Goal: Task Accomplishment & Management: Manage account settings

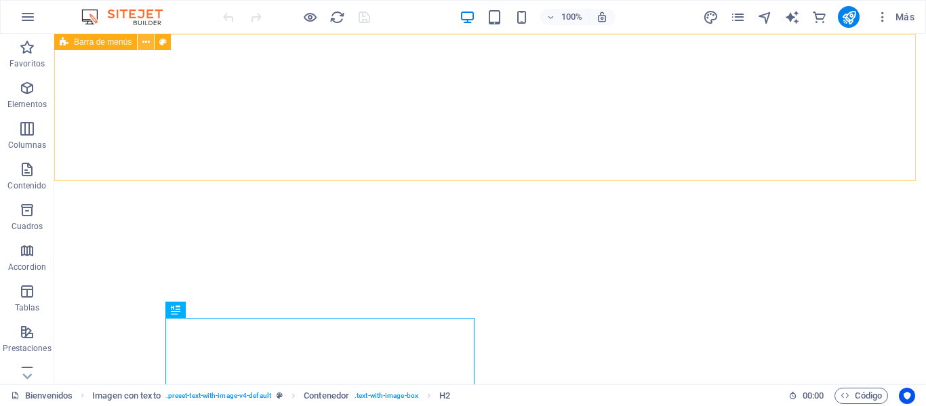
click at [142, 45] on icon at bounding box center [145, 42] width 7 height 14
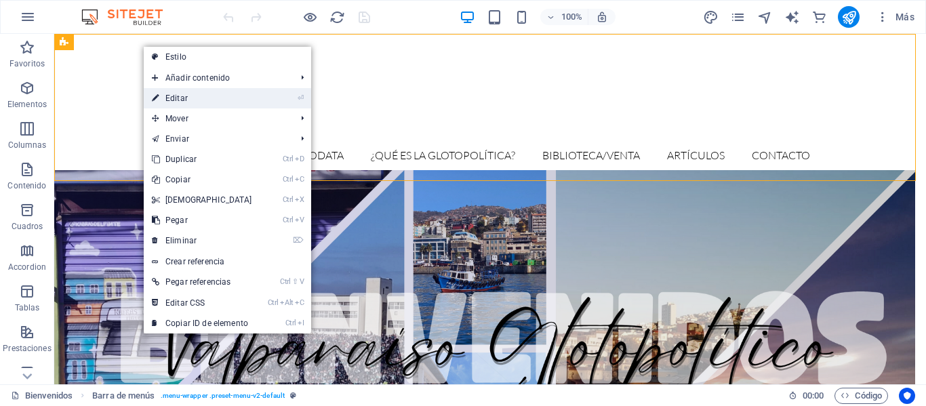
click at [215, 97] on link "⏎ Editar" at bounding box center [202, 98] width 117 height 20
select select "header"
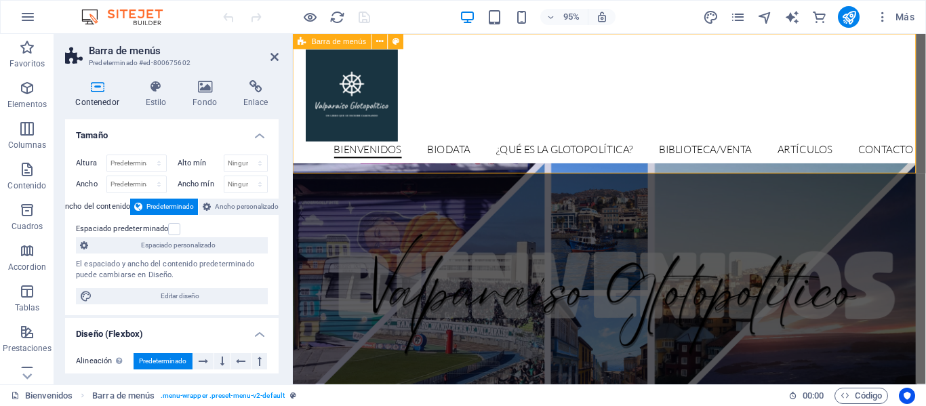
click at [459, 82] on div "Bienvenidos Biodata ¿Qué es la glotopolítica? Biblioteca/venta Artículos Contac…" at bounding box center [626, 107] width 666 height 147
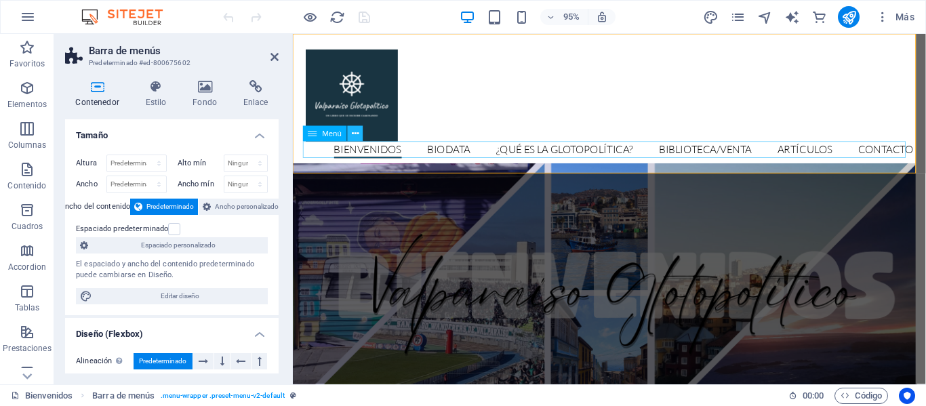
click at [355, 134] on icon at bounding box center [355, 134] width 7 height 14
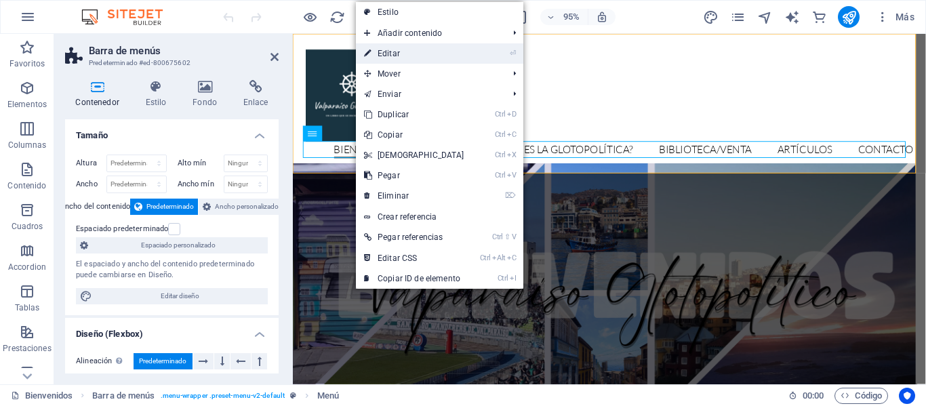
click at [409, 46] on link "⏎ Editar" at bounding box center [414, 53] width 117 height 20
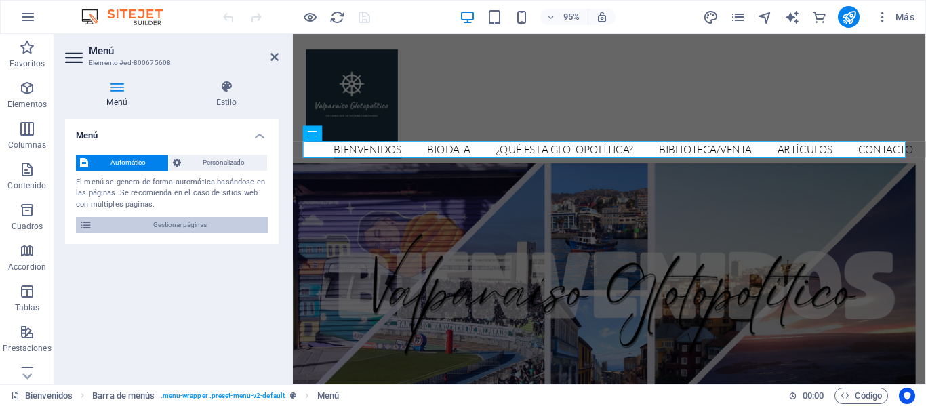
click at [183, 220] on span "Gestionar páginas" at bounding box center [179, 225] width 167 height 16
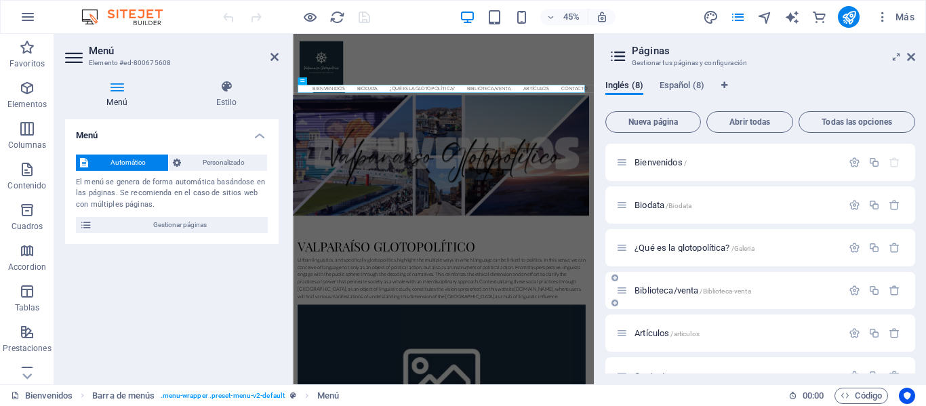
click at [670, 290] on span "Biblioteca/venta /Biblioteca-venta" at bounding box center [693, 290] width 117 height 10
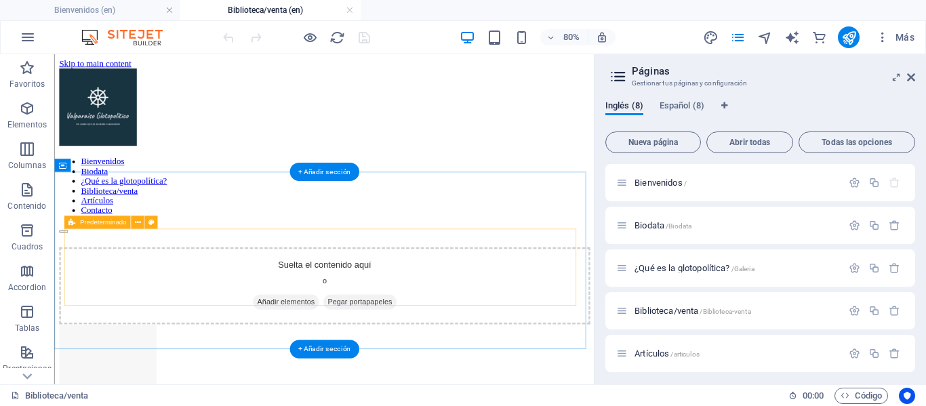
click at [395, 296] on div "Suelta el contenido aquí o Añadir elementos Pegar portapapeles" at bounding box center [392, 344] width 664 height 96
click at [357, 355] on span "Añadir elementos" at bounding box center [343, 364] width 83 height 19
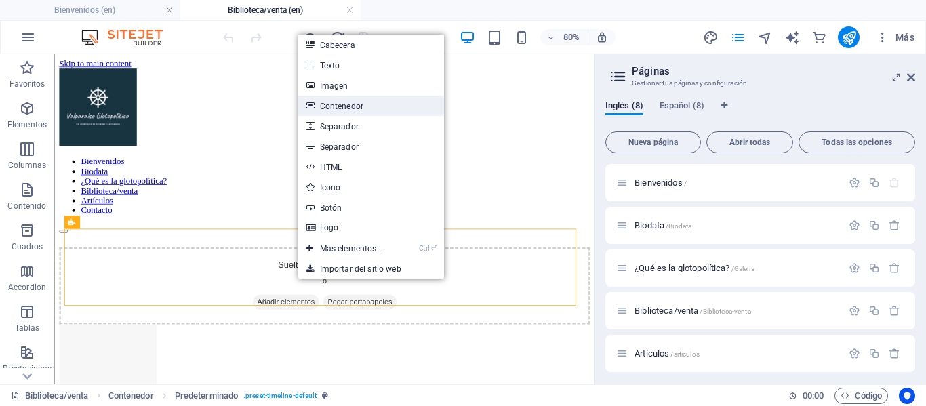
click at [355, 96] on link "Contenedor" at bounding box center [371, 106] width 146 height 20
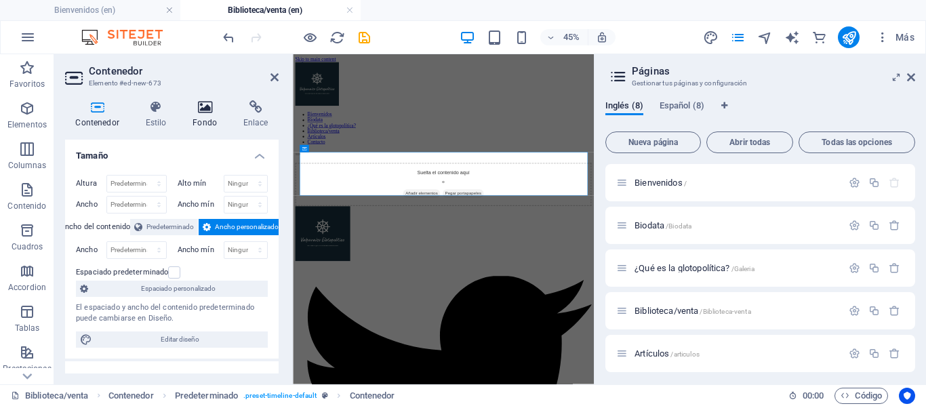
click at [207, 123] on h4 "Fondo" at bounding box center [207, 114] width 51 height 28
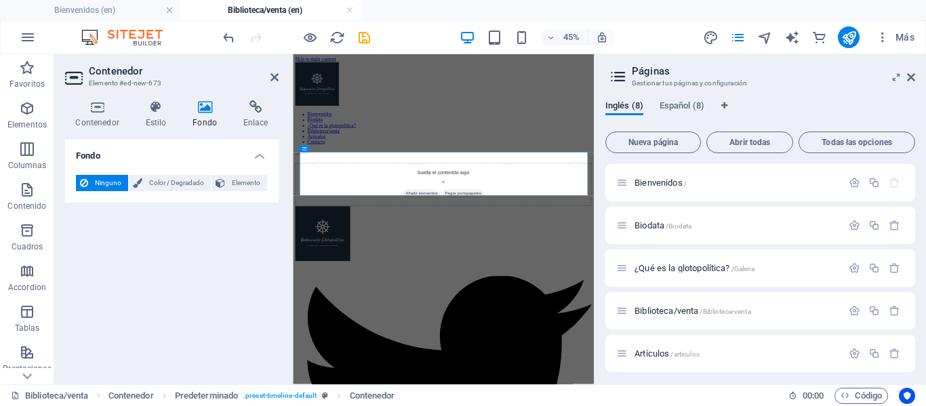
click at [276, 85] on header "Contenedor Elemento #ed-new-673" at bounding box center [172, 71] width 214 height 35
click at [274, 81] on icon at bounding box center [275, 77] width 8 height 11
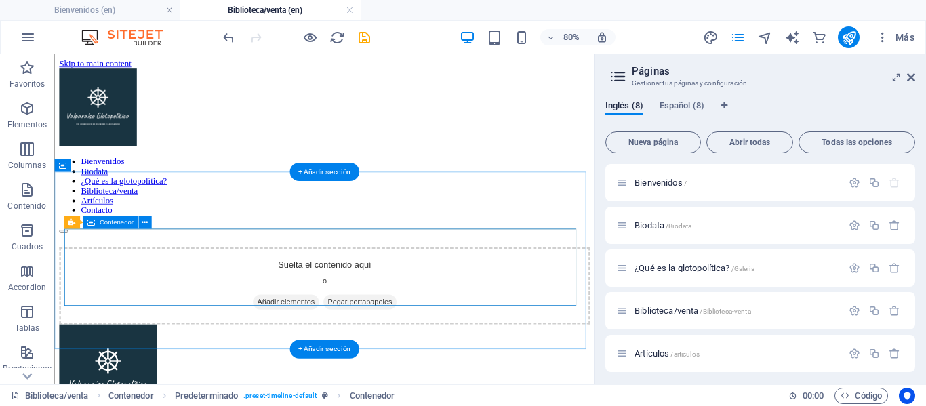
click at [353, 355] on span "Añadir elementos" at bounding box center [343, 364] width 83 height 19
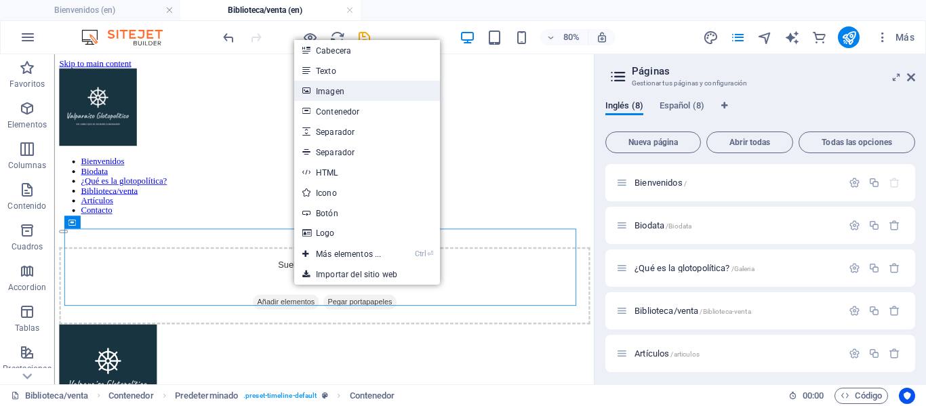
click at [353, 89] on link "Imagen" at bounding box center [367, 91] width 146 height 20
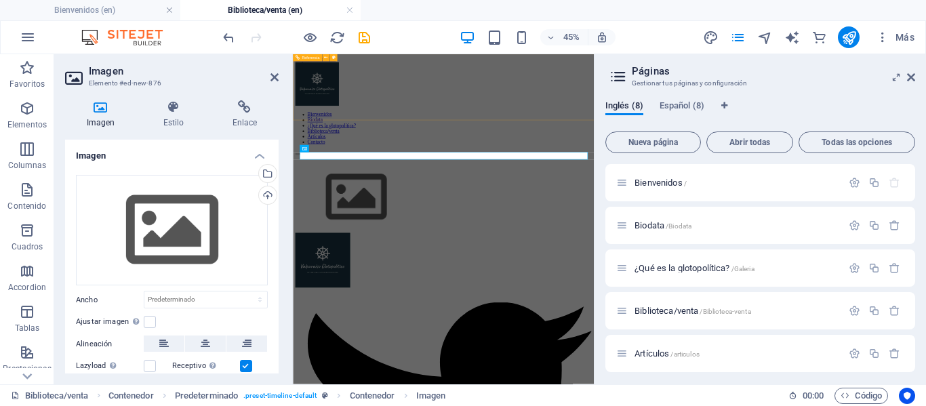
drag, startPoint x: 646, startPoint y: 143, endPoint x: 426, endPoint y: 131, distance: 220.0
click at [426, 131] on div "Bienvenidos Biodata ¿Qué es la glotopolítica? Biblioteca/venta Artículos Contac…" at bounding box center [627, 175] width 658 height 207
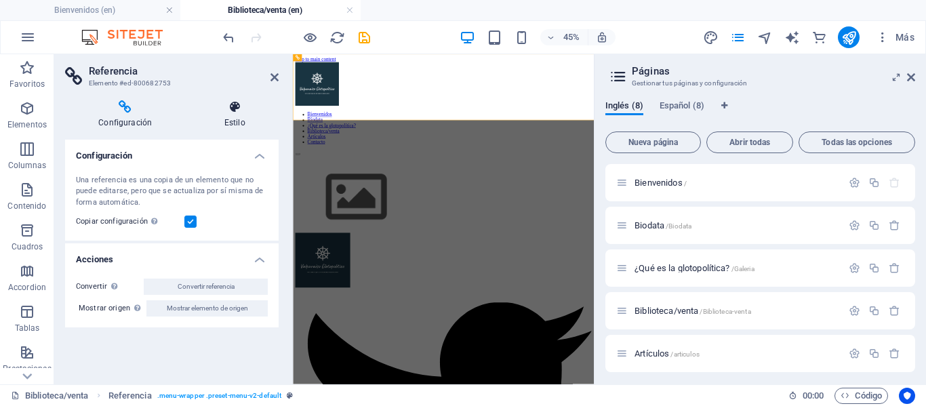
click at [235, 112] on icon at bounding box center [235, 107] width 88 height 14
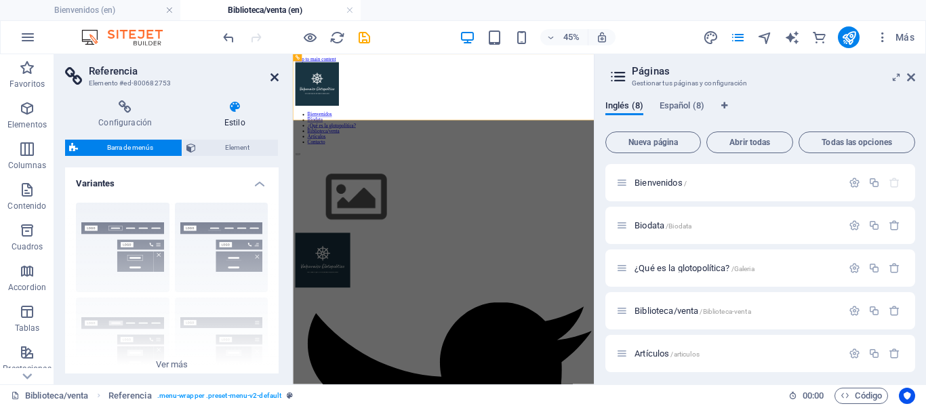
click at [274, 76] on icon at bounding box center [275, 77] width 8 height 11
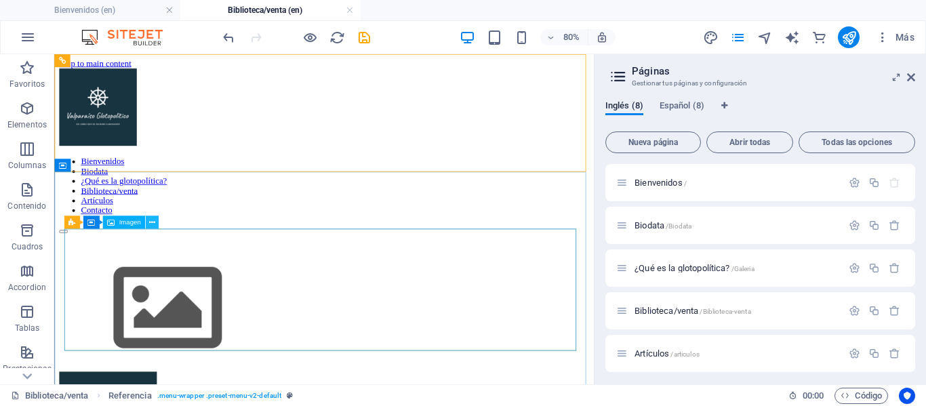
click at [155, 219] on icon at bounding box center [152, 223] width 6 height 12
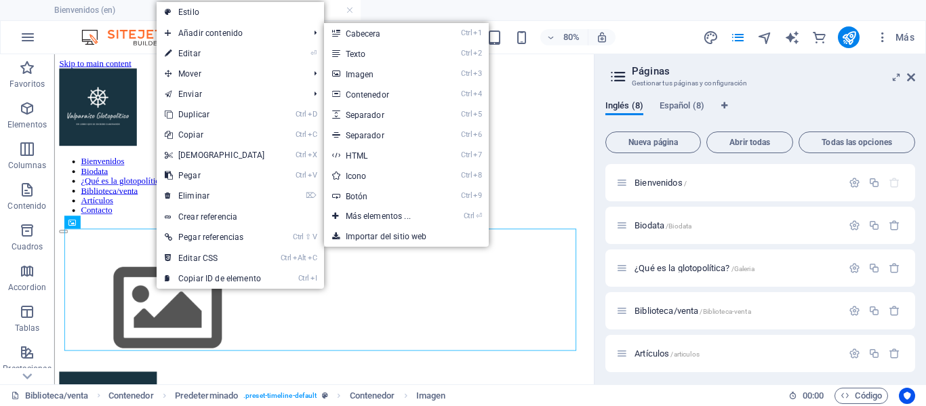
click at [397, 15] on ul "Bienvenidos (en) Biblioteca/venta (en)" at bounding box center [463, 10] width 926 height 20
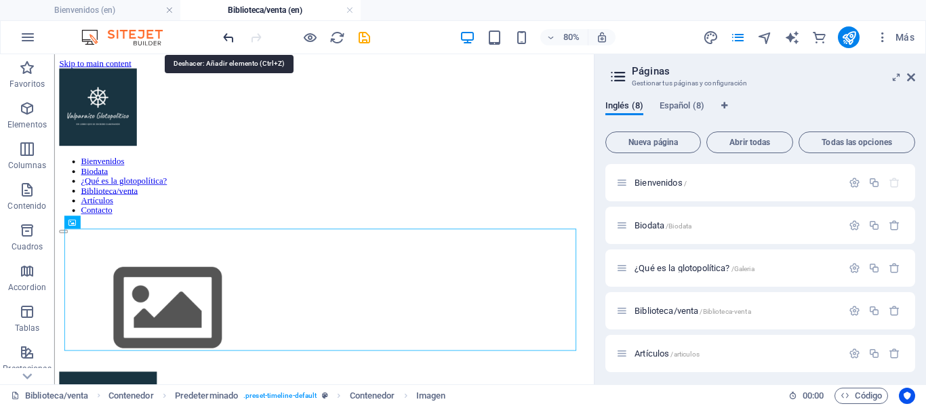
click at [229, 36] on icon "undo" at bounding box center [229, 38] width 16 height 16
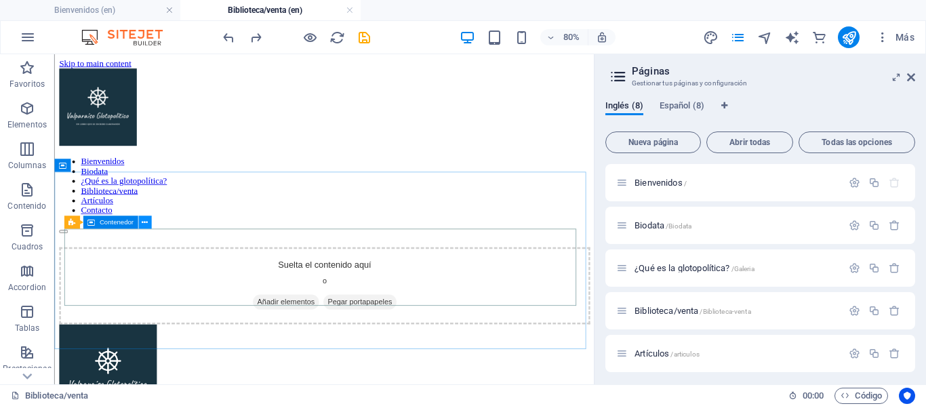
click at [146, 224] on icon at bounding box center [145, 223] width 6 height 12
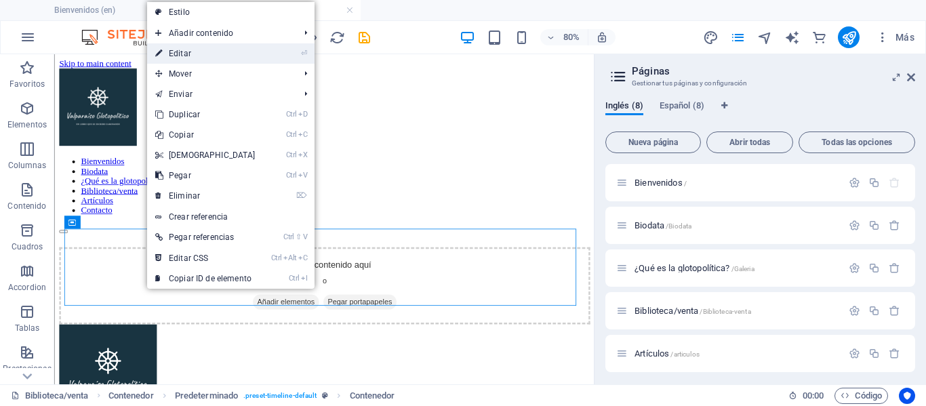
click at [199, 45] on link "⏎ Editar" at bounding box center [205, 53] width 117 height 20
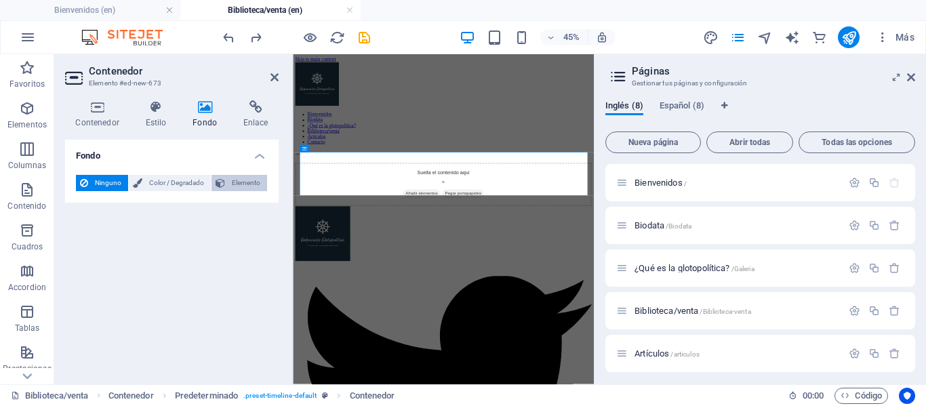
click at [252, 183] on span "Elemento" at bounding box center [246, 183] width 34 height 16
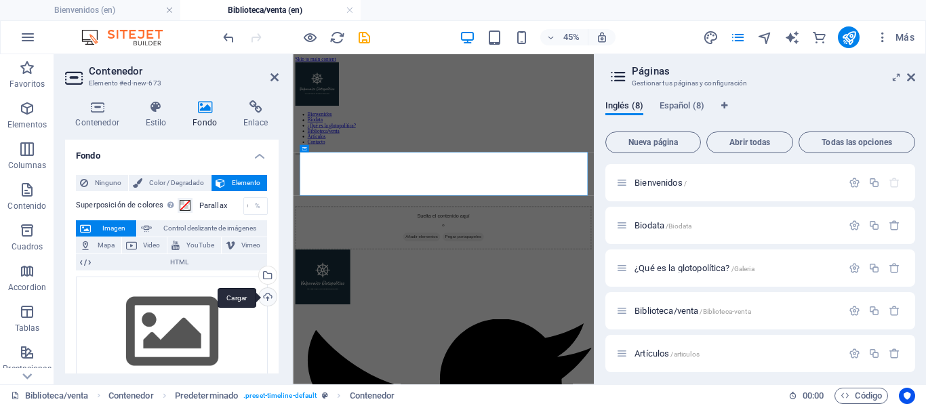
click at [266, 296] on div "Cargar" at bounding box center [266, 298] width 20 height 20
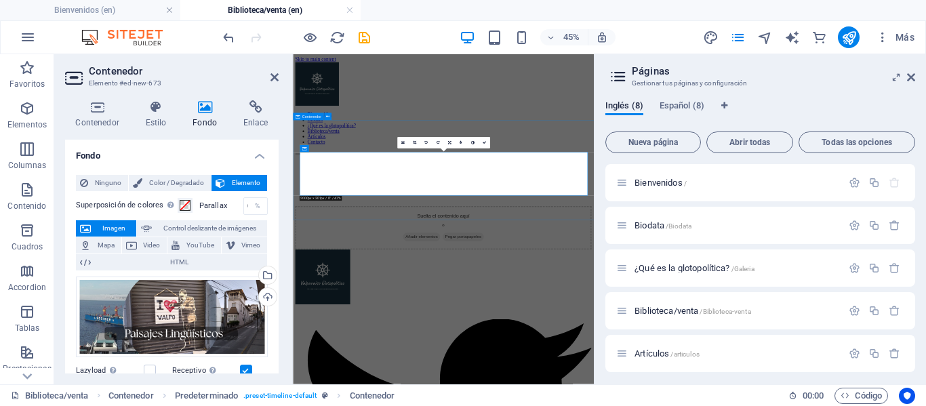
click at [550, 396] on div "Suelta el contenido aquí o Añadir elementos Pegar portapapeles" at bounding box center [627, 384] width 658 height 210
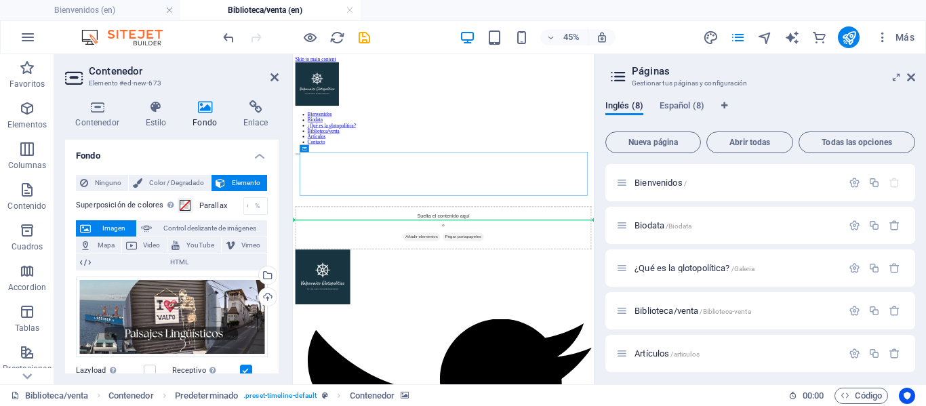
drag, startPoint x: 635, startPoint y: 363, endPoint x: 636, endPoint y: 384, distance: 21.1
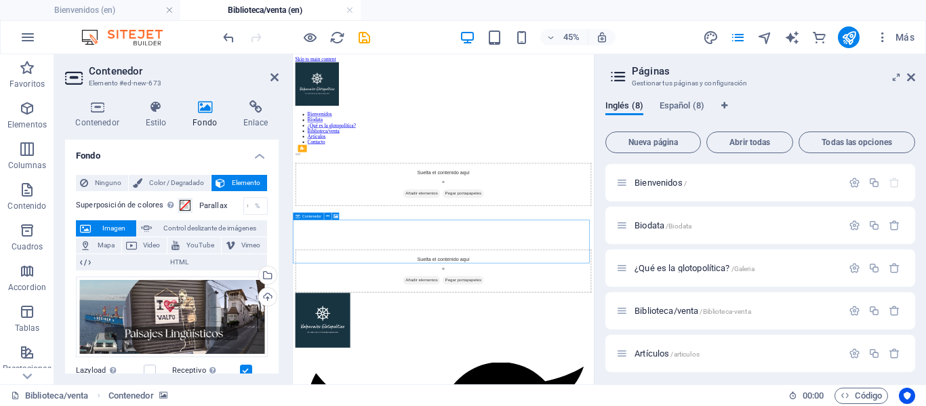
click at [223, 39] on icon "undo" at bounding box center [229, 38] width 16 height 16
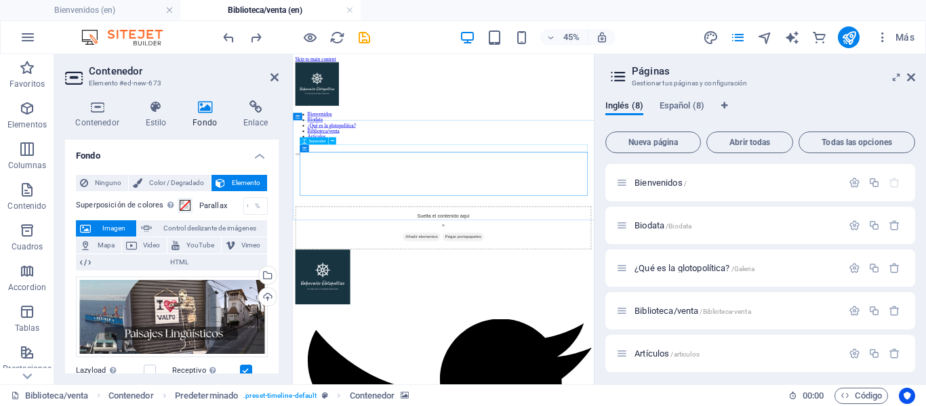
click at [622, 279] on div at bounding box center [627, 287] width 658 height 17
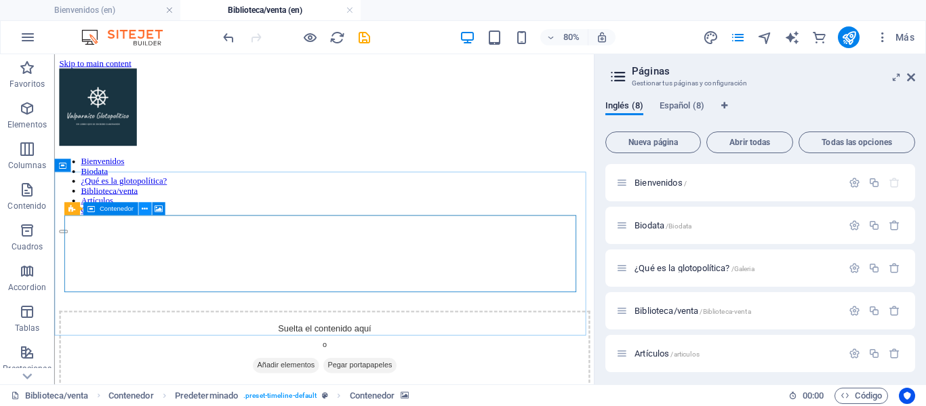
click at [145, 209] on icon at bounding box center [145, 209] width 6 height 12
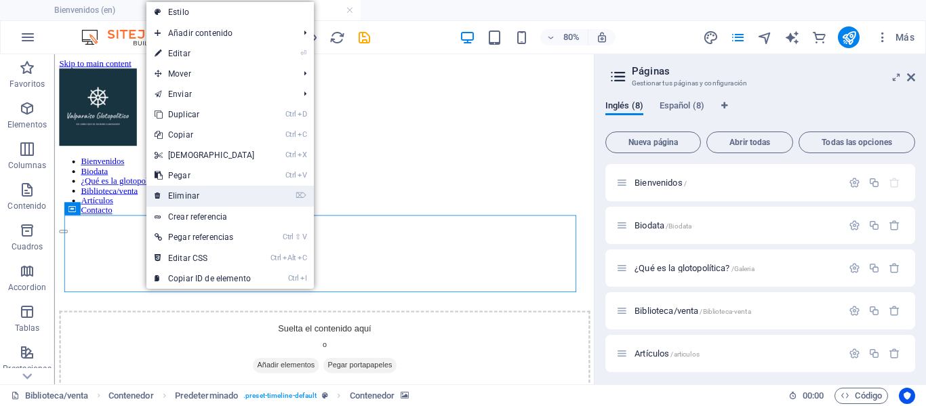
click at [170, 193] on link "⌦ Eliminar" at bounding box center [204, 196] width 117 height 20
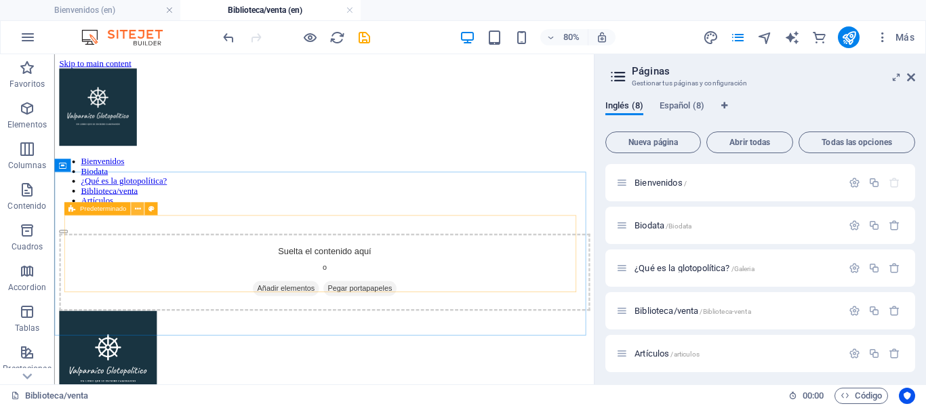
click at [136, 208] on icon at bounding box center [137, 209] width 6 height 12
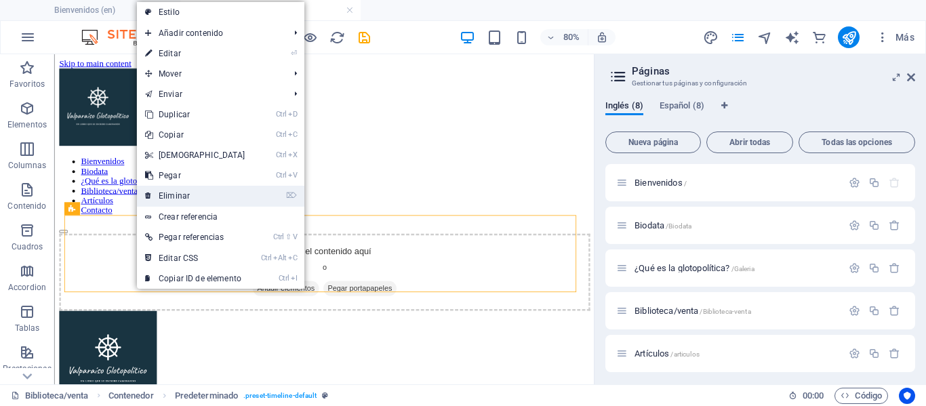
click at [193, 197] on link "⌦ Eliminar" at bounding box center [195, 196] width 117 height 20
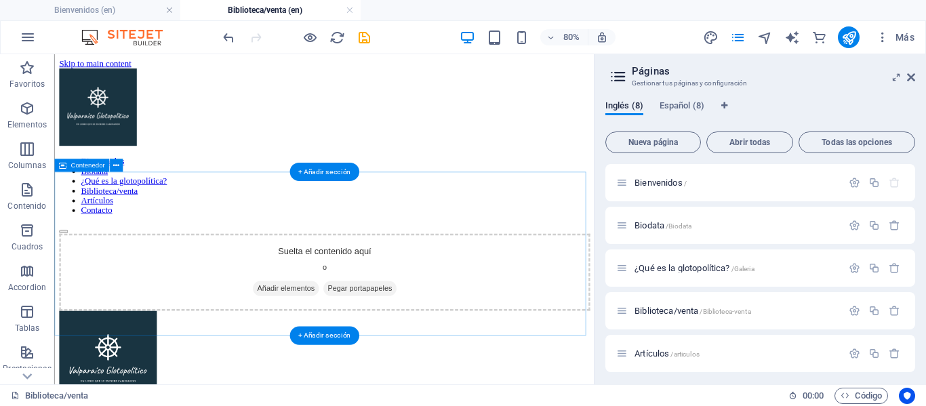
click at [134, 279] on div "Suelta el contenido aquí o Añadir elementos Pegar portapapeles" at bounding box center [392, 327] width 664 height 96
click at [155, 279] on div "Suelta el contenido aquí o Añadir elementos Pegar portapapeles" at bounding box center [392, 327] width 664 height 96
click at [184, 279] on div "Suelta el contenido aquí o Añadir elementos Pegar portapapeles" at bounding box center [392, 327] width 664 height 96
click at [398, 279] on div "Suelta el contenido aquí o Añadir elementos Pegar portapapeles" at bounding box center [392, 327] width 664 height 96
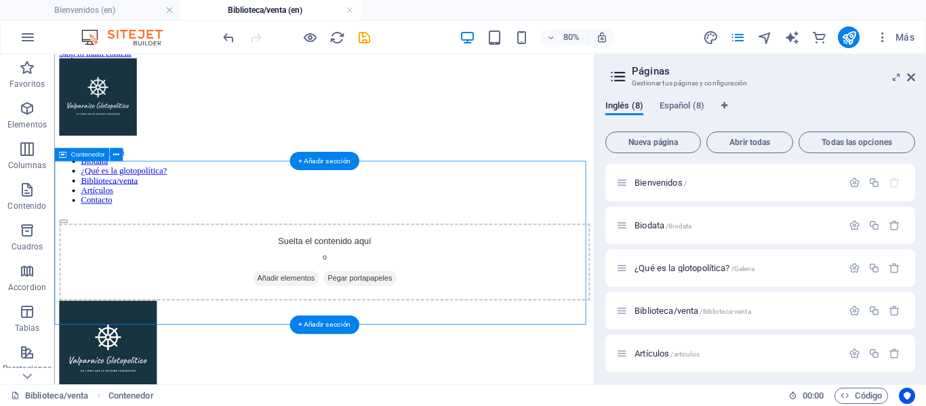
scroll to position [14, 0]
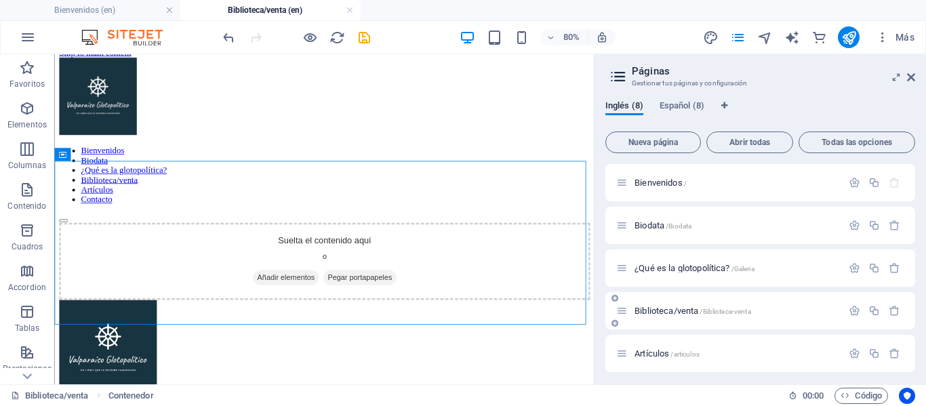
click at [657, 308] on span "Biblioteca/venta /Biblioteca-venta" at bounding box center [693, 311] width 117 height 10
click at [852, 311] on icon "button" at bounding box center [855, 311] width 12 height 12
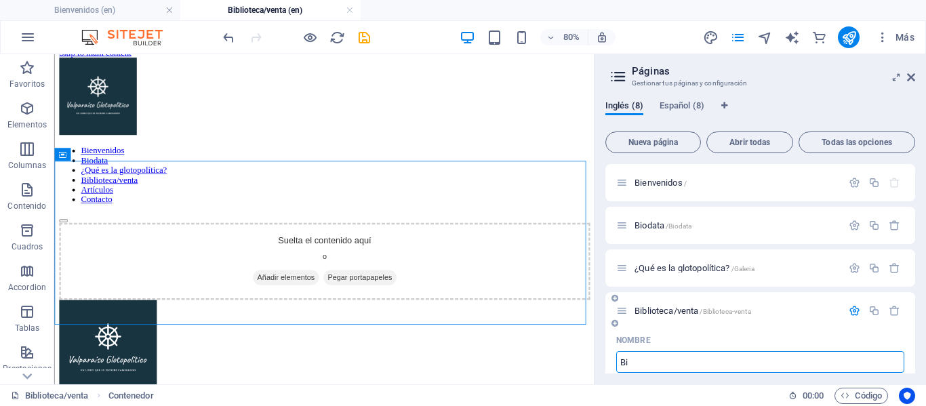
type input "B"
type input "P"
type input "Pa"
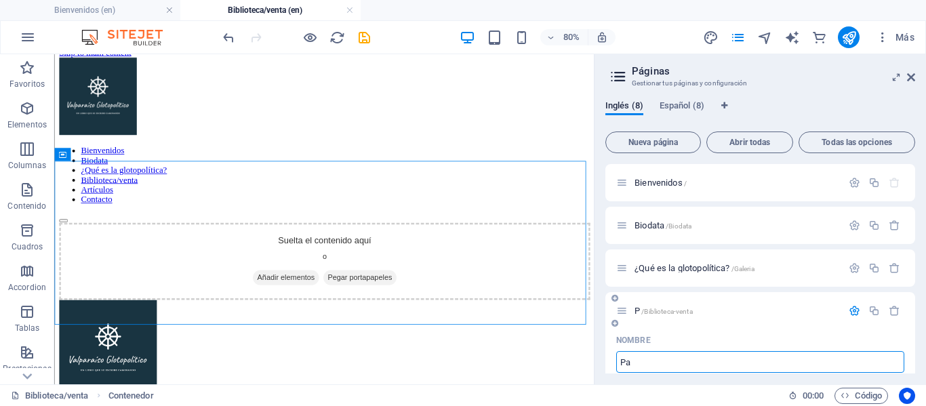
type input "Pa"
type input "Paísaje"
type input "Paísa"
type input "Paísajess"
type input "Paísaje"
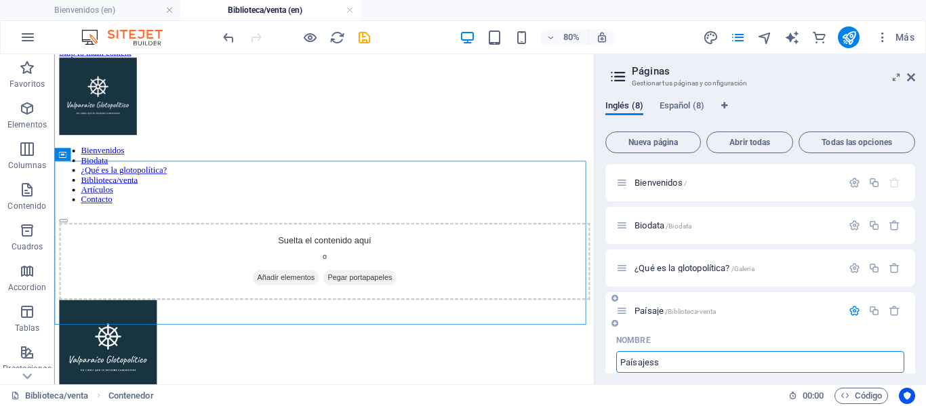
type input "Paísajes"
type input "Paísajess"
type input "Paísajes"
type input "Paísajes Literarios"
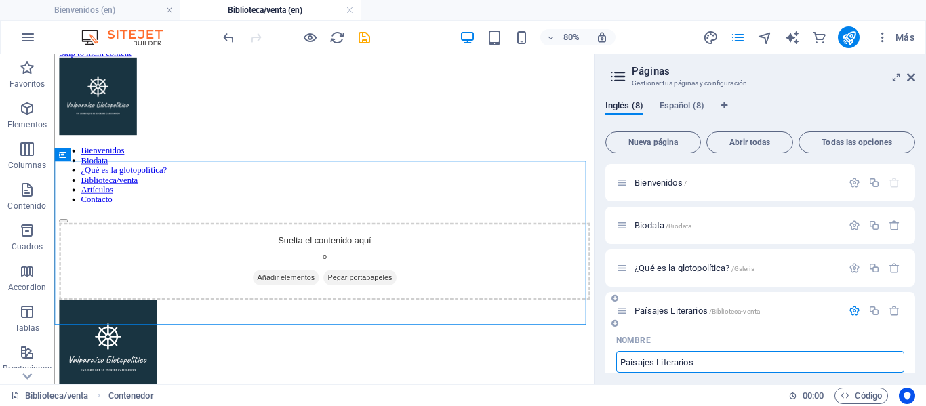
type input "Paísajes Literarios"
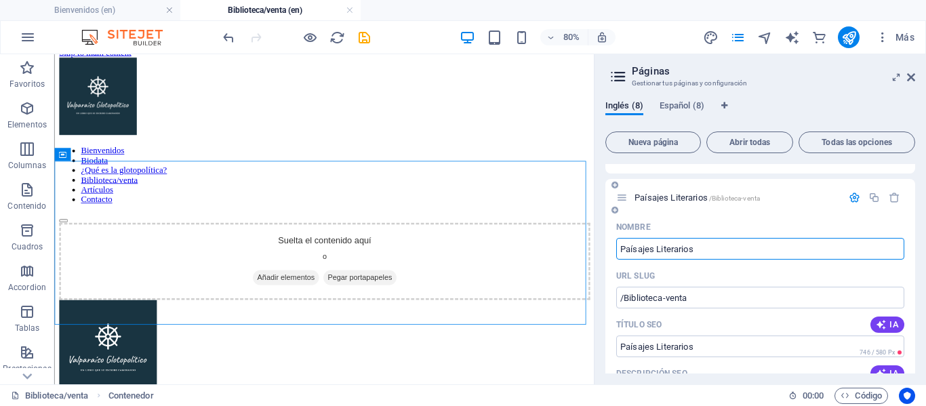
scroll to position [118, 0]
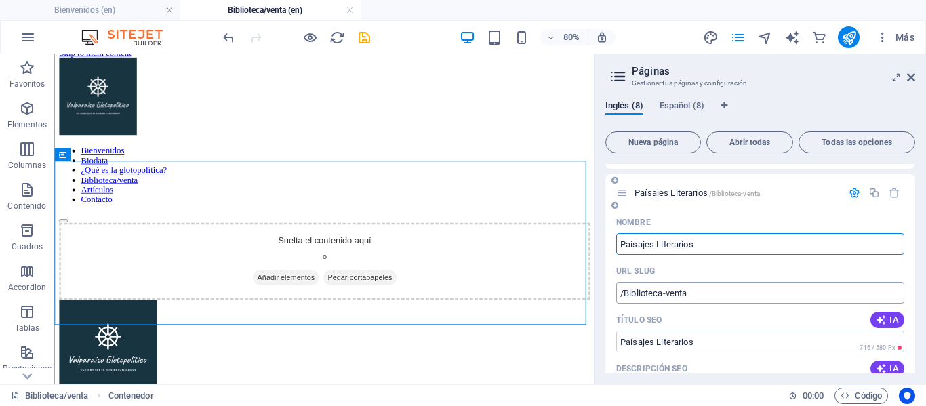
type input "Paísajes Literarios"
click at [698, 288] on input "/Biblioteca-venta" at bounding box center [760, 293] width 288 height 22
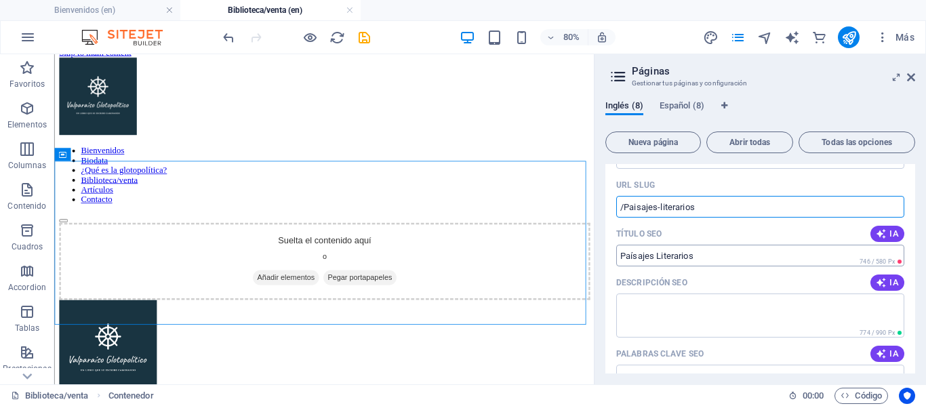
scroll to position [205, 0]
type input "/Paisajes-literarios"
click at [659, 313] on textarea "Descripción SEO" at bounding box center [760, 315] width 288 height 44
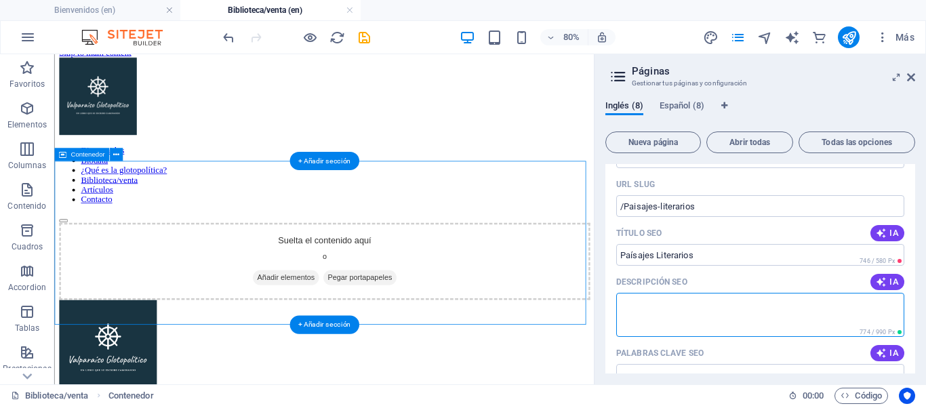
click at [502, 265] on div "Suelta el contenido aquí o Añadir elementos Pegar portapapeles" at bounding box center [392, 313] width 664 height 96
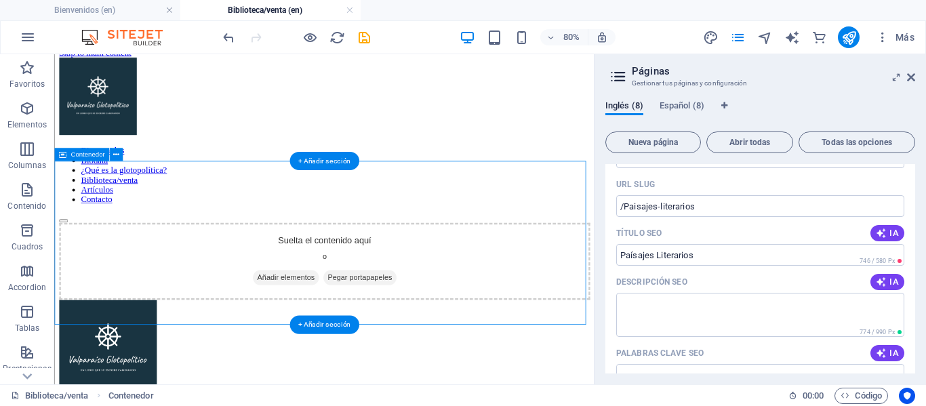
click at [249, 265] on div "Suelta el contenido aquí o Añadir elementos Pegar portapapeles" at bounding box center [392, 313] width 664 height 96
click at [115, 154] on icon at bounding box center [116, 155] width 6 height 12
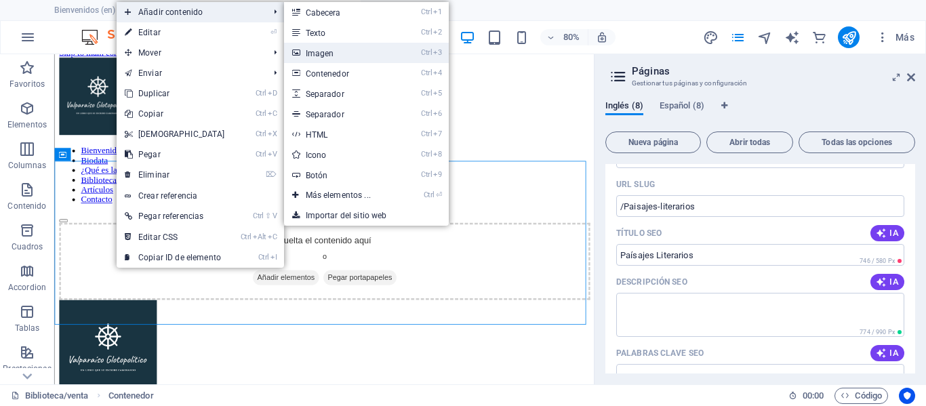
click at [338, 53] on link "Ctrl 3 Imagen" at bounding box center [341, 53] width 114 height 20
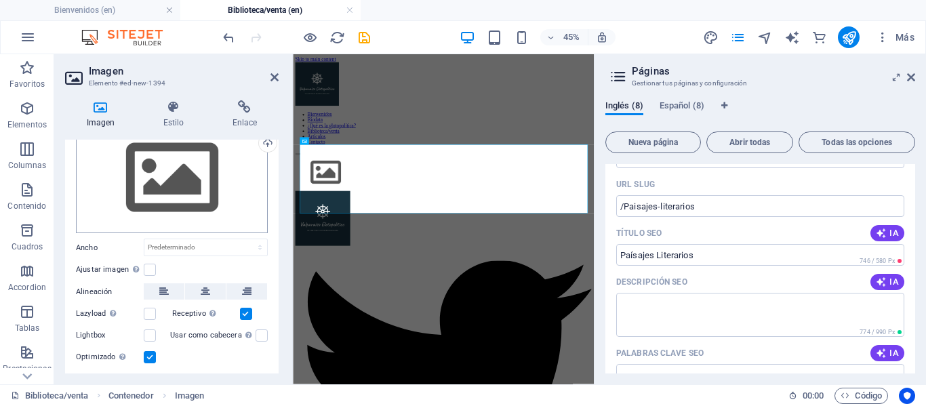
scroll to position [52, 0]
click at [146, 271] on label at bounding box center [150, 270] width 12 height 12
click at [0, 0] on input "Ajustar imagen Ajustar imagen automáticamente a un ancho y alto fijo" at bounding box center [0, 0] width 0 height 0
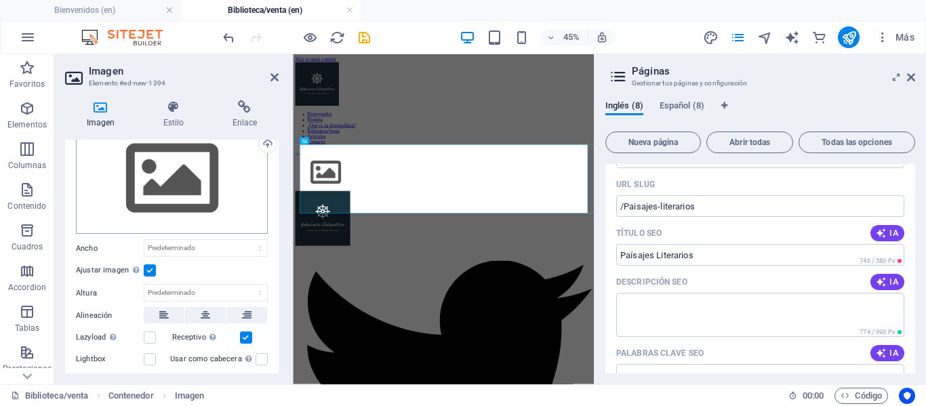
scroll to position [3, 0]
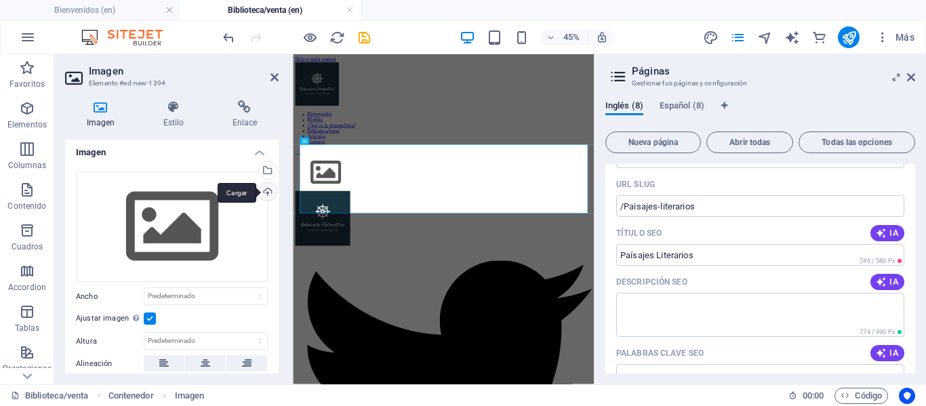
click at [267, 194] on div "Cargar" at bounding box center [266, 193] width 20 height 20
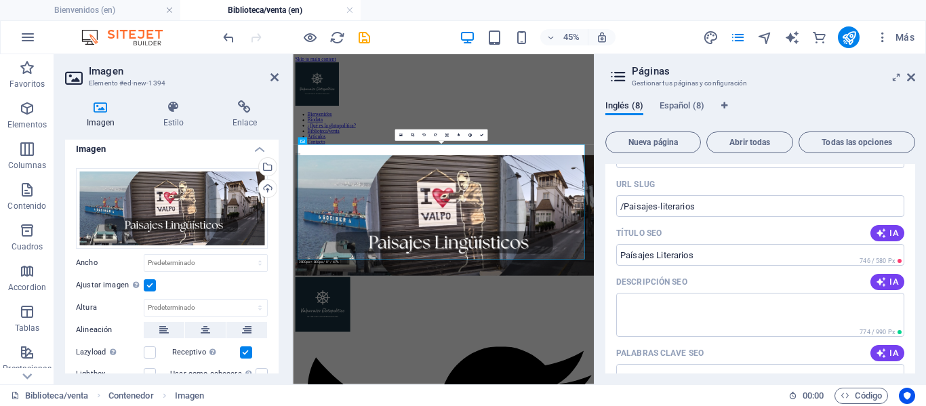
scroll to position [5, 0]
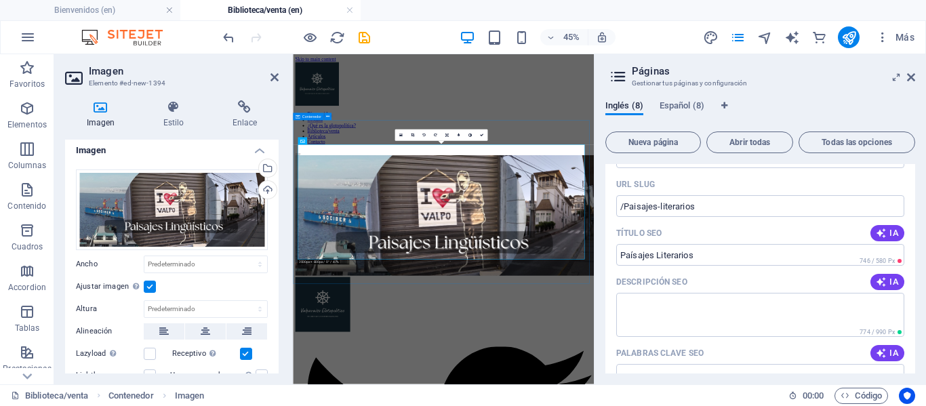
click at [371, 405] on div at bounding box center [627, 414] width 658 height 271
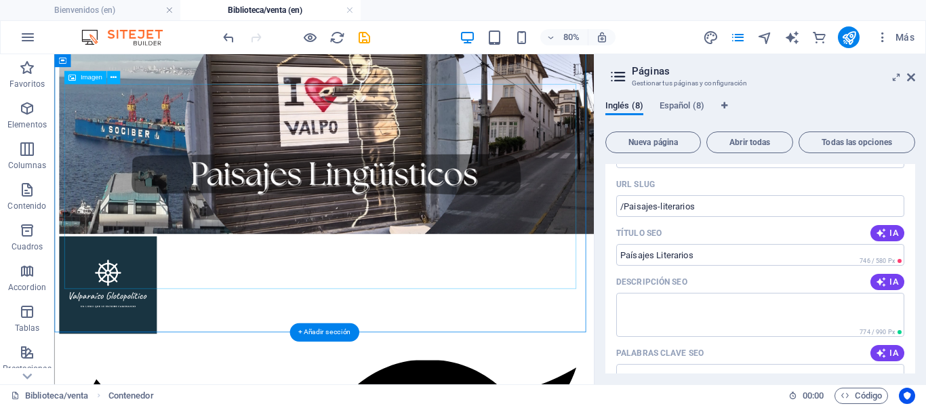
scroll to position [270, 0]
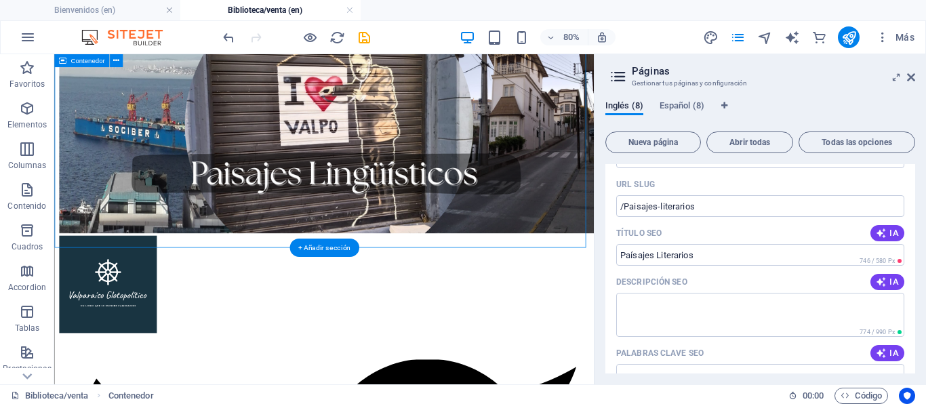
click at [422, 260] on div at bounding box center [392, 145] width 664 height 273
click at [340, 246] on div "+ Añadir sección" at bounding box center [325, 248] width 70 height 18
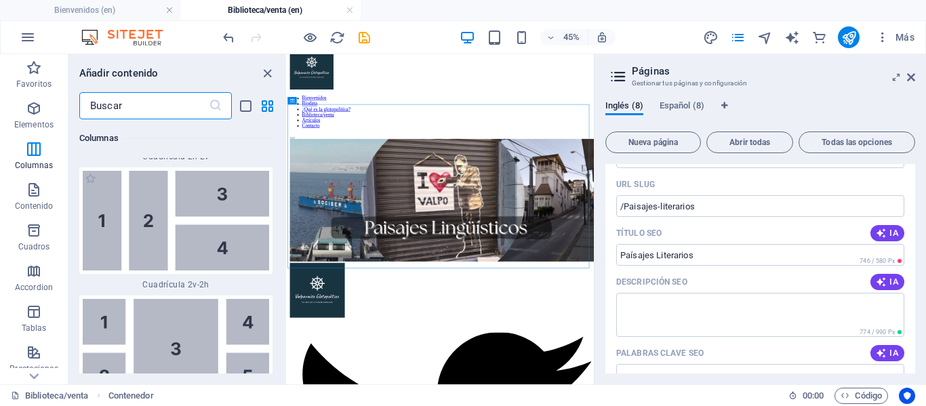
scroll to position [4172, 0]
click at [170, 315] on img at bounding box center [176, 350] width 186 height 100
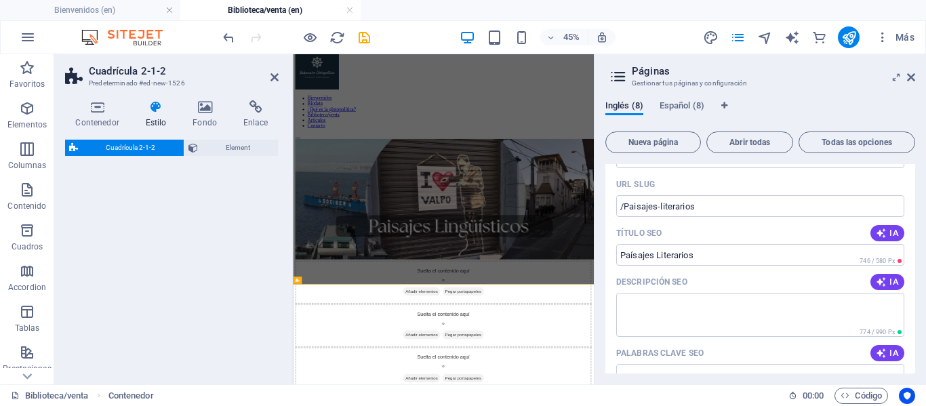
select select "rem"
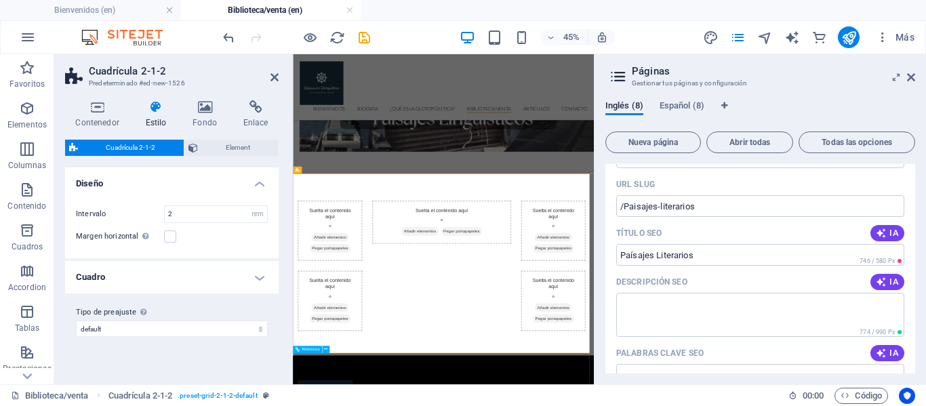
scroll to position [254, 0]
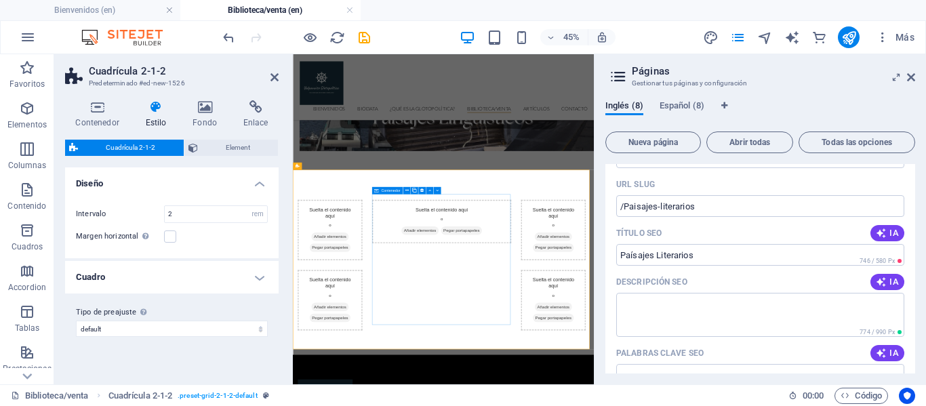
click at [473, 308] on div at bounding box center [627, 63] width 669 height 524
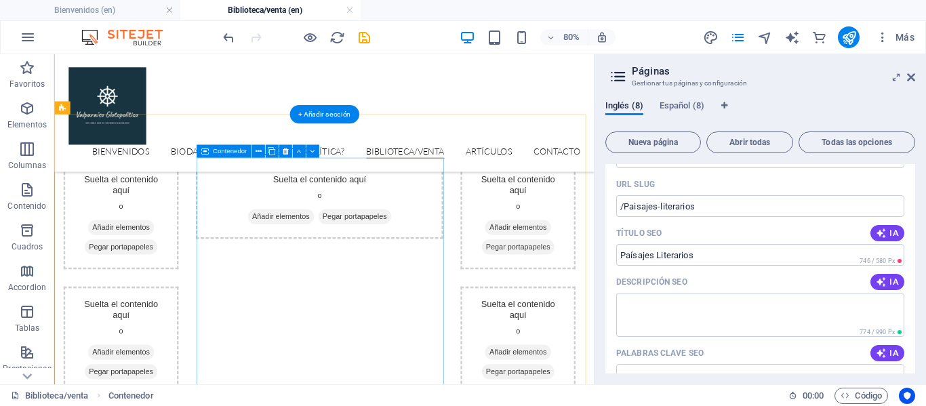
scroll to position [416, 0]
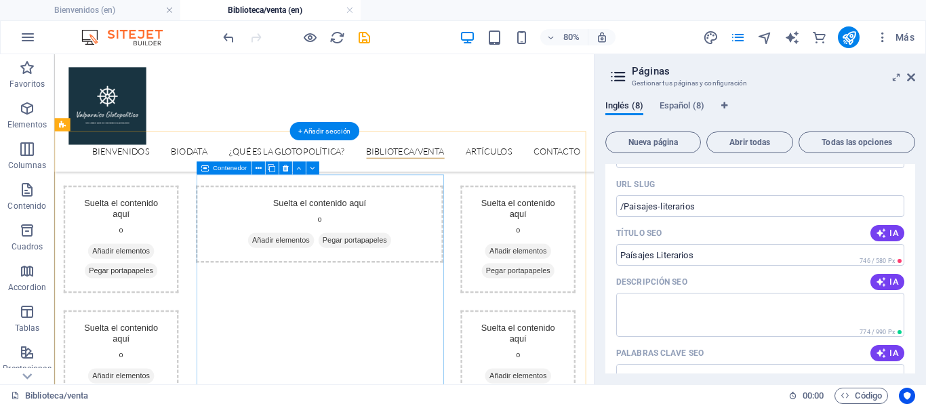
click at [392, 233] on div "Suelta el contenido aquí o Añadir elementos Pegar portapapeles" at bounding box center [385, 267] width 309 height 96
click at [370, 227] on div "Suelta el contenido aquí o Añadir elementos Pegar portapapeles" at bounding box center [385, 267] width 309 height 96
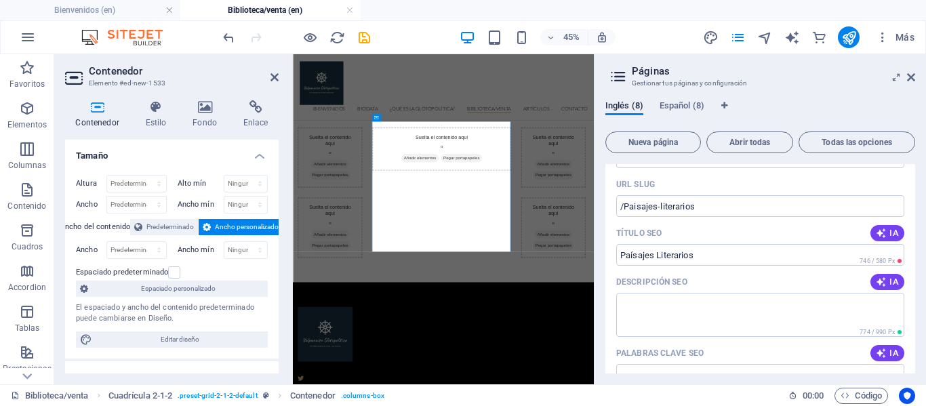
click at [279, 81] on aside "Contenedor Elemento #ed-new-1533 Contenedor Estilo Fondo Enlace Tamaño Altura P…" at bounding box center [173, 219] width 239 height 330
click at [273, 75] on icon at bounding box center [275, 77] width 8 height 11
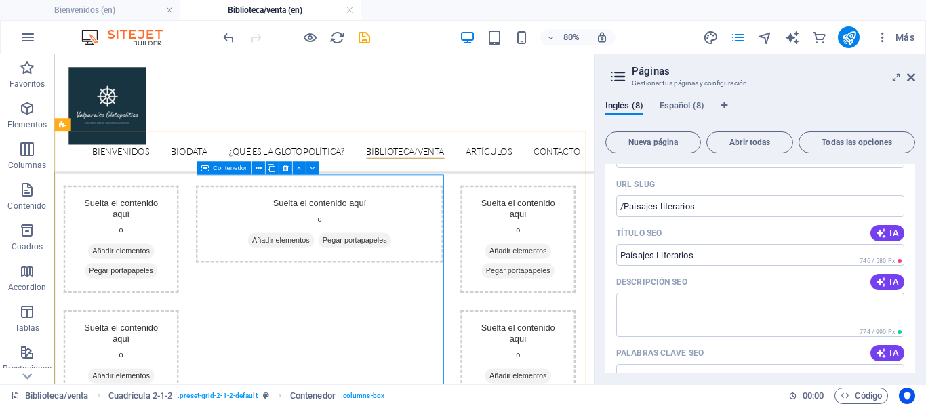
click at [250, 167] on div "Contenedor" at bounding box center [224, 168] width 55 height 13
click at [256, 168] on icon at bounding box center [258, 169] width 6 height 12
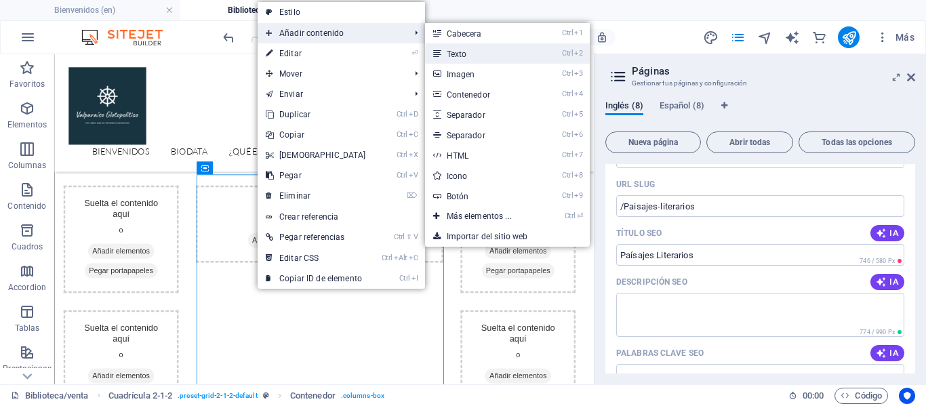
click at [469, 55] on link "Ctrl 2 Texto" at bounding box center [482, 53] width 114 height 20
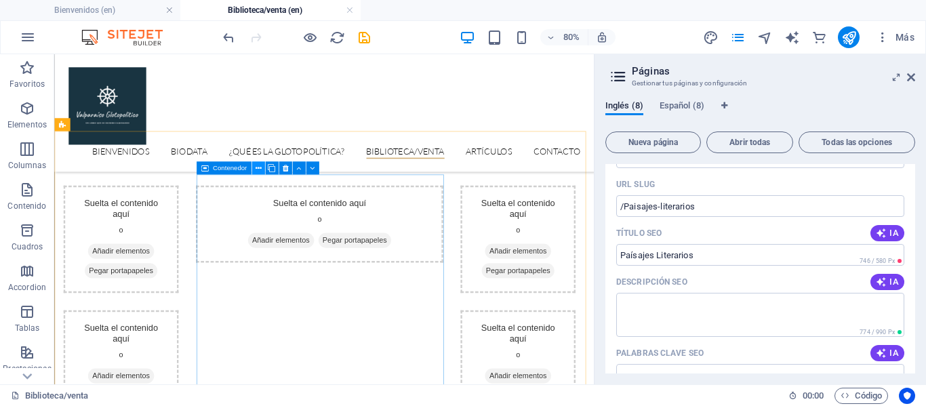
click at [257, 169] on icon at bounding box center [258, 169] width 6 height 12
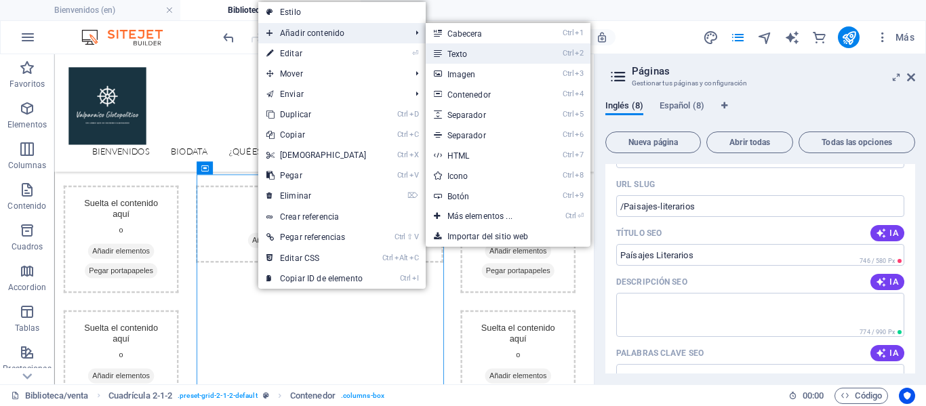
click at [479, 53] on link "Ctrl 2 Texto" at bounding box center [483, 53] width 114 height 20
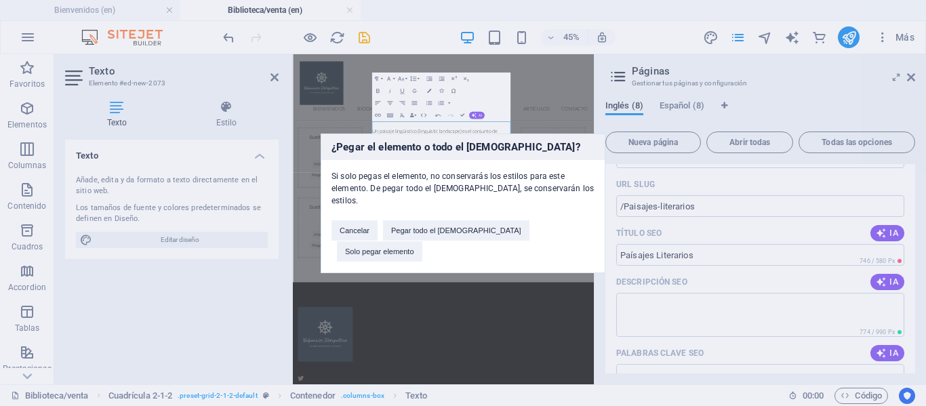
scroll to position [3367, 1]
click at [422, 241] on button "Solo pegar elemento" at bounding box center [379, 251] width 85 height 20
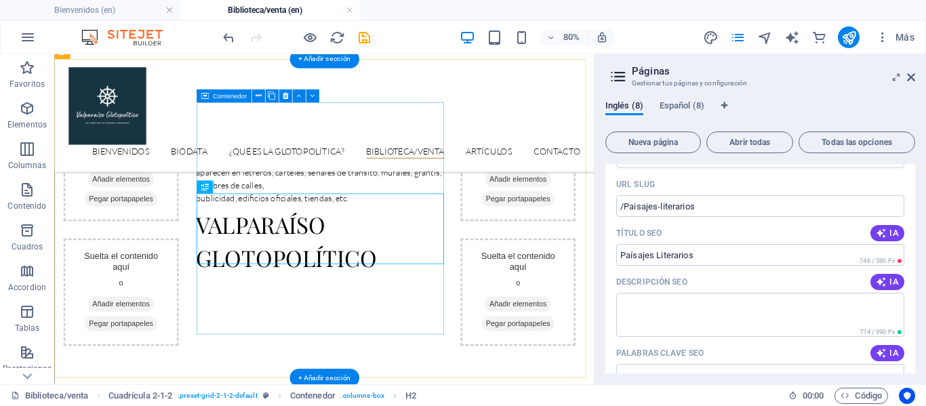
scroll to position [436, 0]
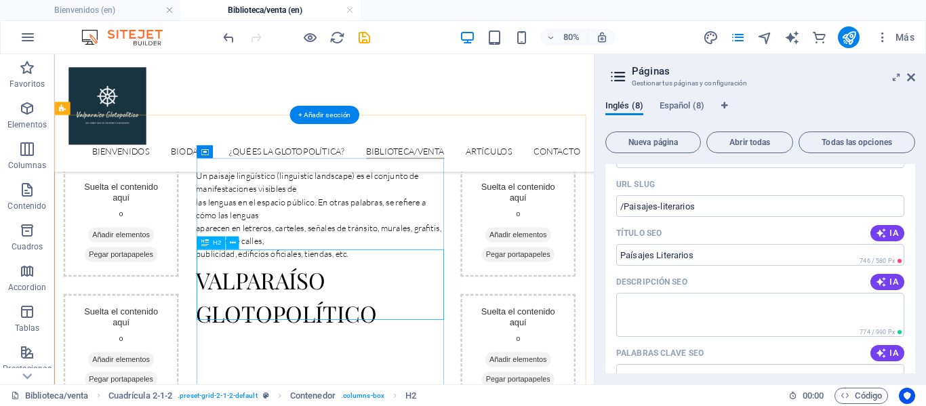
click at [448, 361] on div "Valparaíso Glotopolítico" at bounding box center [385, 357] width 309 height 88
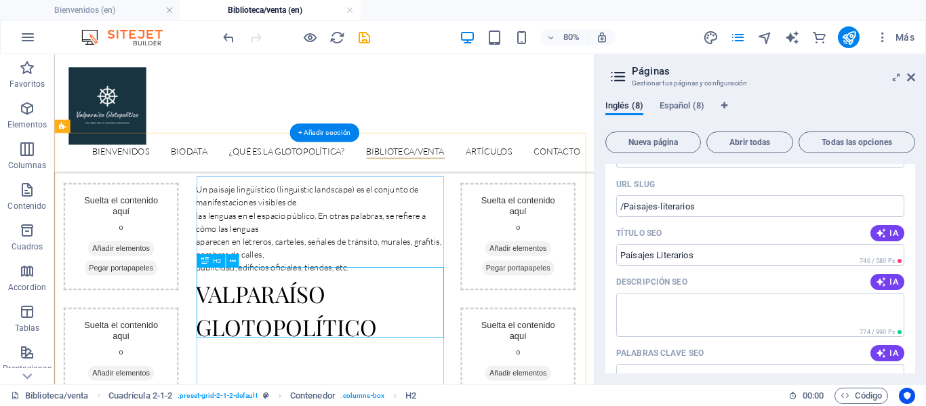
scroll to position [420, 0]
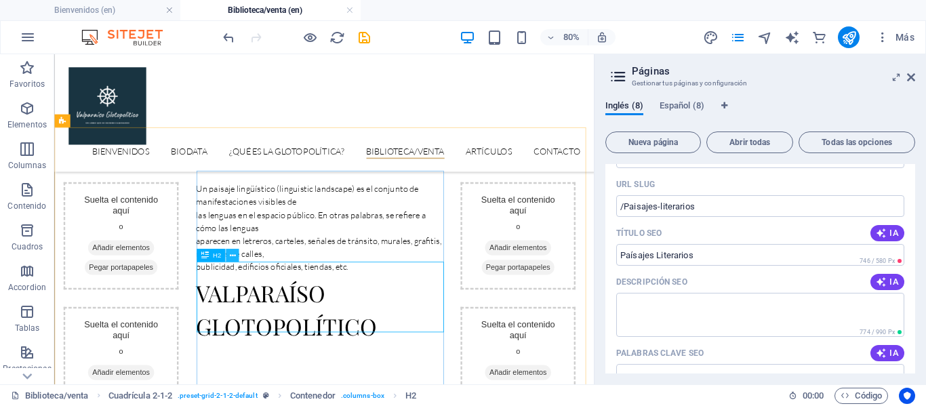
click at [231, 259] on icon at bounding box center [232, 256] width 6 height 12
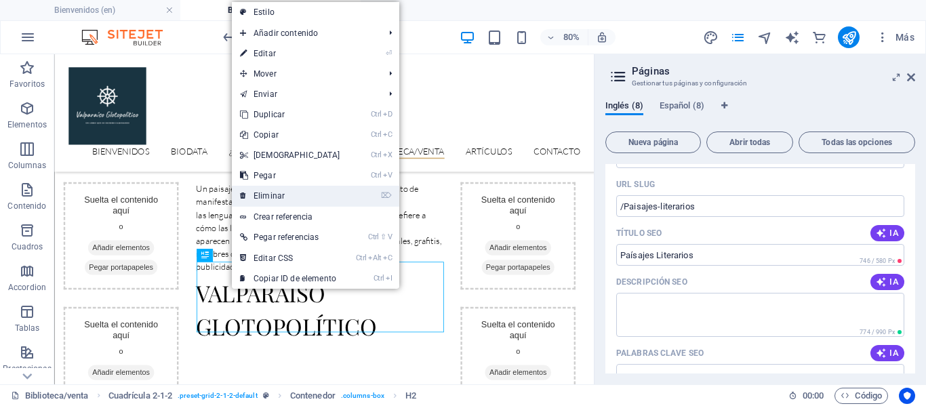
click at [282, 197] on link "⌦ Eliminar" at bounding box center [290, 196] width 117 height 20
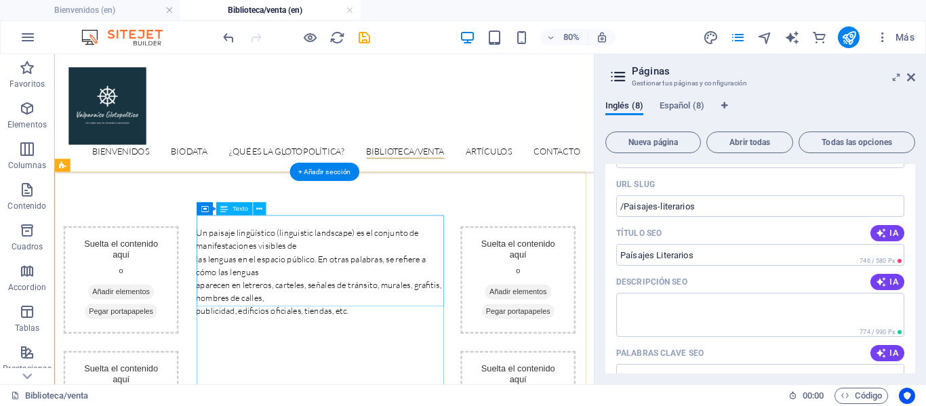
scroll to position [365, 0]
click at [340, 338] on div "Un paisaje lingüístico (linguistic landscape) es el conjunto de manifestaciones…" at bounding box center [385, 327] width 309 height 114
click at [431, 361] on div "Un paisaje lingüístico (linguistic landscape) es el conjunto de manifestaciones…" at bounding box center [385, 327] width 309 height 114
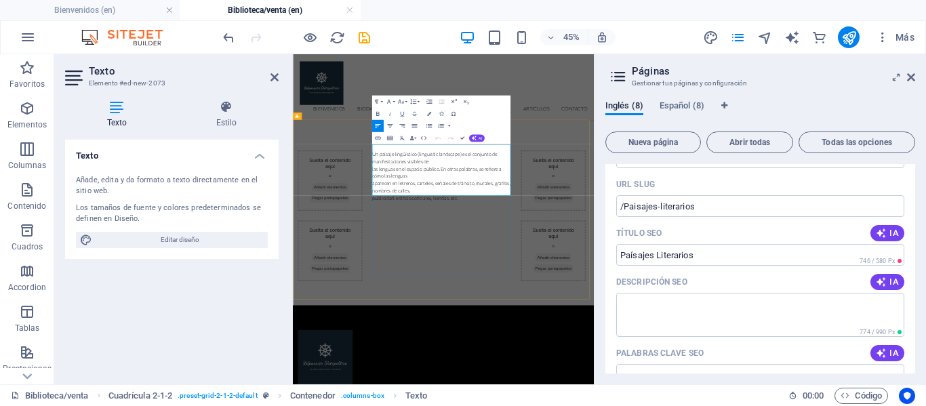
click at [657, 365] on p "publicidad, edificios oficiales, tiendas, etc." at bounding box center [623, 373] width 309 height 16
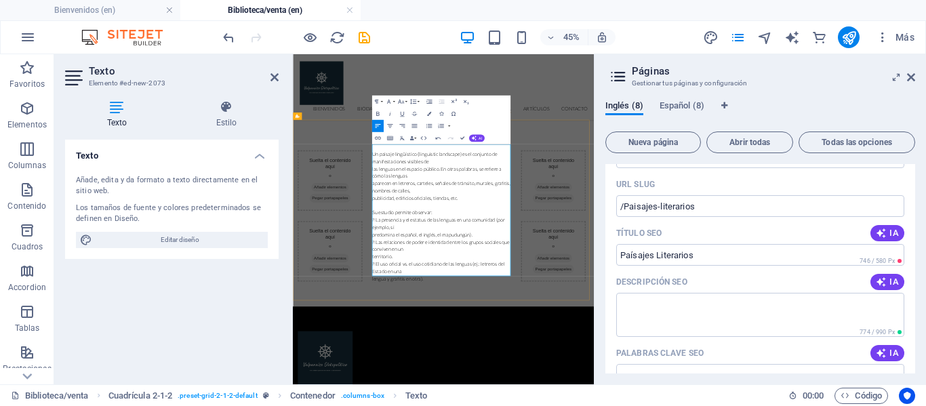
scroll to position [3823, 1]
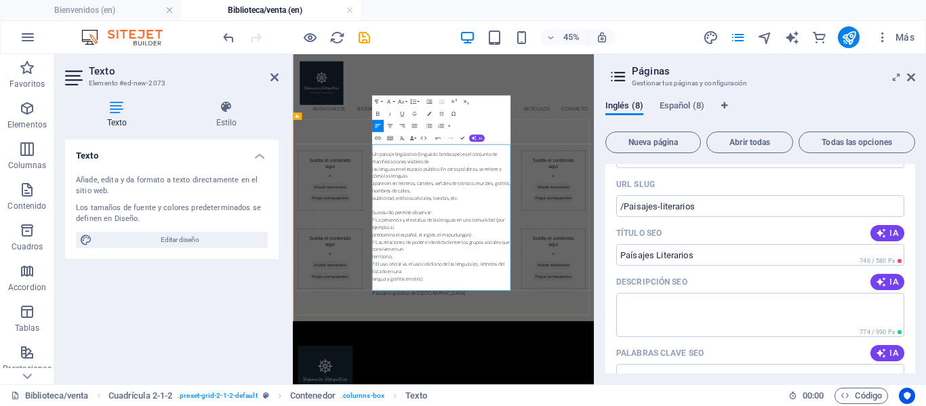
scroll to position [0, 5]
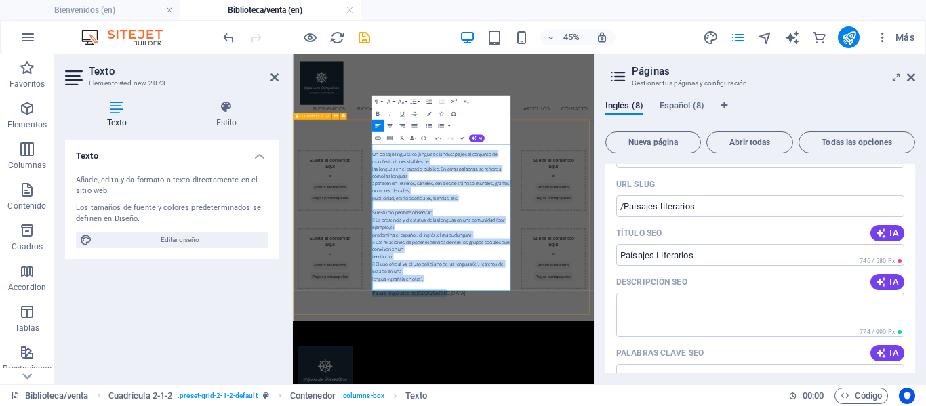
drag, startPoint x: 629, startPoint y: 567, endPoint x: 461, endPoint y: 263, distance: 347.4
click at [414, 126] on icon "button" at bounding box center [414, 125] width 5 height 3
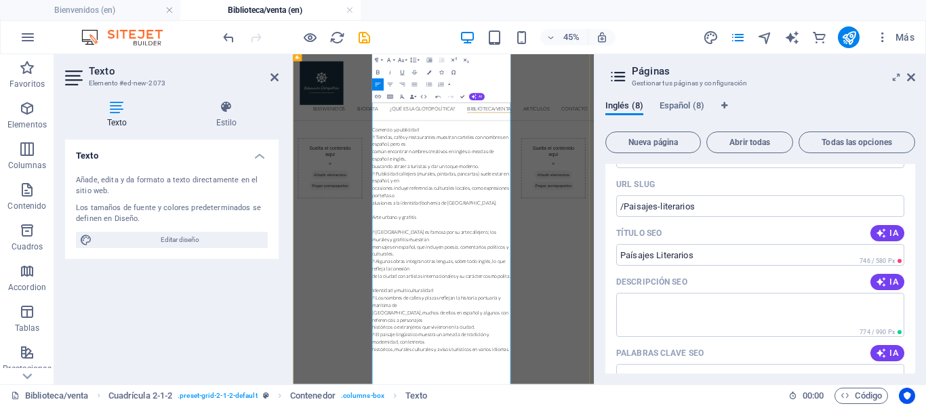
scroll to position [4673, 1]
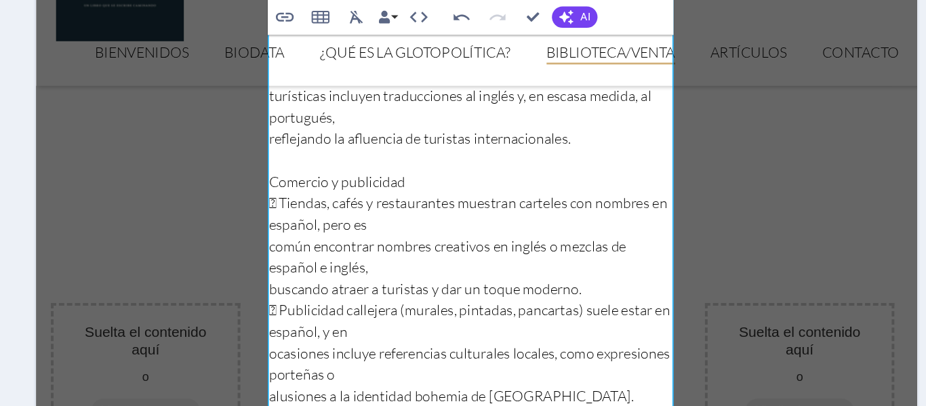
click at [340, 121] on p " Tiendas, cafés y restaurantes muestran carteles con nombres en español, pero …" at bounding box center [366, 137] width 309 height 33
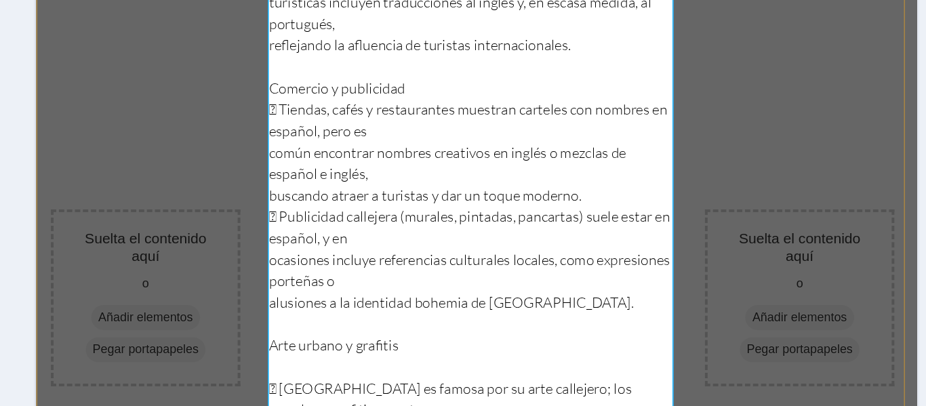
click at [262, 12] on p "Comercio y publicidad" at bounding box center [366, 20] width 309 height 16
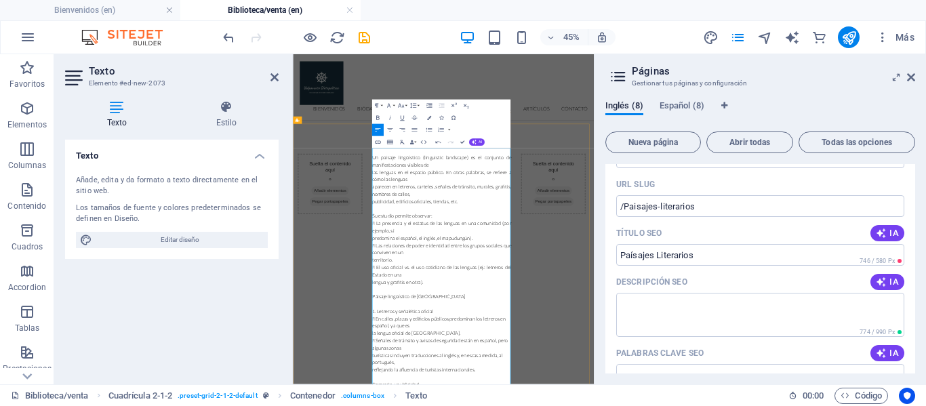
scroll to position [355, 0]
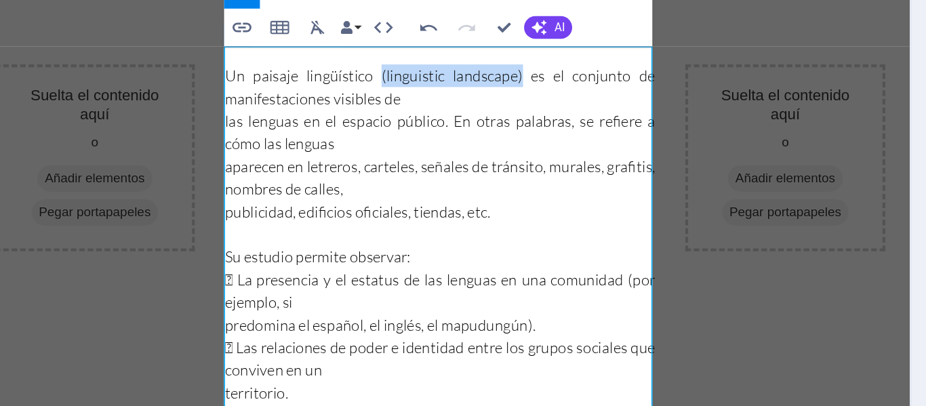
drag, startPoint x: 367, startPoint y: -28, endPoint x: 266, endPoint y: -26, distance: 101.0
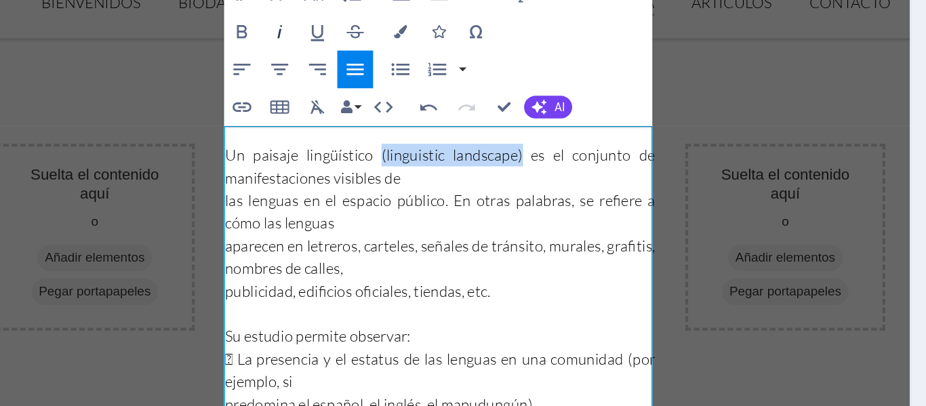
click at [390, 119] on icon "button" at bounding box center [389, 118] width 7 height 7
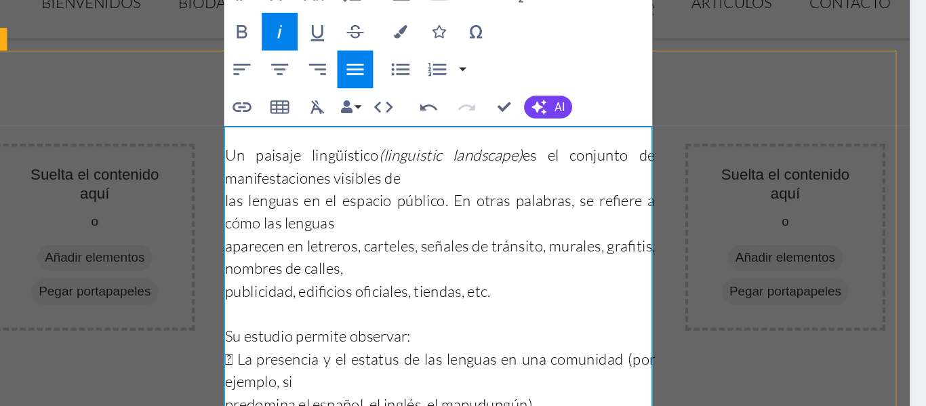
click at [319, 73] on p "Un paisaje lingüístico (linguistic landscape) es el conjunto de manifestaciones…" at bounding box center [310, 74] width 309 height 33
click at [157, 90] on p "las lenguas en el espacio público. En otras palabras, se refiere a cómo las len…" at bounding box center [310, 106] width 309 height 33
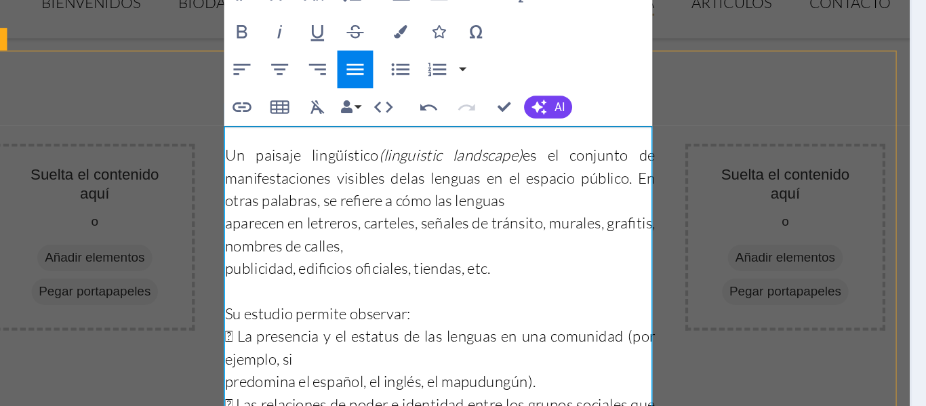
click at [157, 106] on p "aparecen en letreros, carteles, señales de tránsito, murales, grafitis, nombres…" at bounding box center [310, 122] width 309 height 33
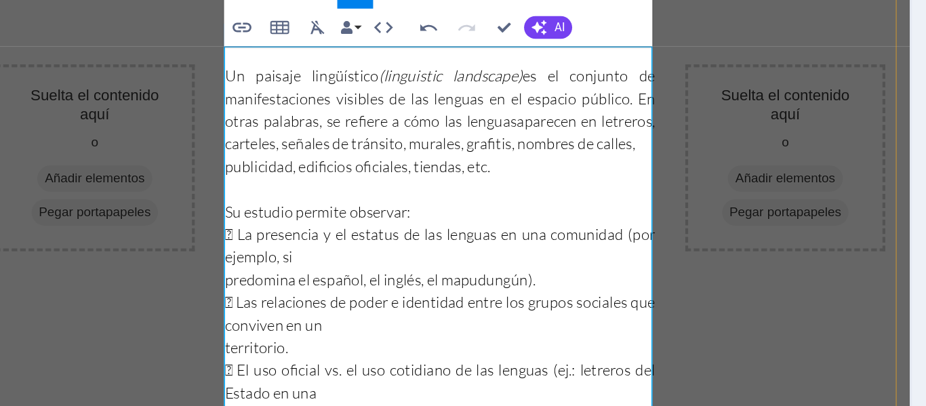
click at [162, 92] on p " La presencia y el estatus de las lenguas en una comunidad (por ejemplo, si" at bounding box center [310, 108] width 309 height 33
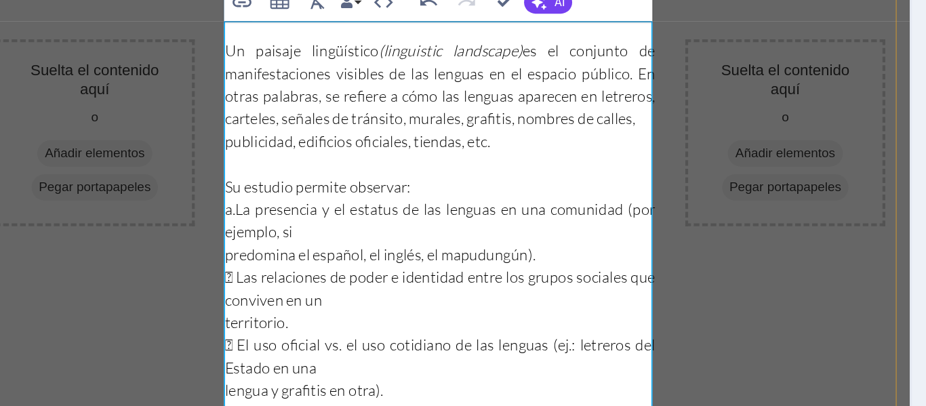
click at [161, 100] on p "predomina el español, el inglés, el mapudungún)." at bounding box center [310, 108] width 309 height 16
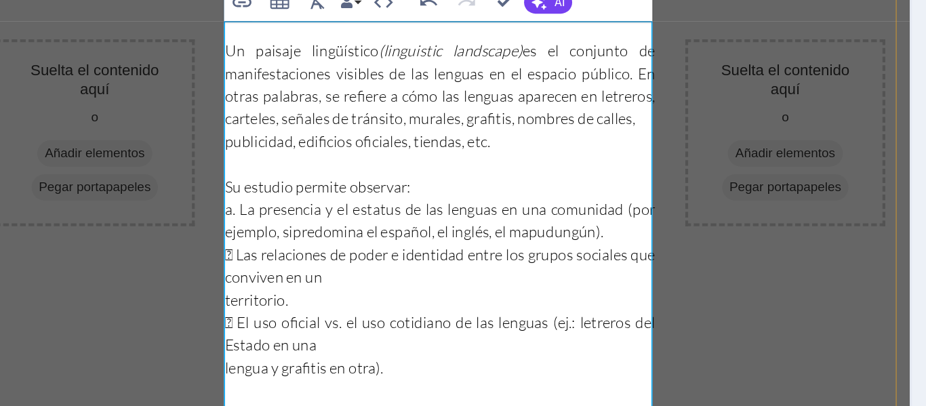
click at [161, 100] on p " Las relaciones de poder e identidad entre los grupos sociales que conviven en…" at bounding box center [310, 116] width 309 height 33
click at [157, 132] on p "territorio." at bounding box center [310, 140] width 309 height 16
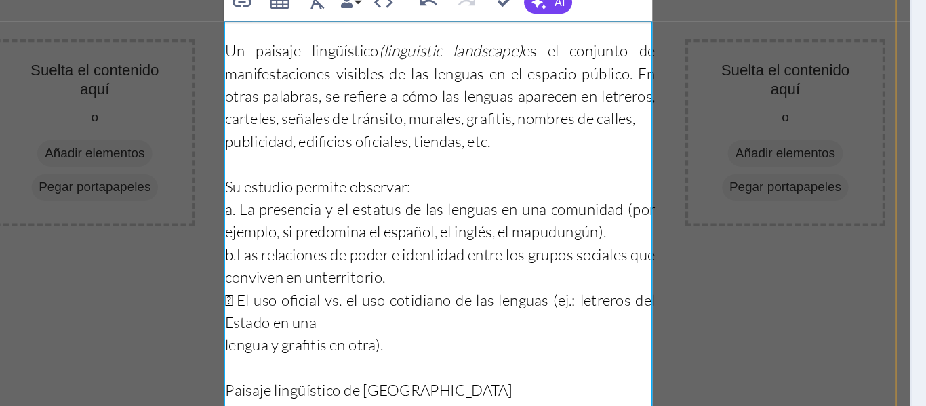
click at [164, 132] on p " El uso oficial vs. el uso cotidiano de las lenguas (ej.: letreros del Estado …" at bounding box center [310, 148] width 309 height 33
click at [158, 145] on p "c. El uso oficial vs. el uso cotidiano de las lenguas (ej.: letreros del Estado…" at bounding box center [310, 148] width 309 height 33
click at [157, 165] on p "lengua y grafitis en otra)." at bounding box center [310, 173] width 309 height 16
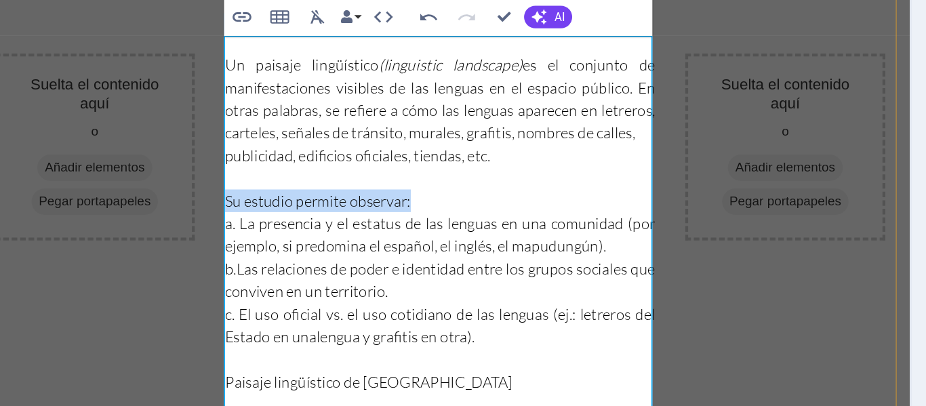
drag, startPoint x: 294, startPoint y: 62, endPoint x: 156, endPoint y: 63, distance: 138.3
click at [156, 65] on p "Su estudio permite observar:" at bounding box center [310, 73] width 309 height 16
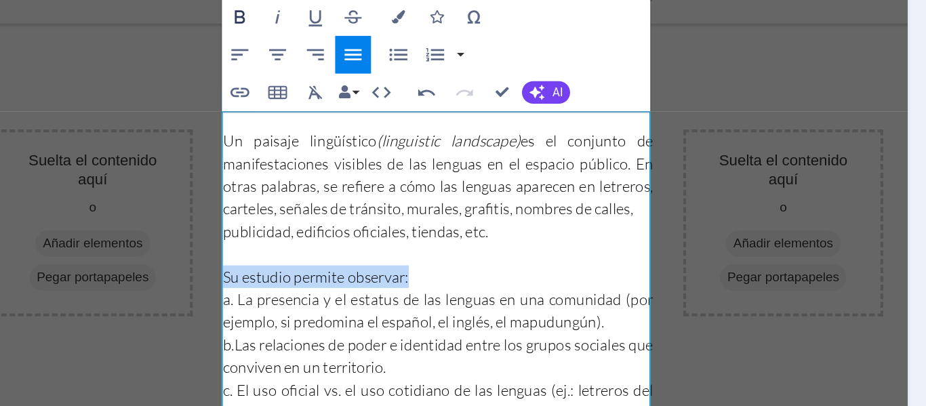
click at [380, 119] on icon "button" at bounding box center [377, 118] width 7 height 7
click at [390, 119] on icon "button" at bounding box center [389, 118] width 7 height 7
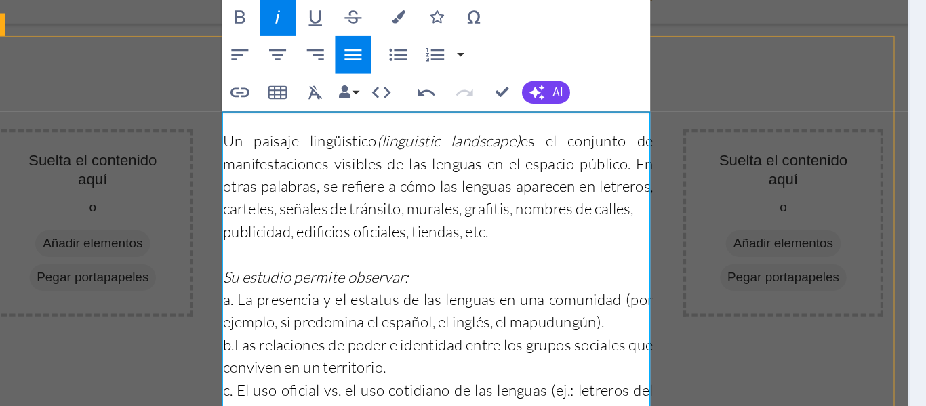
click at [298, 141] on p "Su estudio permite observar:" at bounding box center [307, 149] width 309 height 16
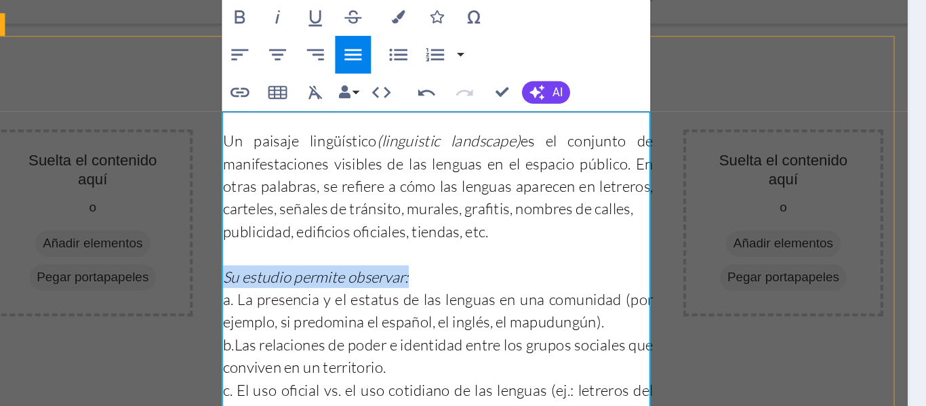
drag, startPoint x: 288, startPoint y: 130, endPoint x: 155, endPoint y: 134, distance: 132.9
click at [155, 141] on p "Su estudio permite observar:" at bounding box center [307, 149] width 309 height 16
click at [377, 121] on button "Bold" at bounding box center [378, 118] width 12 height 12
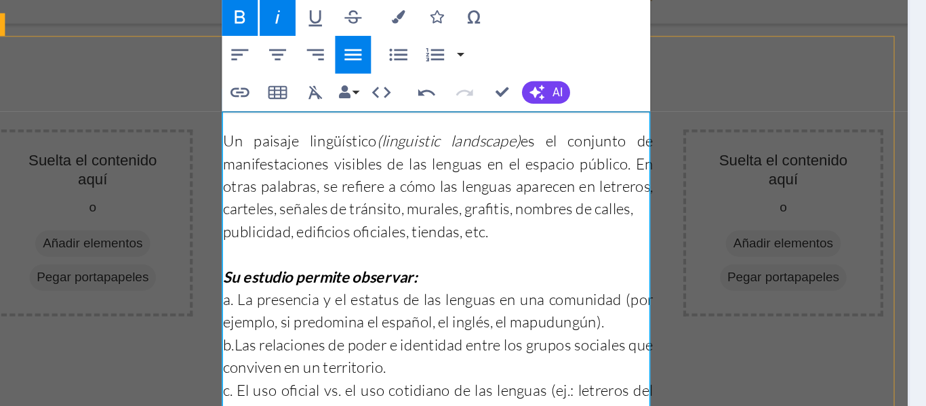
click at [312, 141] on p "Su estudio permite observar:" at bounding box center [307, 149] width 309 height 16
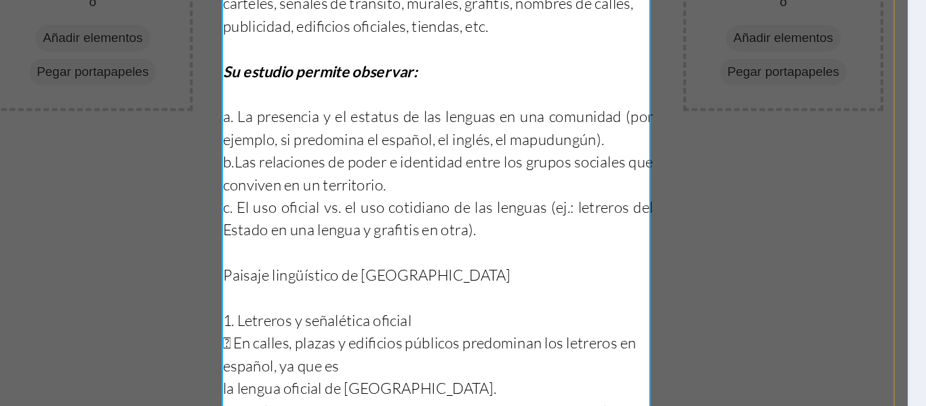
drag, startPoint x: 155, startPoint y: -35, endPoint x: 340, endPoint y: -72, distance: 188.8
click at [162, 0] on p "b.Las relaciones de poder e identidad entre los grupos sociales que conviven en…" at bounding box center [307, 16] width 309 height 33
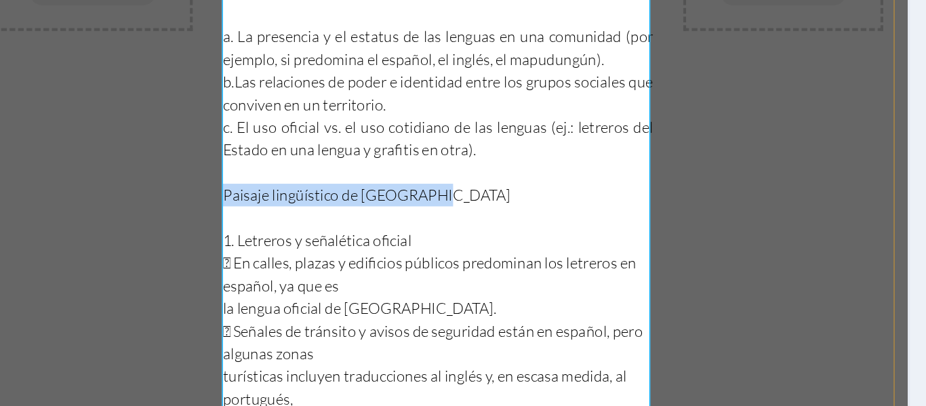
drag, startPoint x: 301, startPoint y: -2, endPoint x: 148, endPoint y: -1, distance: 152.6
click at [148, 0] on div "Suelta el contenido aquí o Añadir elementos Pegar portapapeles Suelta el conten…" at bounding box center [311, 319] width 669 height 1231
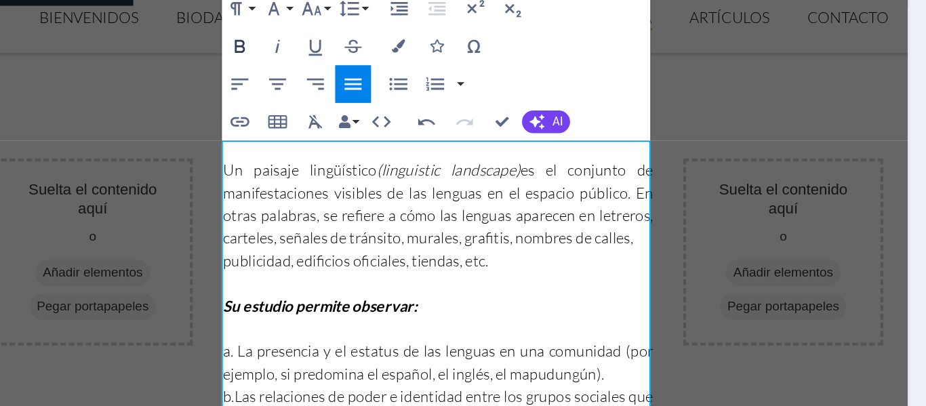
click at [380, 119] on icon "button" at bounding box center [377, 118] width 7 height 7
click at [390, 119] on icon "button" at bounding box center [389, 118] width 7 height 7
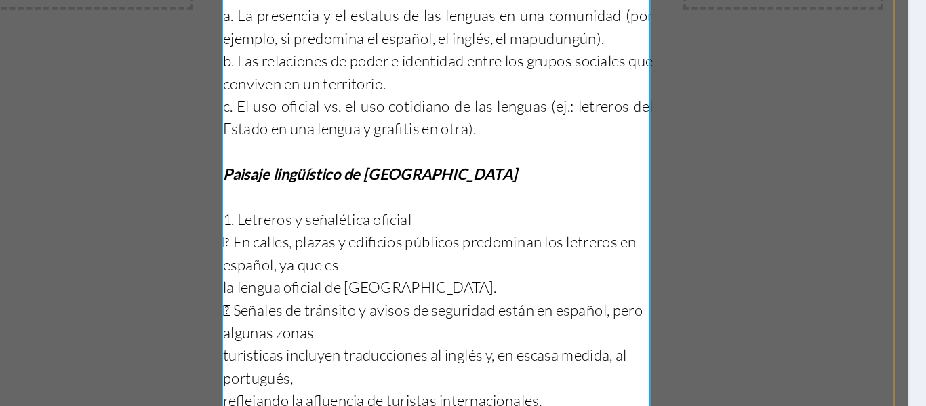
click at [161, 30] on p " En calles, plazas y edificios públicos predominan los letreros en español, ya…" at bounding box center [307, 46] width 309 height 33
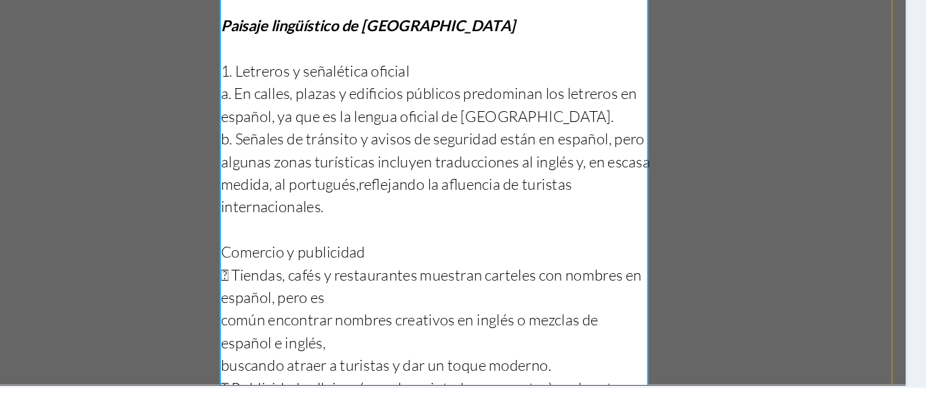
click at [153, 0] on p "Comercio y publicidad" at bounding box center [305, 3] width 309 height 16
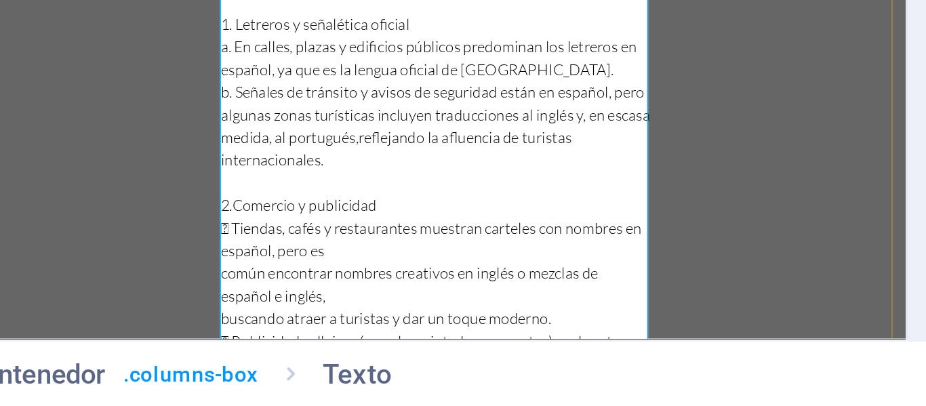
click at [154, 0] on p "común encontrar nombres creativos en inglés o mezclas de español e inglés," at bounding box center [305, 13] width 309 height 33
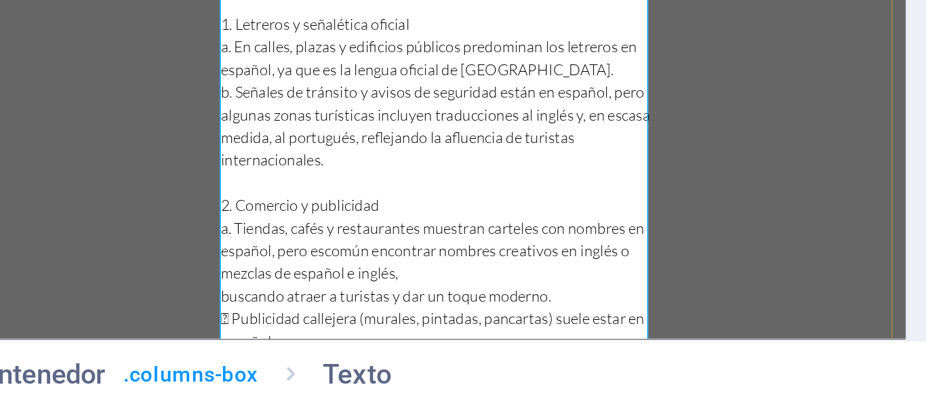
click at [155, 14] on p "buscando atraer a turistas y dar un toque moderno." at bounding box center [305, 22] width 309 height 16
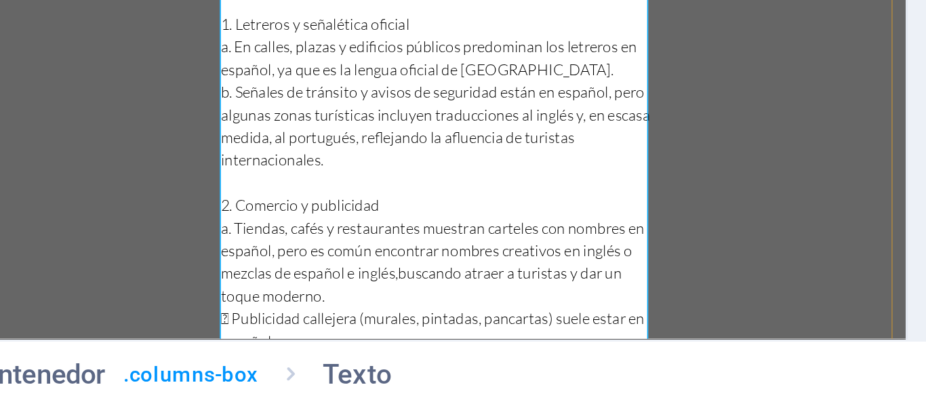
click at [155, 30] on p " Publicidad callejera (murales, pintadas, pancartas) suele estar en español, y…" at bounding box center [305, 46] width 309 height 33
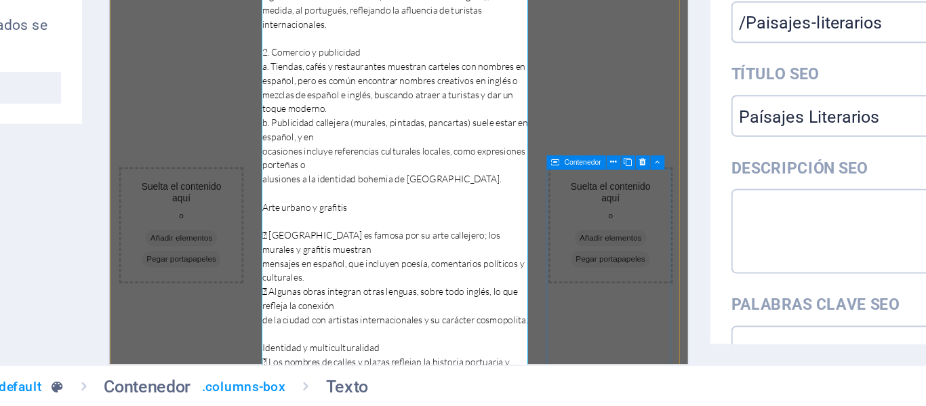
scroll to position [635, 0]
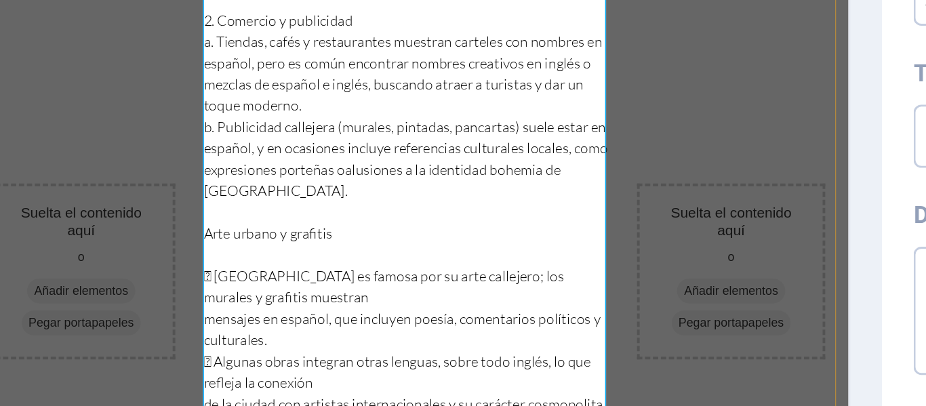
click at [151, 65] on p "Arte urbano y grafitis" at bounding box center [303, 73] width 309 height 16
click at [156, 98] on p " [GEOGRAPHIC_DATA] es famosa por su arte callejero; los murales y grafitis mue…" at bounding box center [303, 114] width 309 height 33
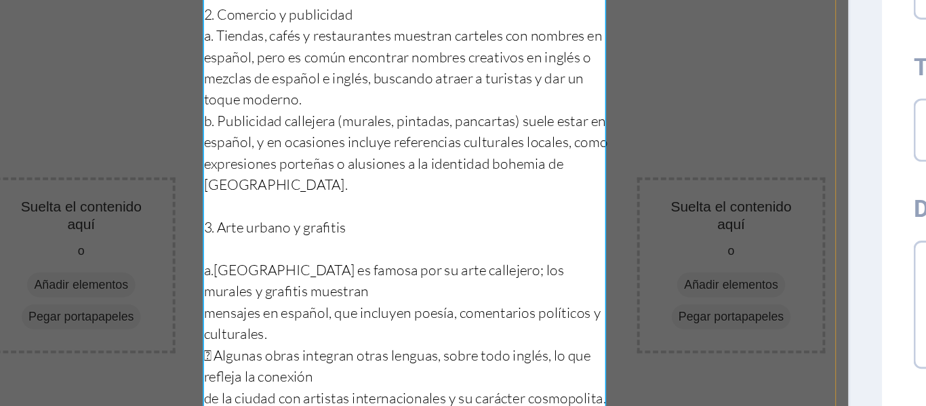
click at [163, 75] on p at bounding box center [303, 83] width 309 height 16
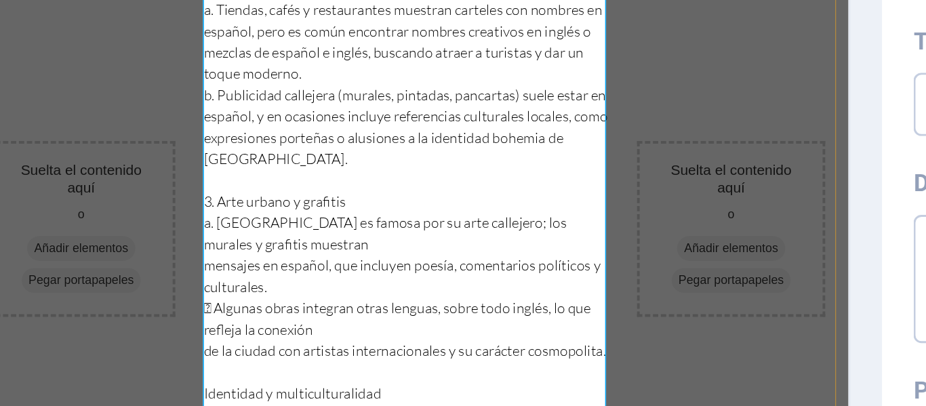
click at [157, 82] on p "mensajes en español, que incluyen poesía, comentarios políticos y culturales." at bounding box center [303, 98] width 309 height 33
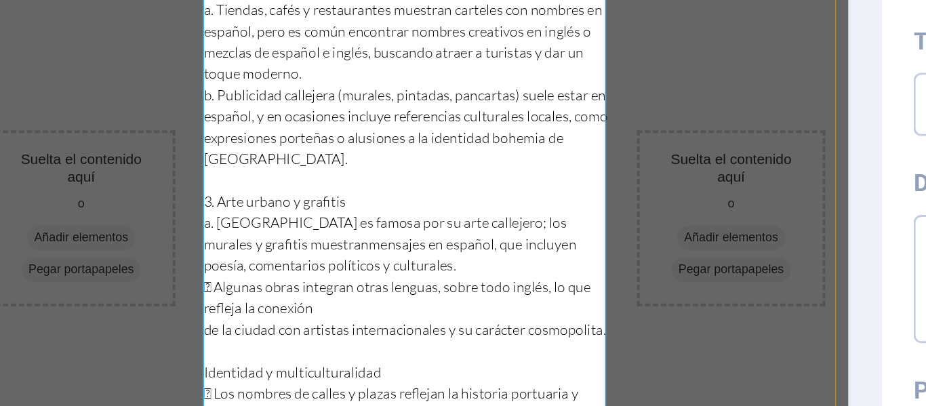
click at [157, 98] on p " Algunas obras integran otras lenguas, sobre todo inglés, lo que refleja la co…" at bounding box center [303, 114] width 309 height 33
click at [156, 131] on p "de la ciudad con artistas internacionales y su carácter cosmopolita." at bounding box center [303, 139] width 309 height 16
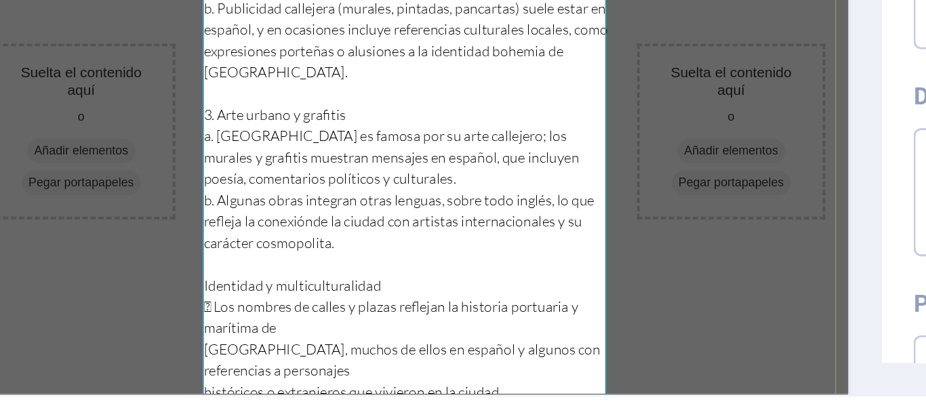
click at [151, 77] on p "Identidad y multiculturalidad" at bounding box center [303, 85] width 309 height 16
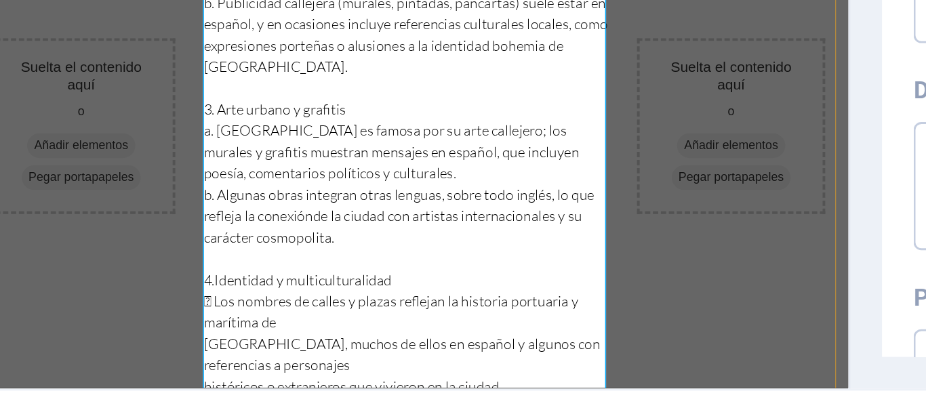
click at [157, 87] on p " Los nombres de calles y plazas reflejan la historia portuaria y marítima de" at bounding box center [303, 103] width 309 height 33
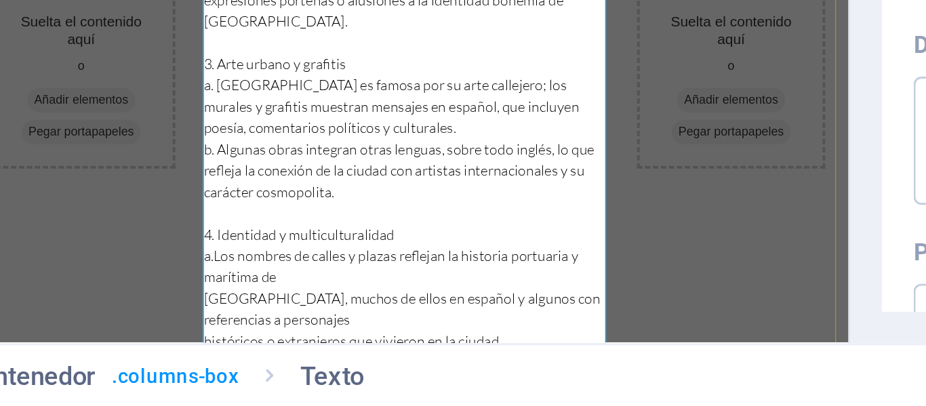
click at [156, 74] on p "[GEOGRAPHIC_DATA], muchos de ellos en español y algunos con referencias a perso…" at bounding box center [303, 90] width 309 height 33
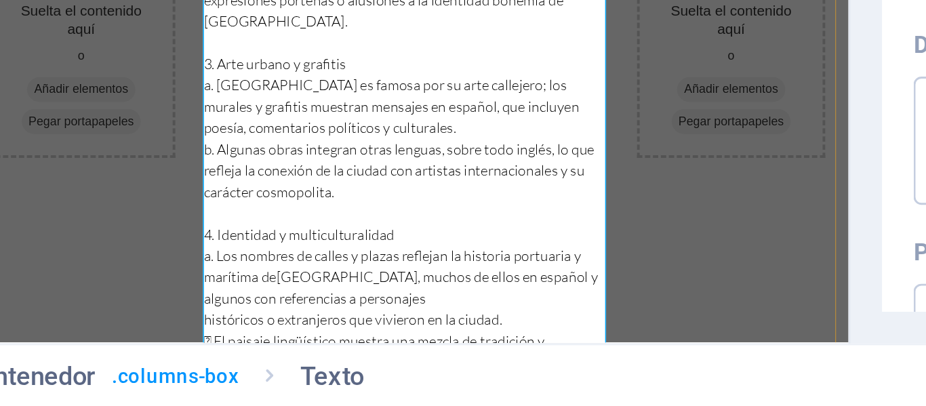
click at [155, 90] on p "históricos o extranjeros que vivieron en la ciudad." at bounding box center [303, 98] width 309 height 16
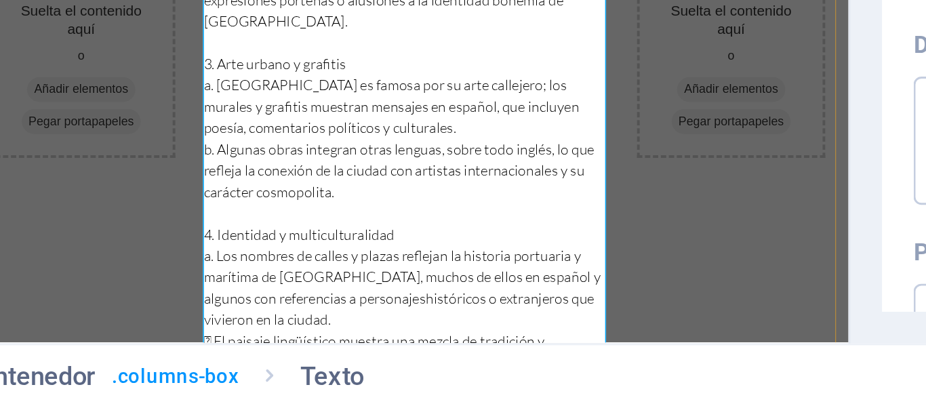
click at [159, 106] on p " El paisaje lingüístico muestra una mezcla de tradición y modernidad, con letr…" at bounding box center [303, 122] width 309 height 33
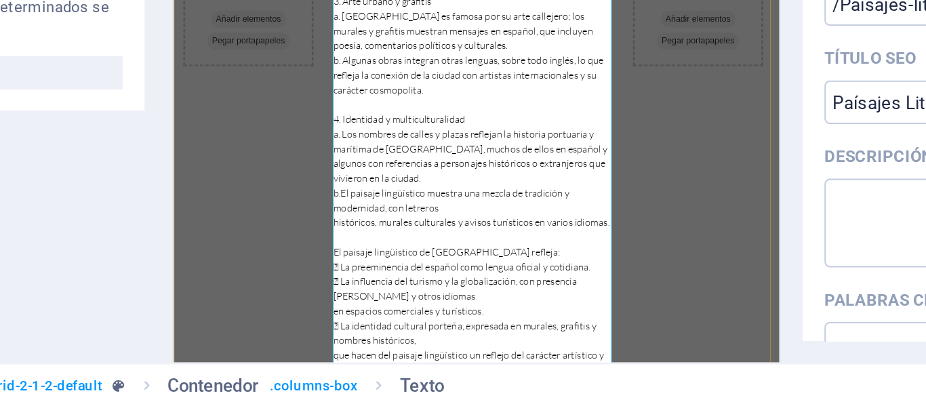
scroll to position [823, 0]
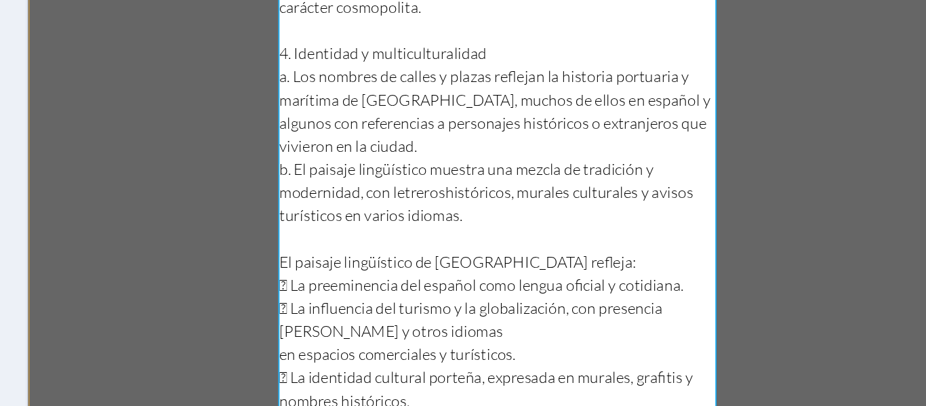
click at [205, 0] on p "El paisaje lingüístico de [GEOGRAPHIC_DATA] refleja:" at bounding box center [358, 5] width 309 height 16
click at [210, 14] on p " La preeminencia del español como lengua oficial y cotidiana." at bounding box center [358, 22] width 309 height 16
click at [210, 30] on p " La influencia del turismo y la globalización, con presencia [PERSON_NAME] y o…" at bounding box center [358, 46] width 309 height 33
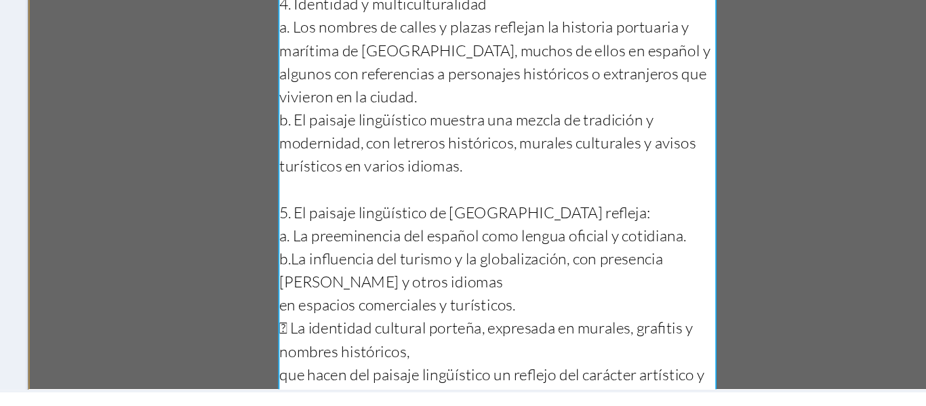
click at [209, 13] on p "en espacios comerciales y turísticos." at bounding box center [358, 21] width 309 height 16
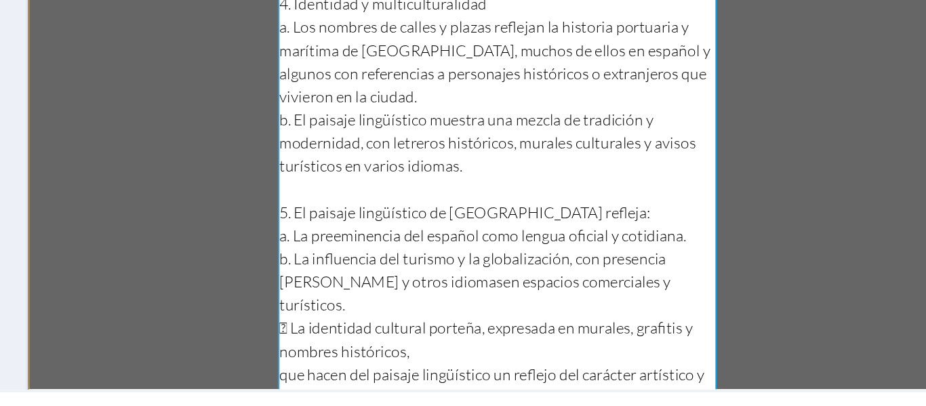
click at [208, 29] on p " La identidad cultural porteña, expresada en murales, grafitis y nombres histó…" at bounding box center [358, 45] width 309 height 33
click at [209, 62] on p "que hacen del paisaje lingüístico un reflejo del carácter artístico y multicult…" at bounding box center [358, 78] width 309 height 33
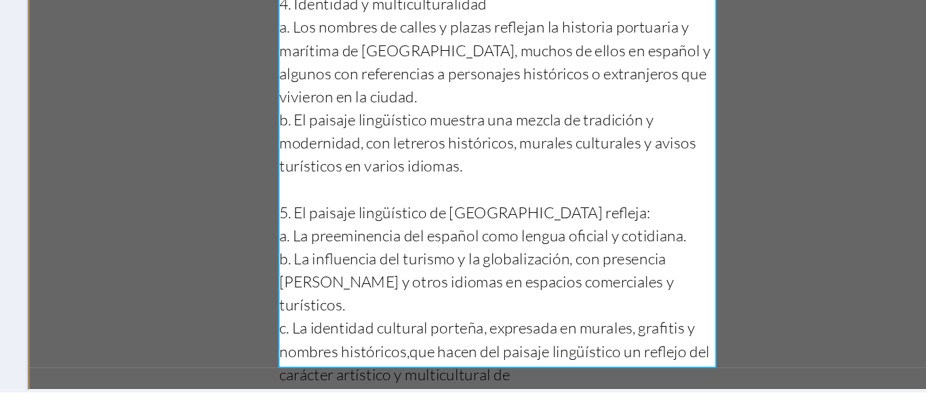
click at [207, 41] on p "c. La identidad cultural porteña, expresada en murales, grafitis y nombres hist…" at bounding box center [358, 53] width 309 height 49
click at [207, 78] on p "la ciudad." at bounding box center [358, 86] width 309 height 16
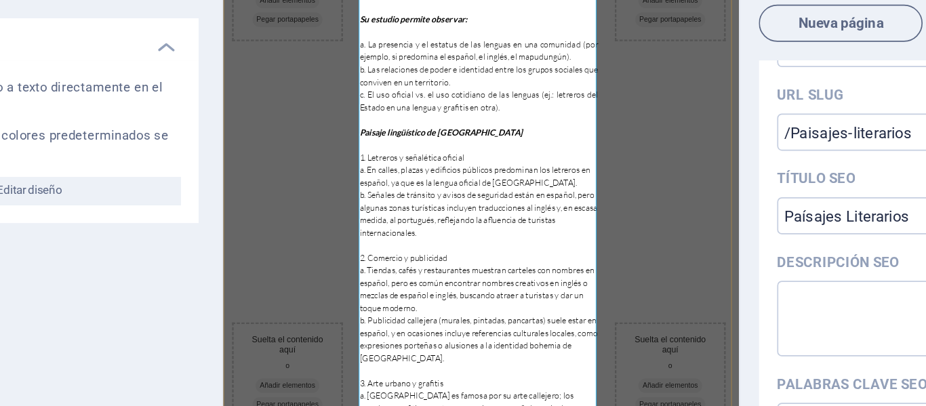
scroll to position [487, 0]
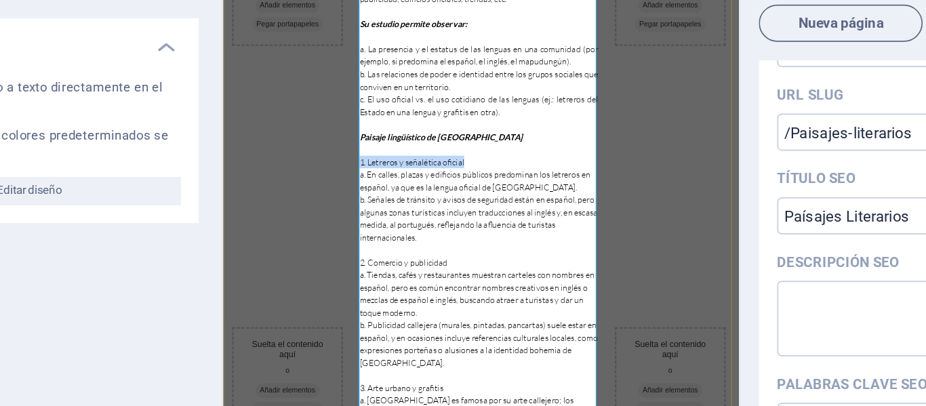
drag, startPoint x: 536, startPoint y: 232, endPoint x: 397, endPoint y: 239, distance: 139.9
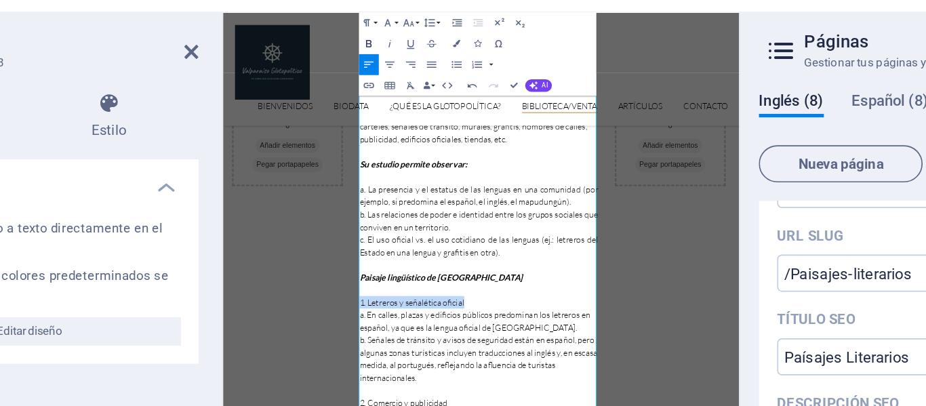
click at [376, 72] on icon "button" at bounding box center [377, 73] width 3 height 4
click at [388, 72] on icon "button" at bounding box center [389, 72] width 7 height 7
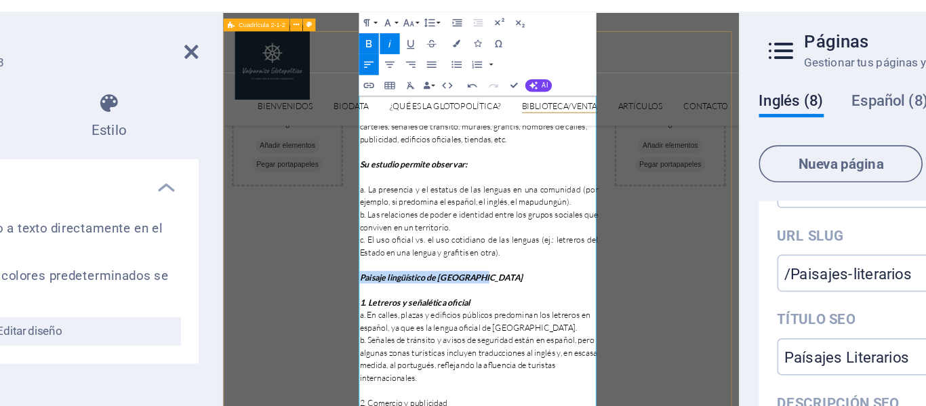
drag, startPoint x: 572, startPoint y: 344, endPoint x: 391, endPoint y: 345, distance: 181.7
click at [392, 71] on icon "button" at bounding box center [389, 72] width 7 height 7
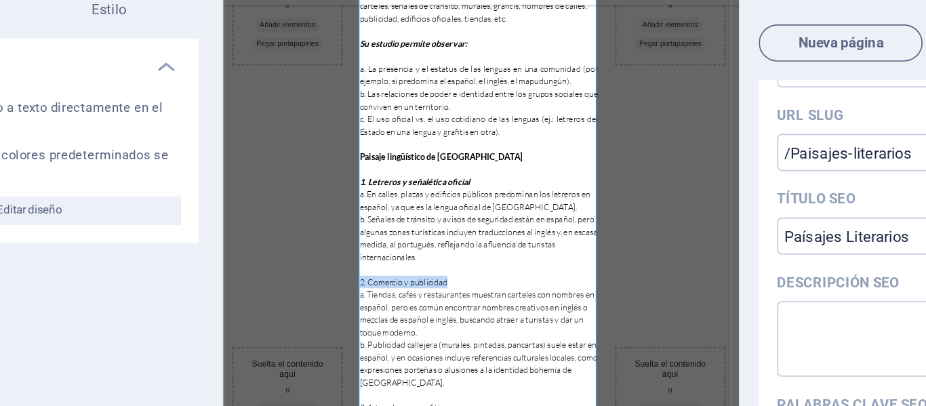
drag, startPoint x: 535, startPoint y: 382, endPoint x: 393, endPoint y: 382, distance: 141.7
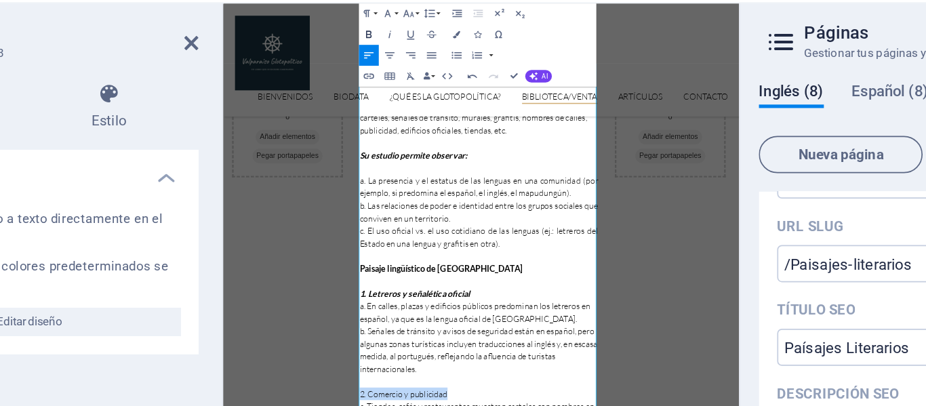
click at [377, 71] on icon "button" at bounding box center [377, 72] width 7 height 7
click at [389, 75] on icon "button" at bounding box center [389, 72] width 7 height 7
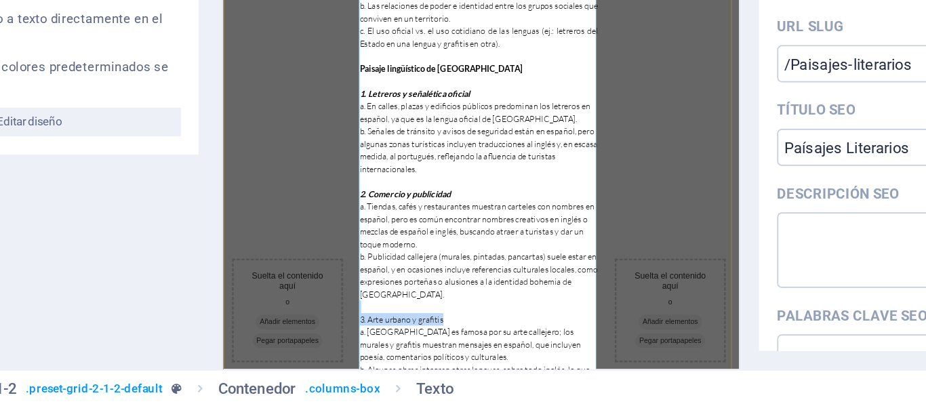
drag, startPoint x: 515, startPoint y: 453, endPoint x: 391, endPoint y: 453, distance: 124.1
click at [391, 405] on div "Suelta el contenido aquí o Añadir elementos Pegar portapapeles Suelta el conten…" at bounding box center [557, 383] width 669 height 1085
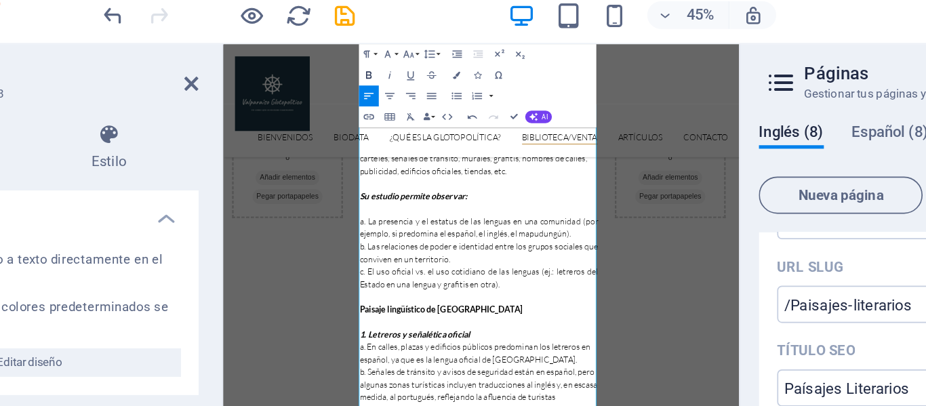
click at [375, 70] on icon "button" at bounding box center [377, 72] width 7 height 7
click at [388, 73] on icon "button" at bounding box center [389, 72] width 7 height 7
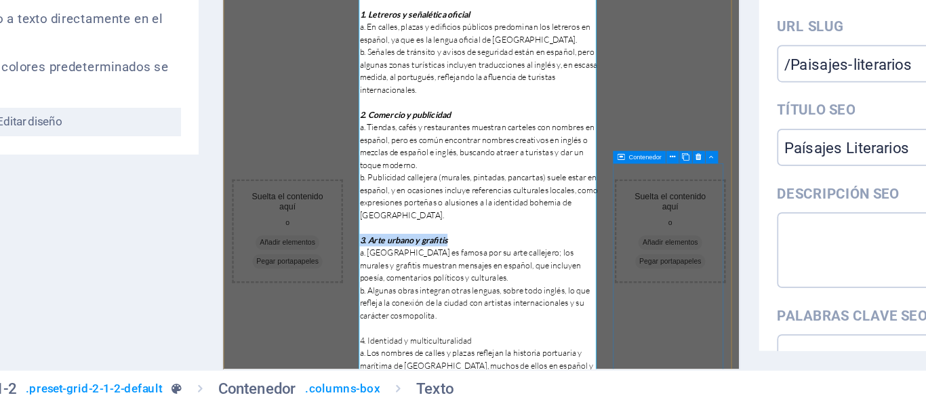
scroll to position [672, 0]
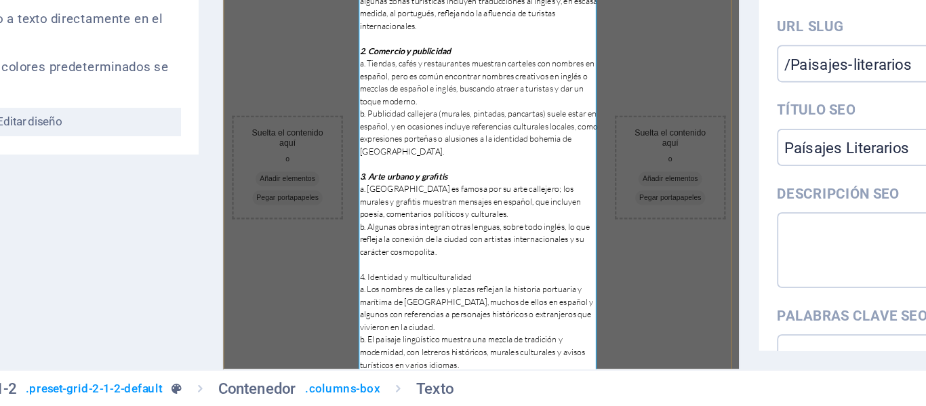
drag, startPoint x: 590, startPoint y: 400, endPoint x: 391, endPoint y: 409, distance: 198.9
click at [391, 405] on div "Suelta el contenido aquí o Añadir elementos Pegar portapapeles Suelta el conten…" at bounding box center [557, 198] width 669 height 1085
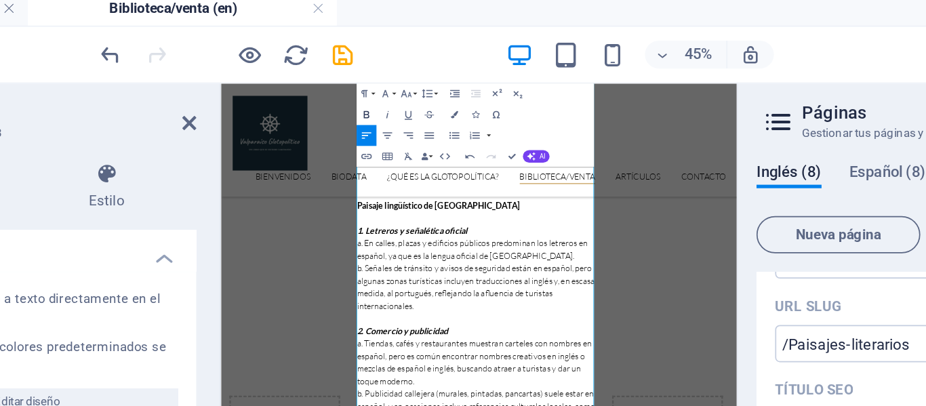
click at [378, 70] on icon "button" at bounding box center [377, 72] width 7 height 7
click at [389, 72] on icon "button" at bounding box center [389, 72] width 7 height 7
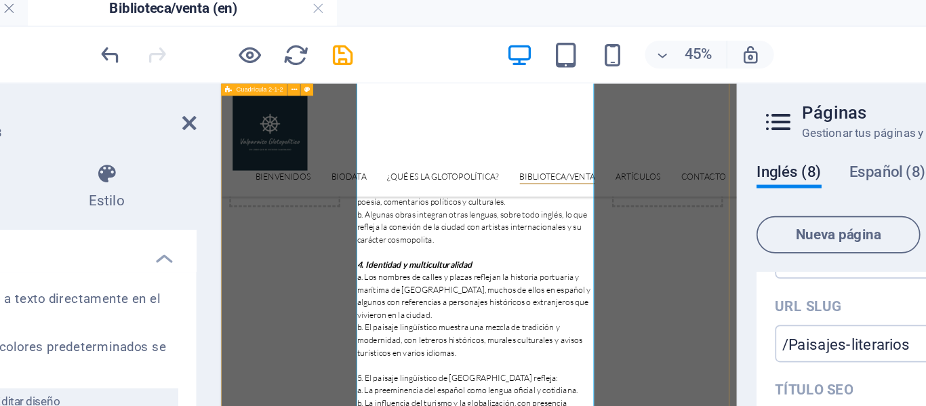
scroll to position [1054, 0]
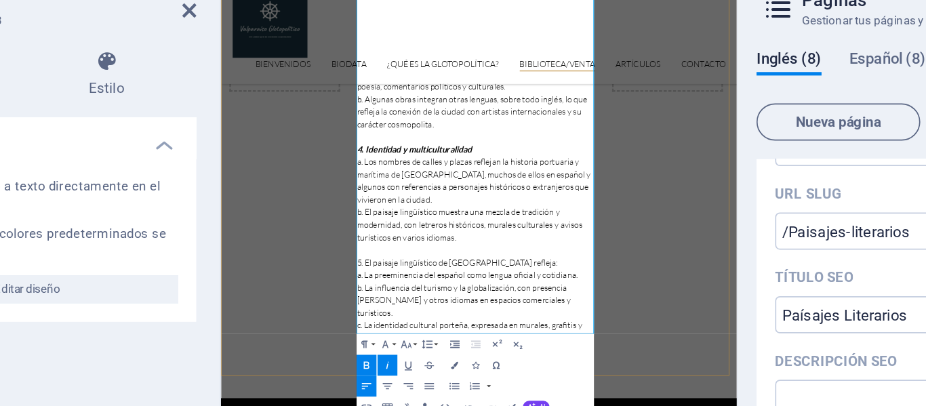
click at [601, 343] on p "5. El paisaje lingüístico de [GEOGRAPHIC_DATA] refleja:" at bounding box center [551, 350] width 309 height 16
drag, startPoint x: 626, startPoint y: 333, endPoint x: 387, endPoint y: 336, distance: 239.4
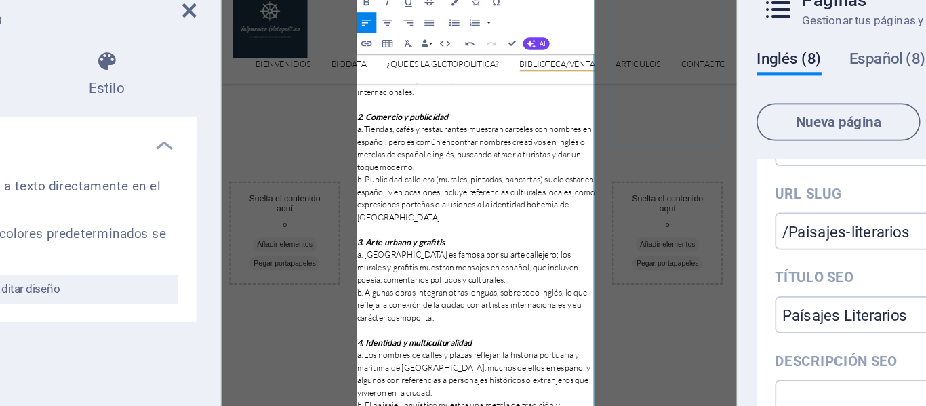
scroll to position [795, 0]
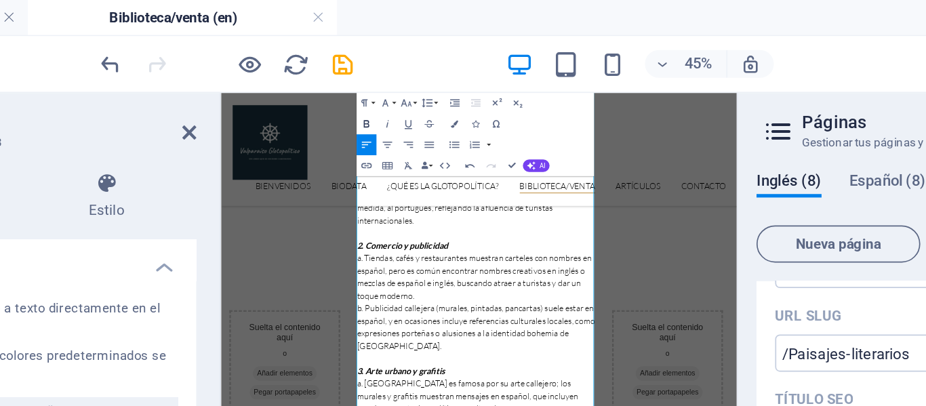
click at [379, 73] on icon "button" at bounding box center [377, 73] width 3 height 4
click at [389, 73] on icon "button" at bounding box center [389, 72] width 7 height 7
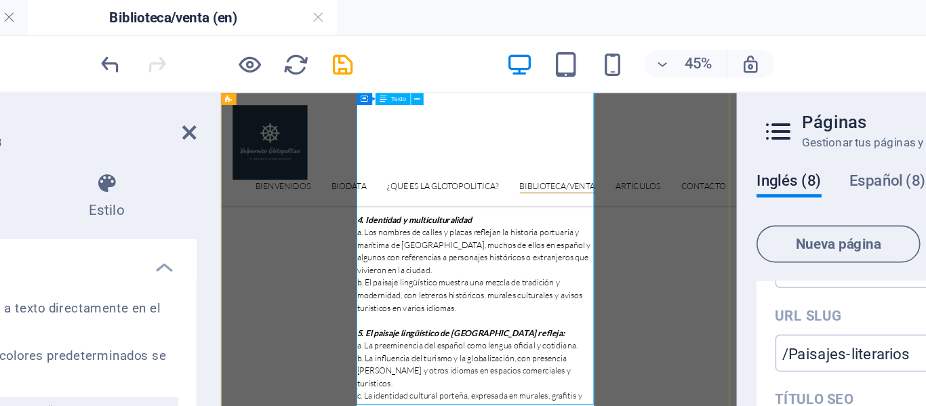
scroll to position [1120, 0]
click at [755, 405] on div "Suelta el contenido aquí o Añadir elementos Pegar portapapeles" at bounding box center [799, 287] width 144 height 477
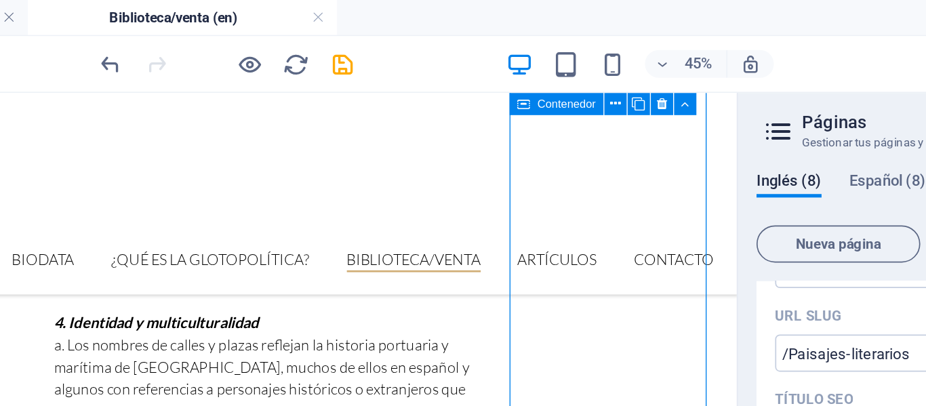
scroll to position [1121, 0]
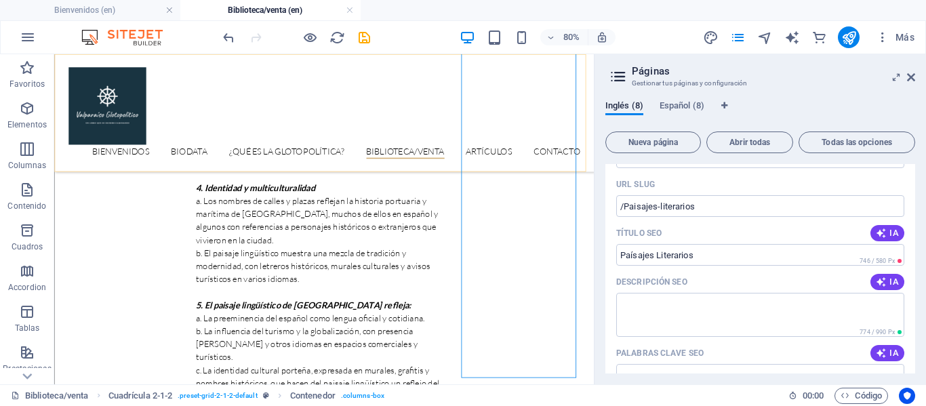
click at [420, 130] on div "Bienvenidos Biodata ¿Qué es la glotopolítica? Biblioteca/venta Artículos Contac…" at bounding box center [391, 127] width 675 height 147
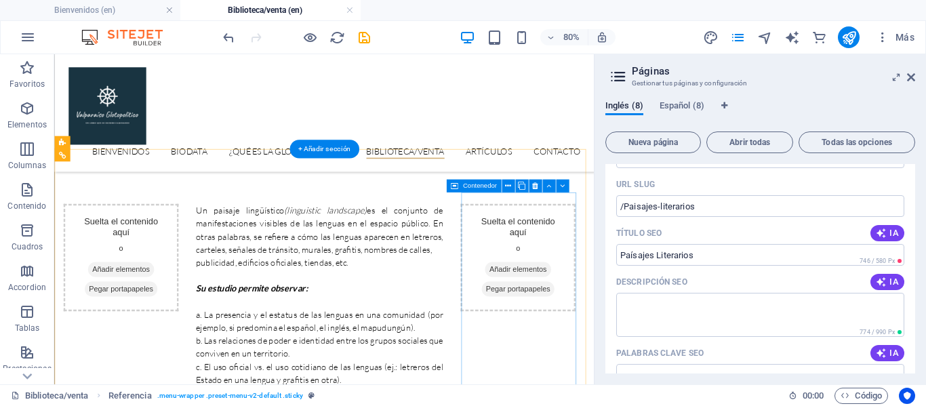
scroll to position [386, 0]
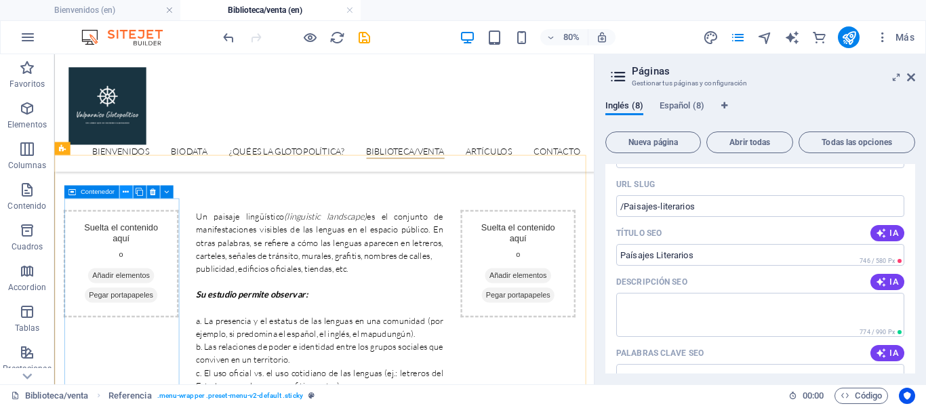
click at [125, 196] on icon at bounding box center [126, 192] width 6 height 12
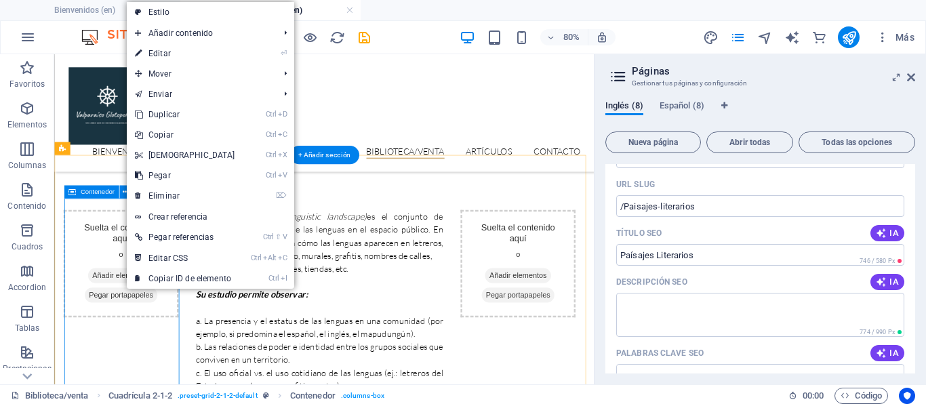
click at [123, 288] on div "Suelta el contenido aquí o Añadir elementos Pegar portapapeles" at bounding box center [137, 316] width 144 height 134
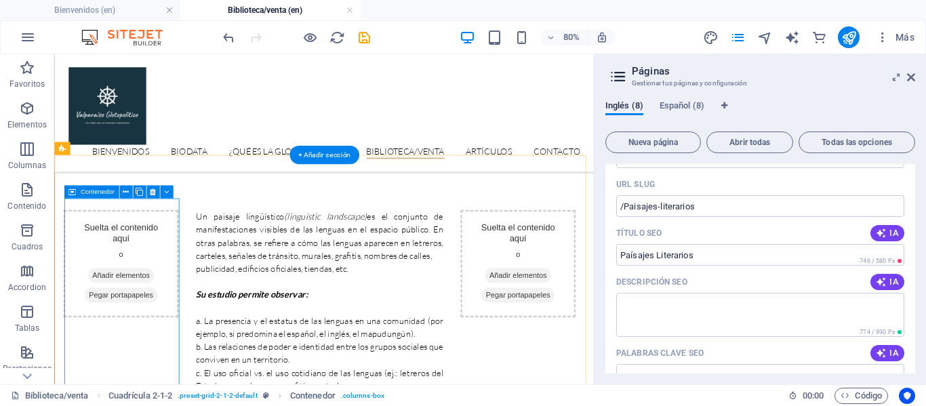
click at [136, 321] on span "Añadir elementos" at bounding box center [137, 330] width 83 height 19
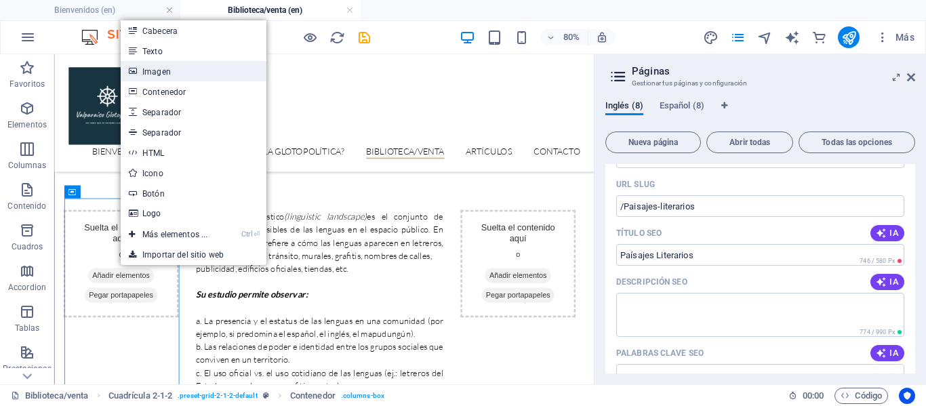
click at [178, 71] on link "Imagen" at bounding box center [194, 71] width 146 height 20
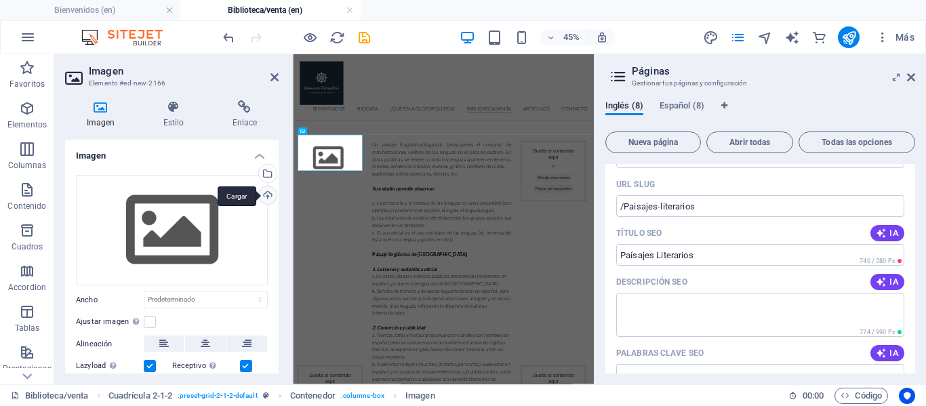
click at [264, 191] on div "Cargar" at bounding box center [266, 196] width 20 height 20
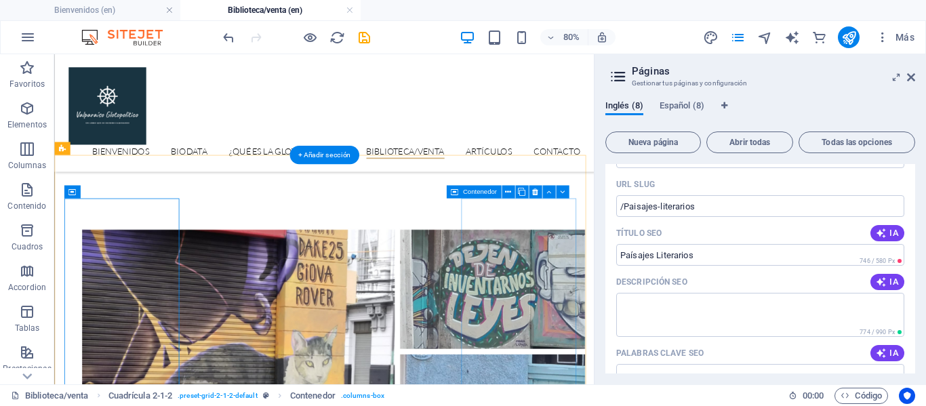
click at [795, 335] on span "Añadir elementos" at bounding box center [822, 351] width 54 height 33
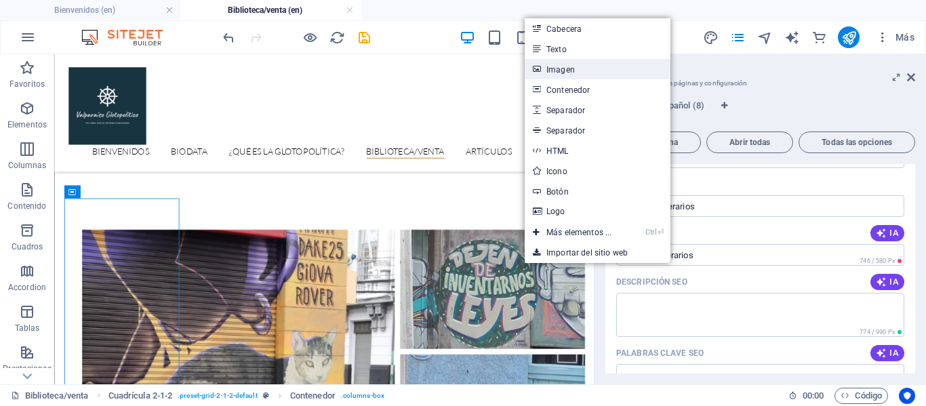
click at [589, 76] on link "Imagen" at bounding box center [598, 69] width 146 height 20
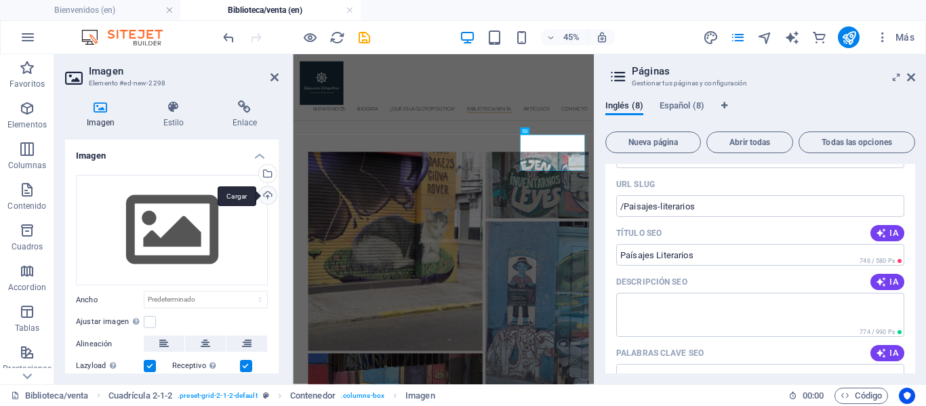
click at [264, 193] on div "Cargar" at bounding box center [266, 196] width 20 height 20
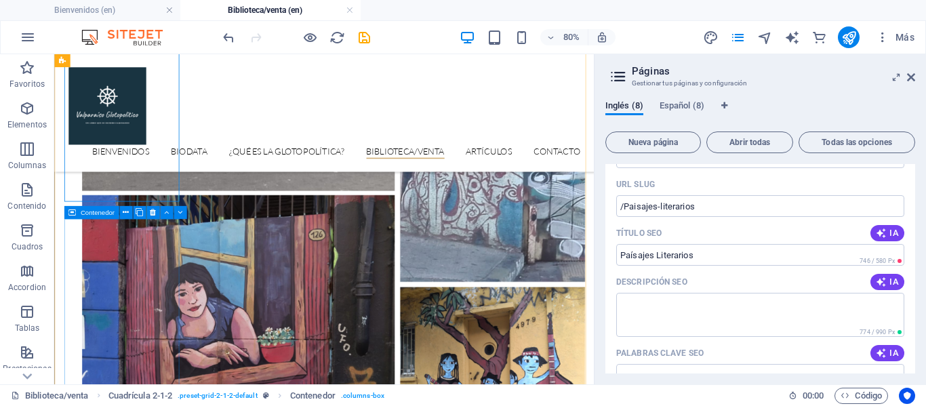
scroll to position [881, 0]
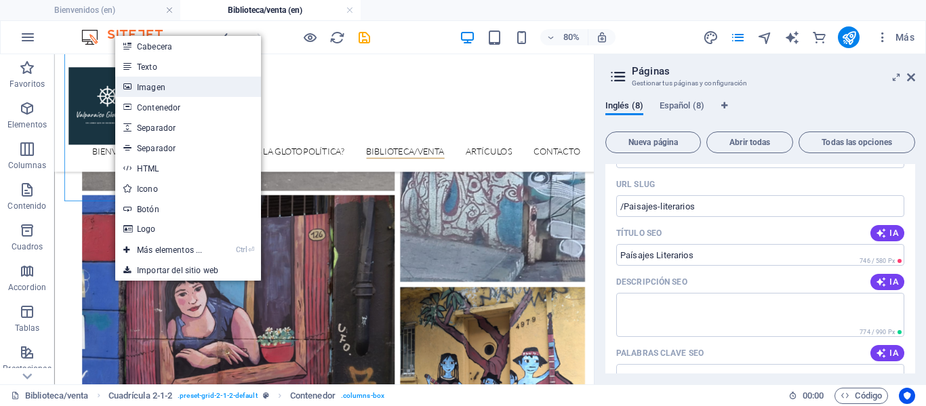
click at [174, 84] on link "Imagen" at bounding box center [188, 87] width 146 height 20
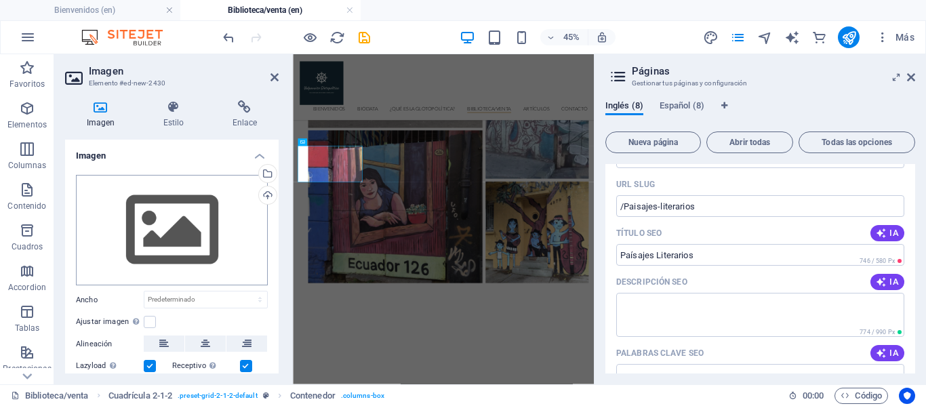
scroll to position [880, 0]
click at [268, 199] on div "Cargar" at bounding box center [266, 196] width 20 height 20
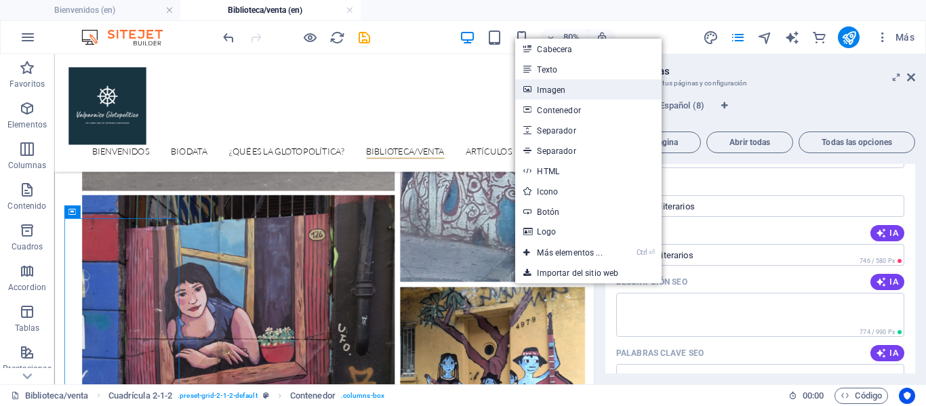
click at [604, 85] on link "Imagen" at bounding box center [588, 89] width 146 height 20
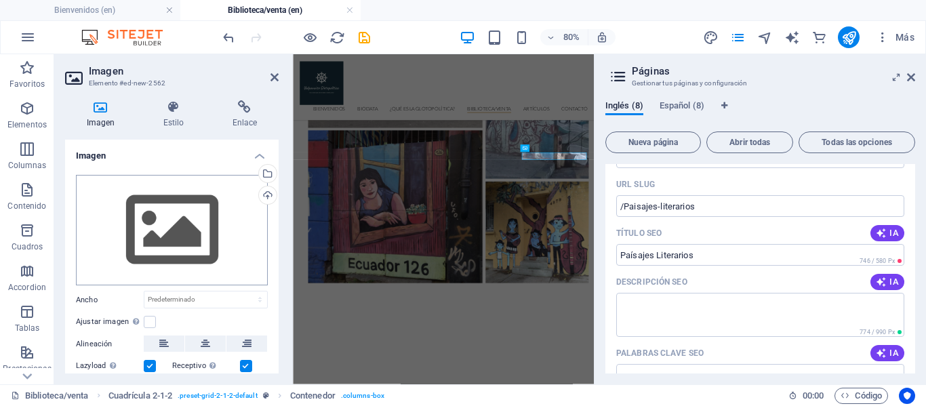
scroll to position [880, 0]
click at [264, 196] on div "Cargar" at bounding box center [266, 196] width 20 height 20
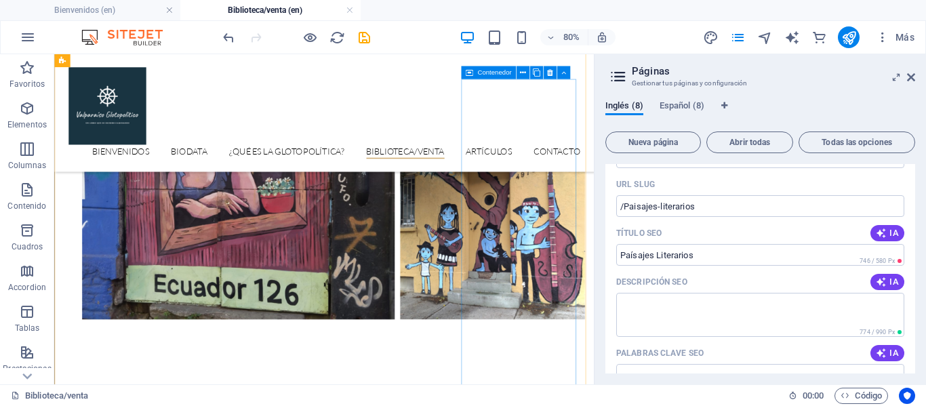
scroll to position [1067, 0]
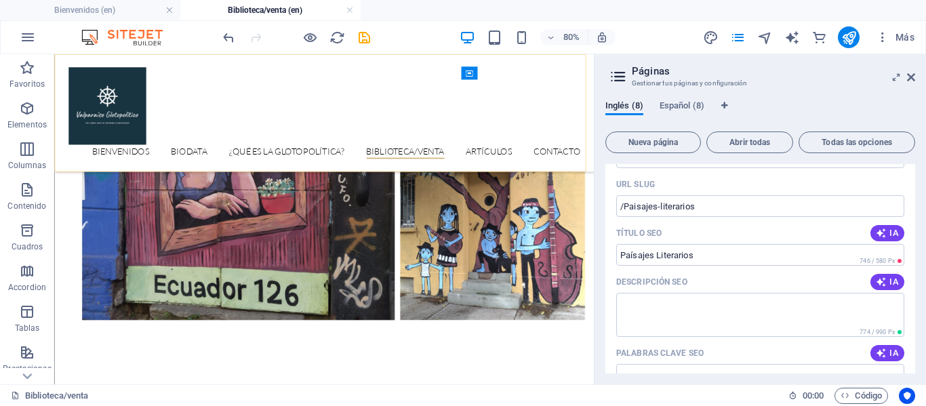
click at [409, 83] on div "Bienvenidos Biodata ¿Qué es la glotopolítica? Biblioteca/venta Artículos Contac…" at bounding box center [391, 127] width 675 height 147
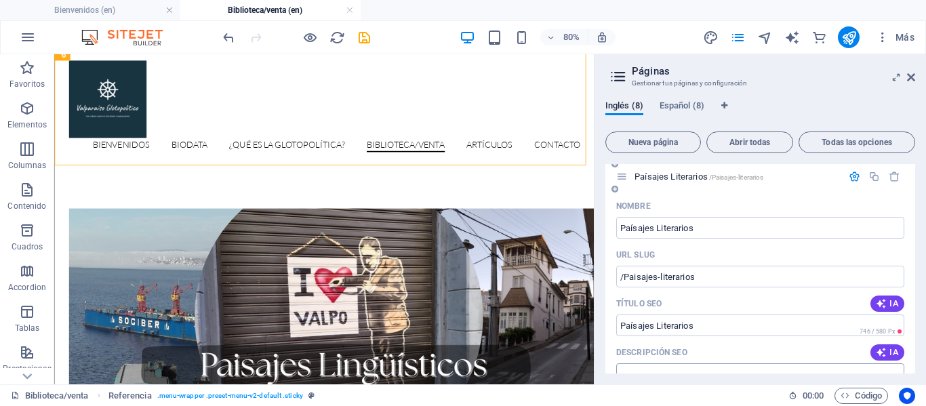
scroll to position [135, 0]
click at [679, 109] on span "Español (8)" at bounding box center [682, 107] width 45 height 19
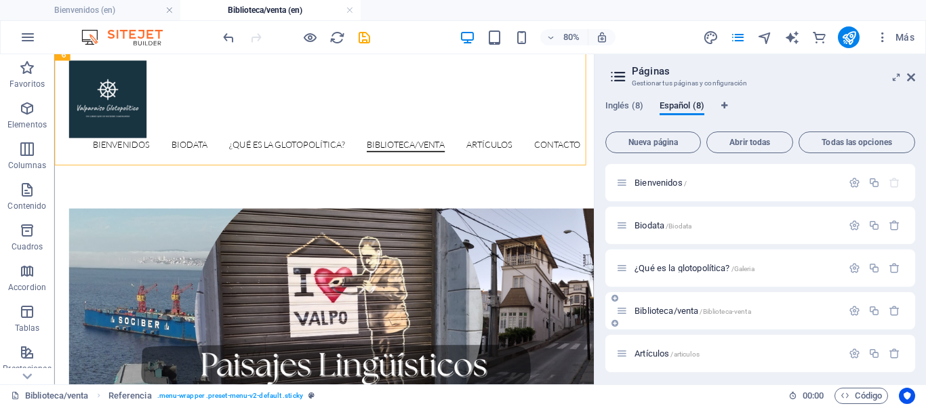
click at [687, 320] on div "Biblioteca/venta /Biblioteca-venta" at bounding box center [760, 310] width 310 height 37
click at [679, 311] on span "Biblioteca/venta /Biblioteca-venta" at bounding box center [693, 311] width 117 height 10
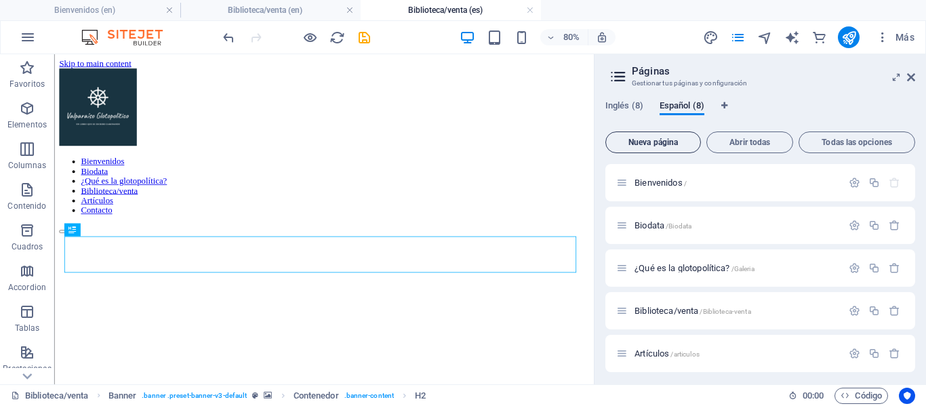
scroll to position [0, 0]
click at [620, 109] on span "Inglés (8)" at bounding box center [624, 107] width 38 height 19
click at [688, 312] on span "Paísajes Literarios /Paisajes-literarios" at bounding box center [699, 311] width 129 height 10
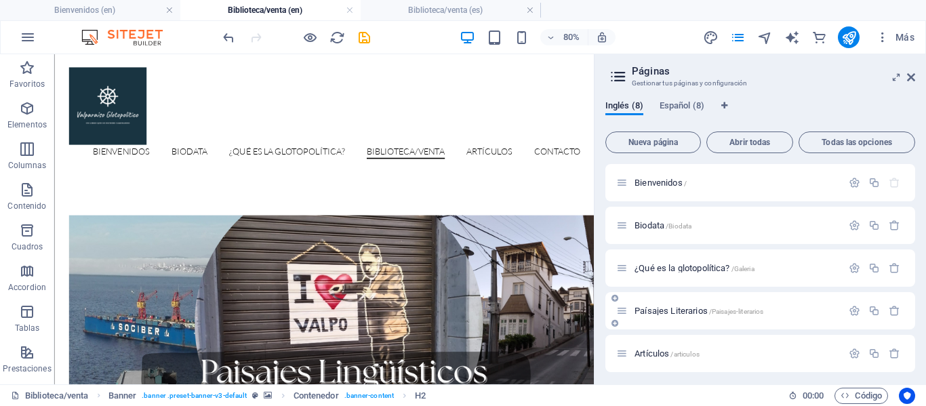
scroll to position [8, 0]
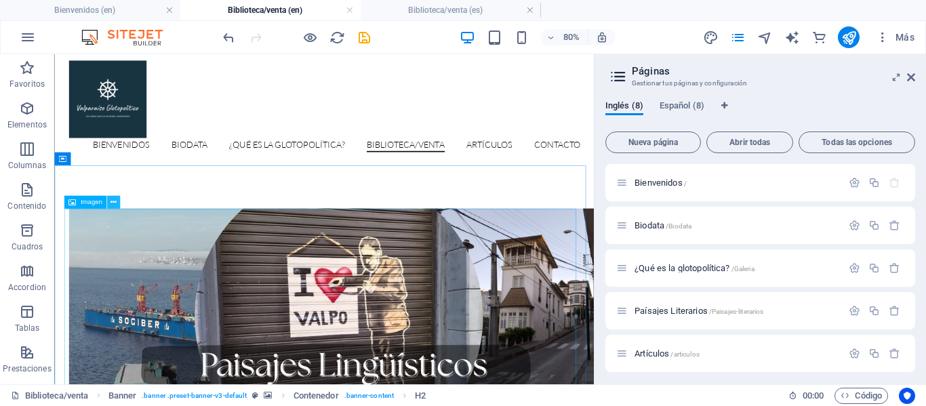
click at [117, 203] on icon at bounding box center [114, 203] width 6 height 12
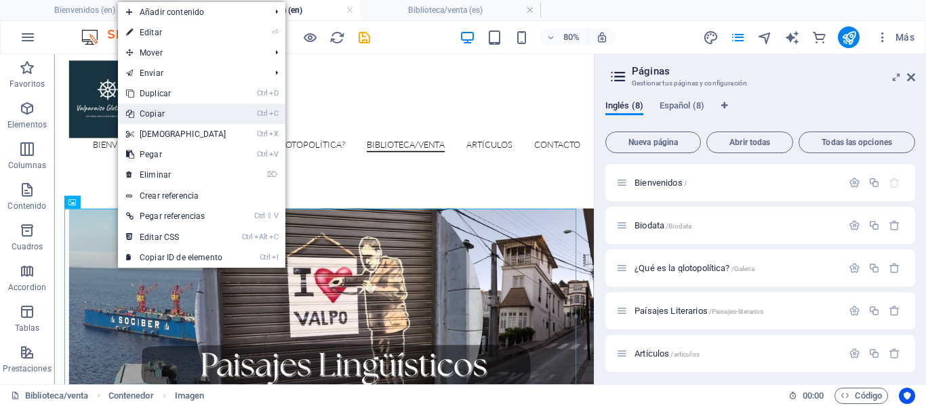
click at [165, 117] on link "Ctrl C Copiar" at bounding box center [176, 114] width 117 height 20
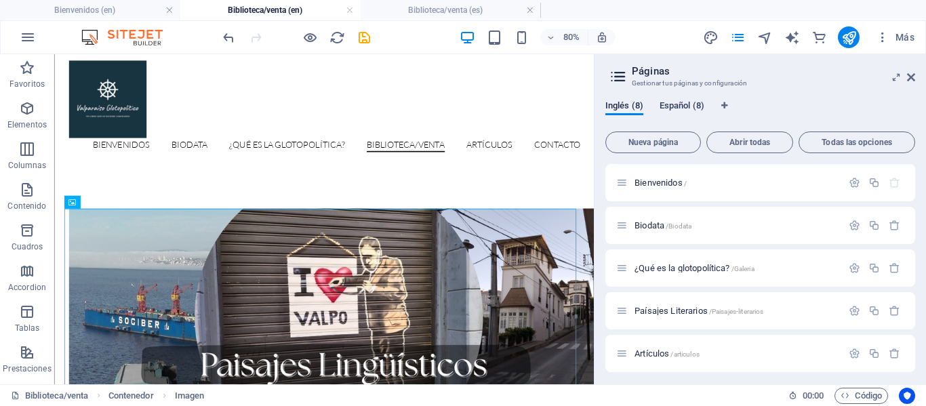
click at [684, 111] on span "Español (8)" at bounding box center [682, 107] width 45 height 19
click at [675, 306] on span "Biblioteca/venta /Biblioteca-venta" at bounding box center [693, 311] width 117 height 10
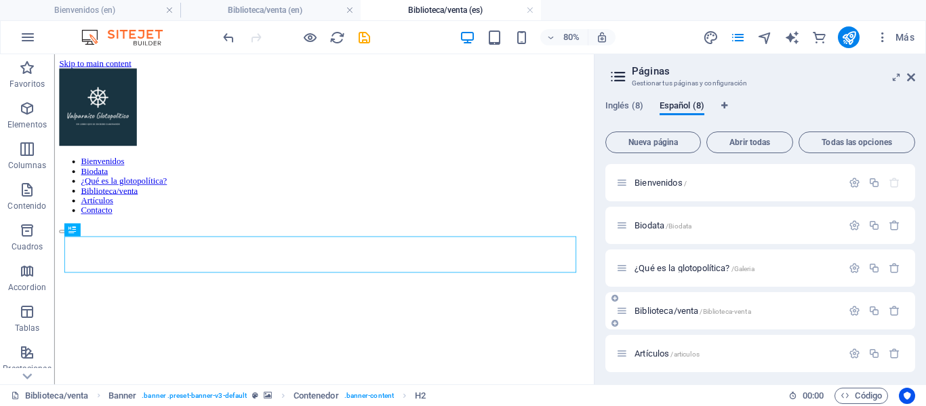
scroll to position [0, 0]
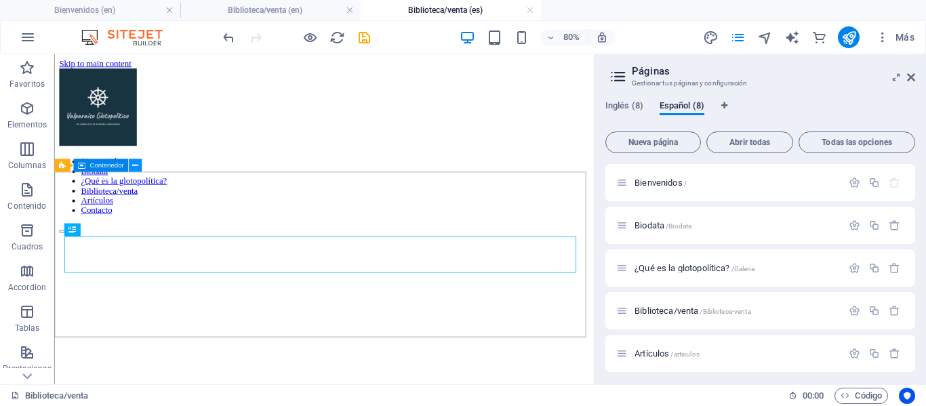
click at [134, 172] on button at bounding box center [134, 165] width 13 height 13
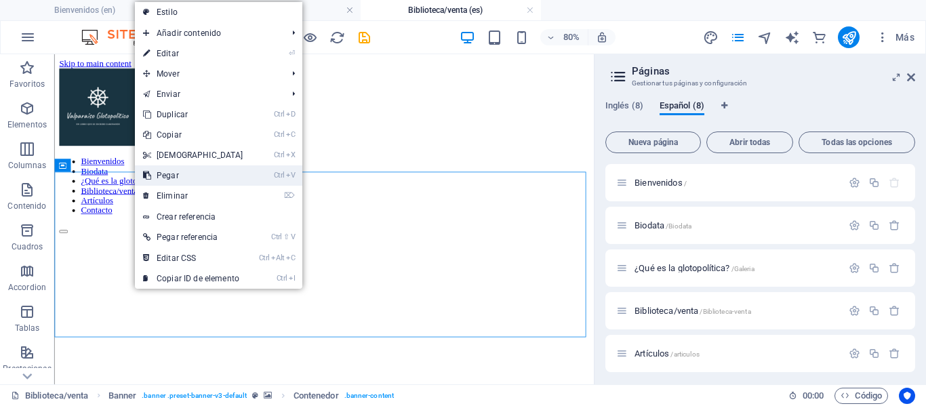
click at [158, 176] on link "Ctrl V Pegar" at bounding box center [193, 175] width 117 height 20
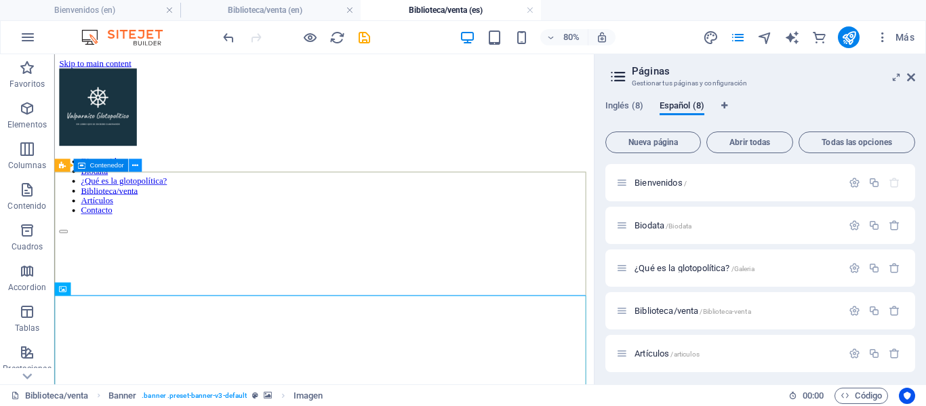
click at [138, 168] on icon at bounding box center [135, 166] width 6 height 12
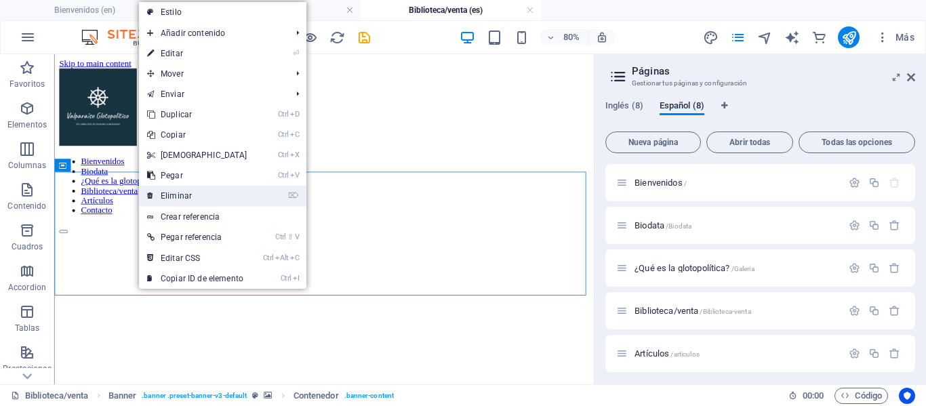
click at [192, 196] on link "⌦ Eliminar" at bounding box center [197, 196] width 117 height 20
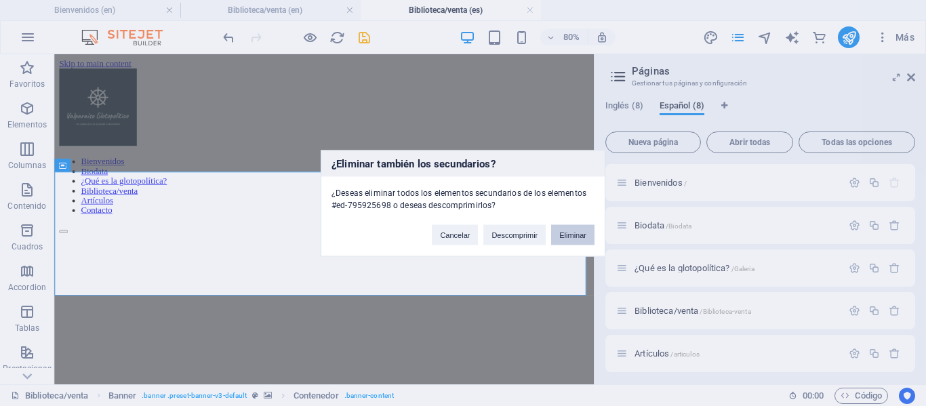
click at [567, 233] on button "Eliminar" at bounding box center [572, 234] width 43 height 20
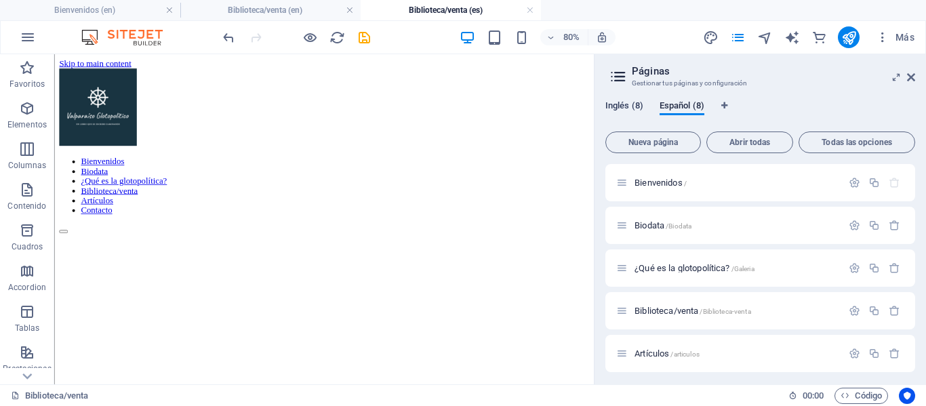
click at [616, 100] on span "Inglés (8)" at bounding box center [624, 107] width 38 height 19
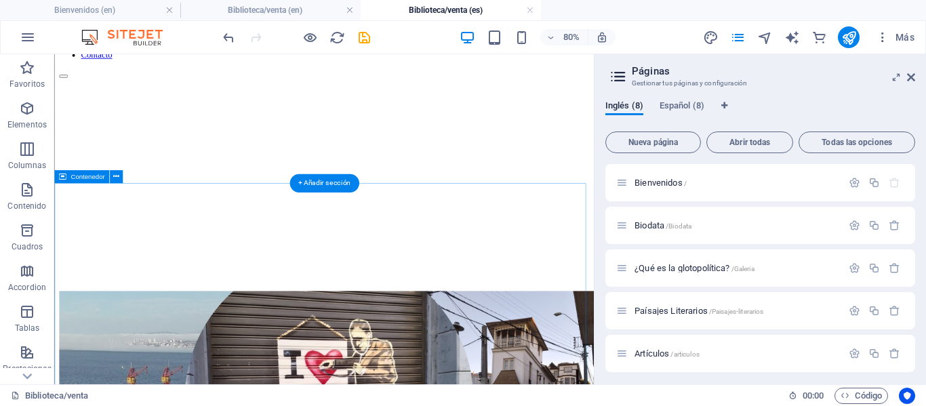
scroll to position [321, 0]
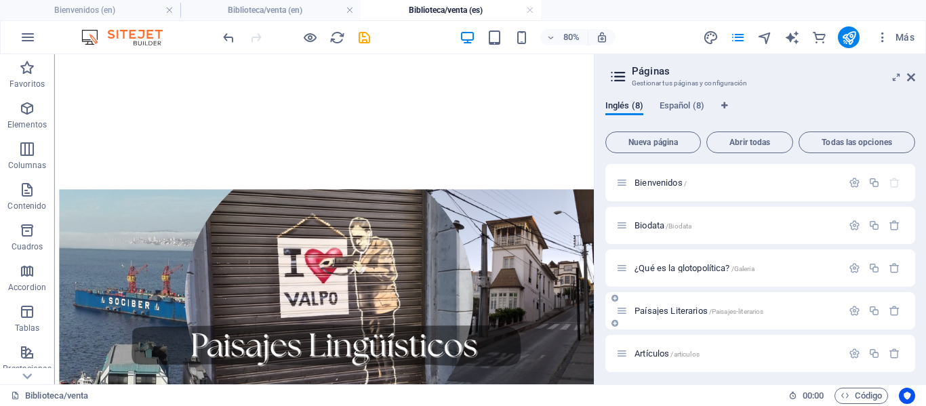
click at [671, 313] on span "Paísajes Literarios /Paisajes-literarios" at bounding box center [699, 311] width 129 height 10
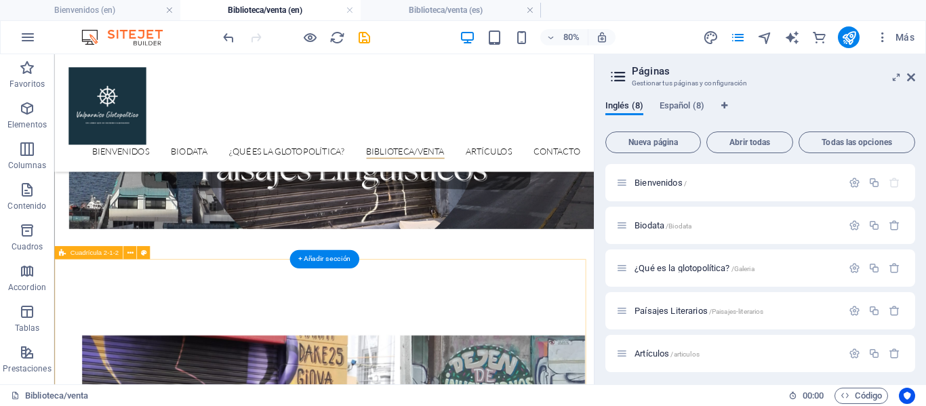
scroll to position [247, 0]
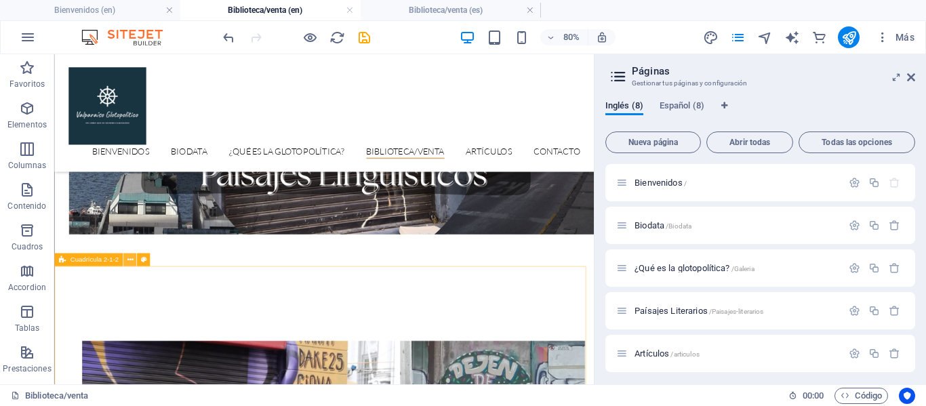
click at [130, 259] on icon at bounding box center [130, 260] width 6 height 12
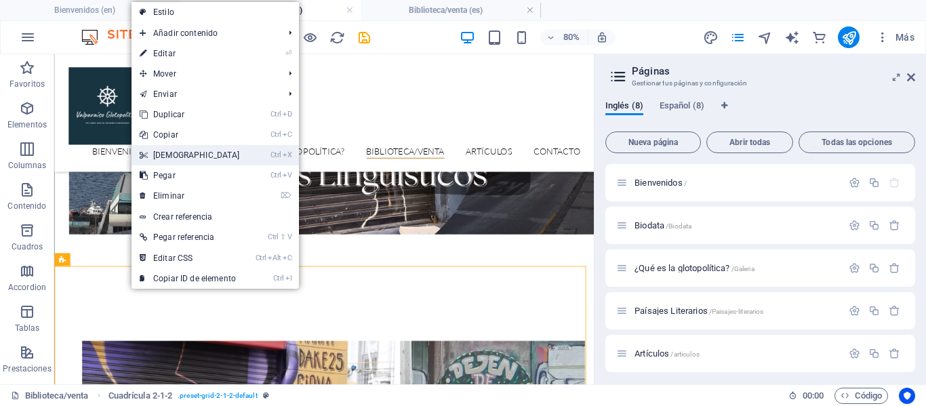
click at [199, 159] on link "Ctrl X Cortar" at bounding box center [190, 155] width 117 height 20
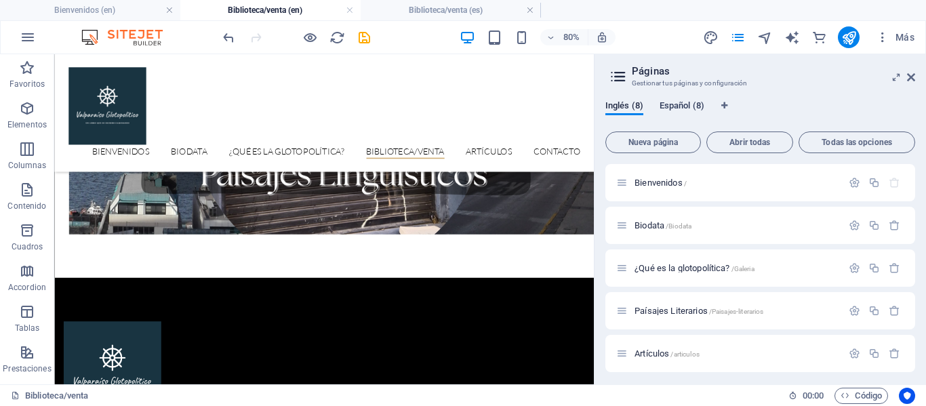
click at [691, 111] on span "Español (8)" at bounding box center [682, 107] width 45 height 19
click at [694, 313] on span "Biblioteca/venta /Biblioteca-venta" at bounding box center [693, 311] width 117 height 10
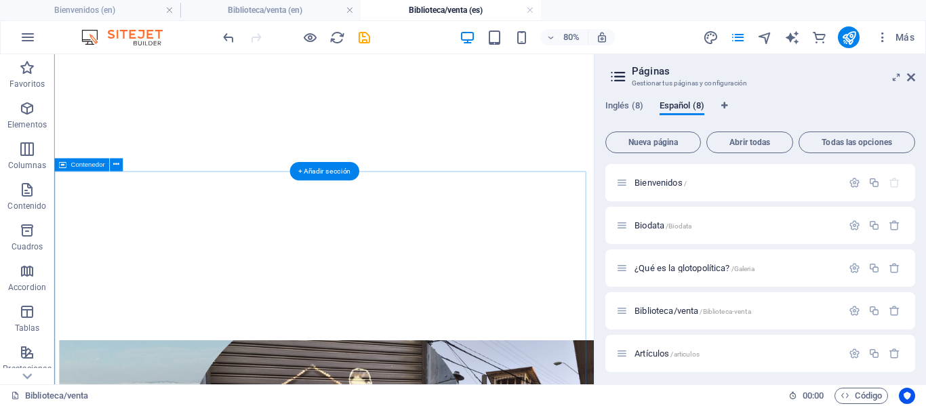
scroll to position [282, 0]
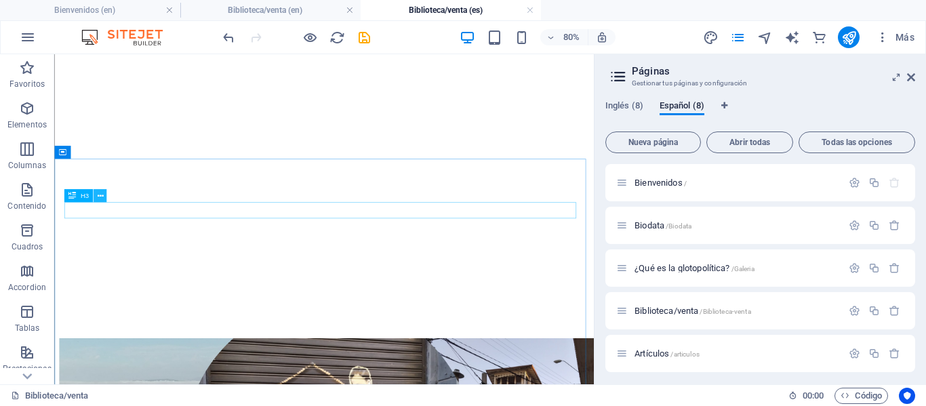
click at [103, 197] on icon at bounding box center [100, 197] width 6 height 12
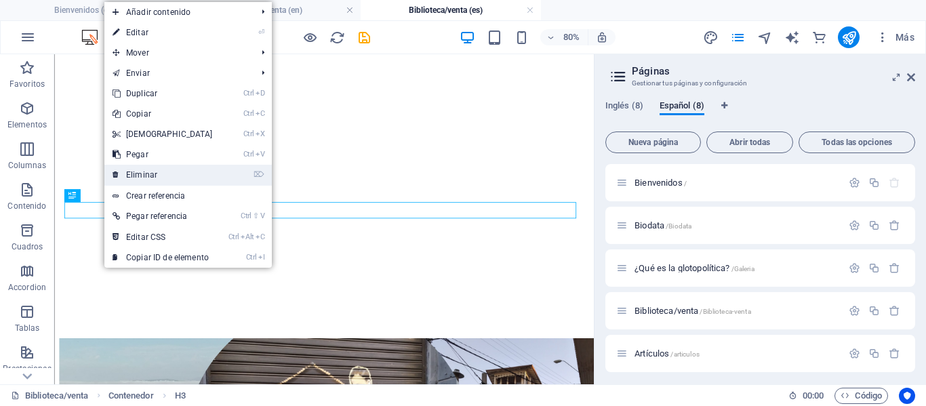
click at [145, 176] on link "⌦ Eliminar" at bounding box center [162, 175] width 117 height 20
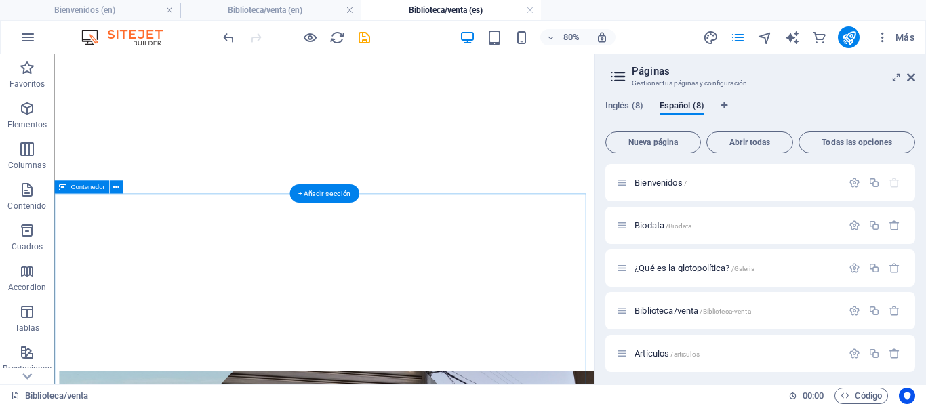
scroll to position [239, 0]
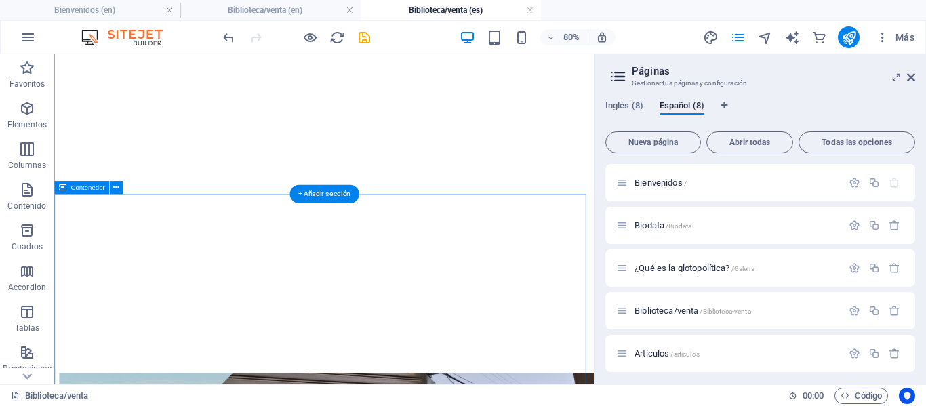
click at [116, 186] on icon at bounding box center [116, 188] width 6 height 12
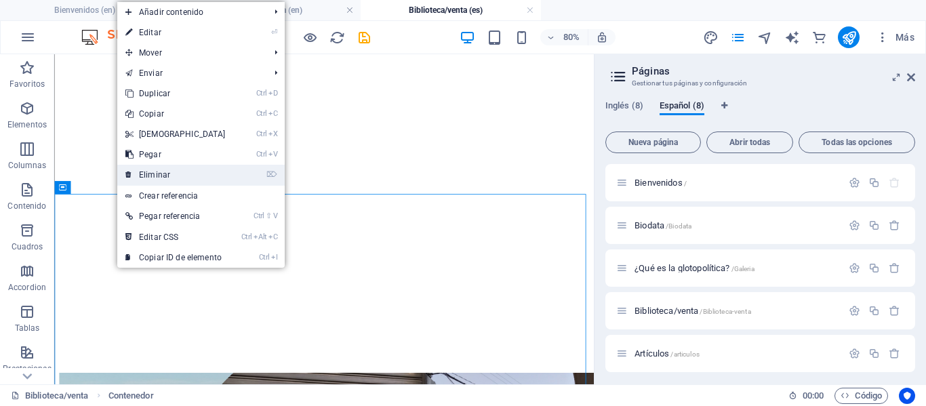
click at [177, 170] on link "⌦ Eliminar" at bounding box center [175, 175] width 117 height 20
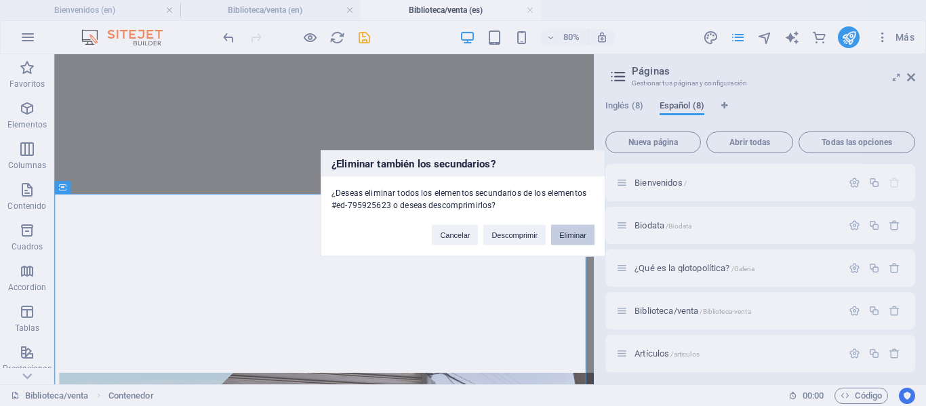
click at [561, 231] on button "Eliminar" at bounding box center [572, 234] width 43 height 20
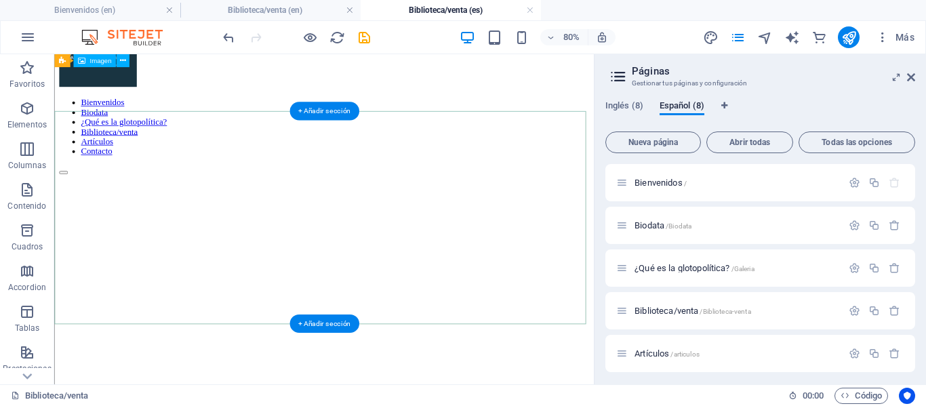
scroll to position [111, 0]
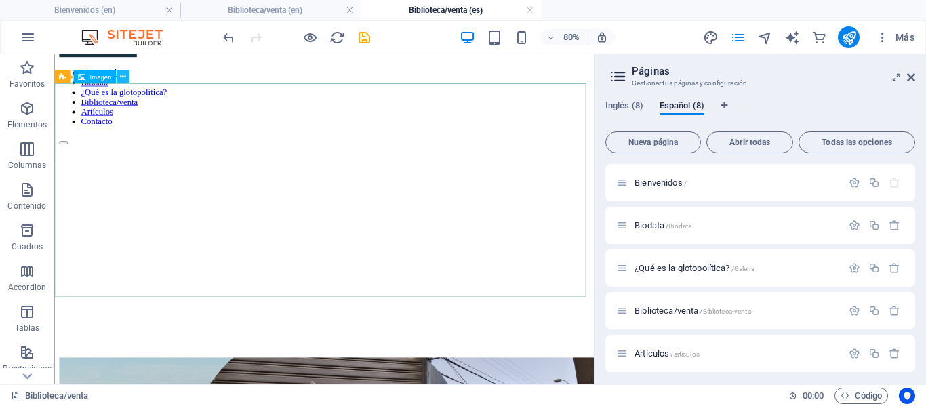
click at [124, 79] on icon at bounding box center [122, 78] width 6 height 12
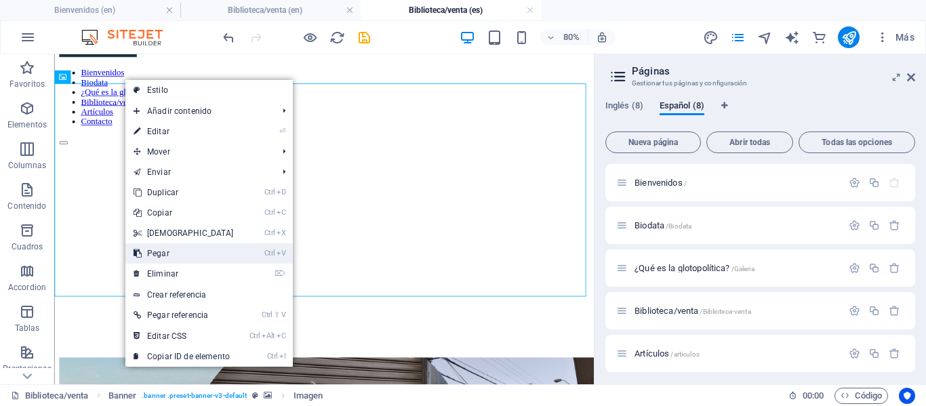
click at [171, 252] on link "Ctrl V Pegar" at bounding box center [183, 253] width 117 height 20
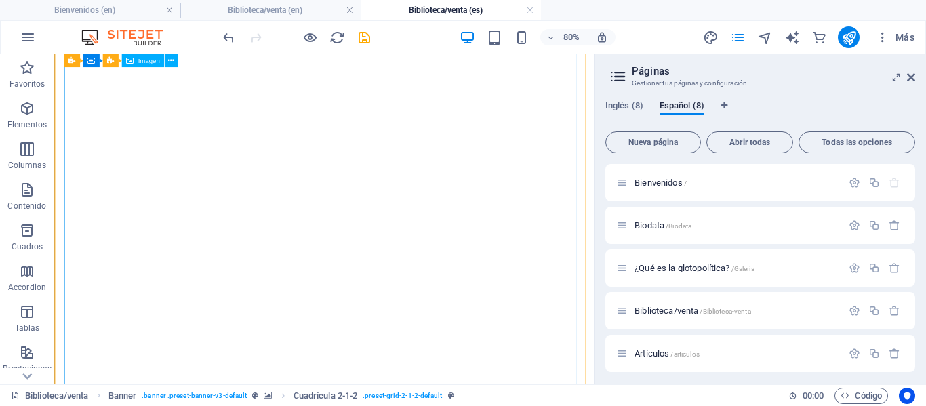
scroll to position [647, 0]
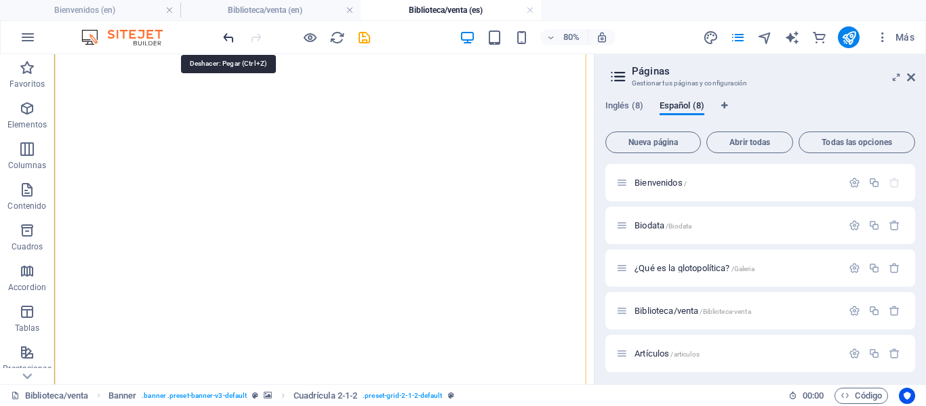
click at [226, 37] on icon "undo" at bounding box center [229, 38] width 16 height 16
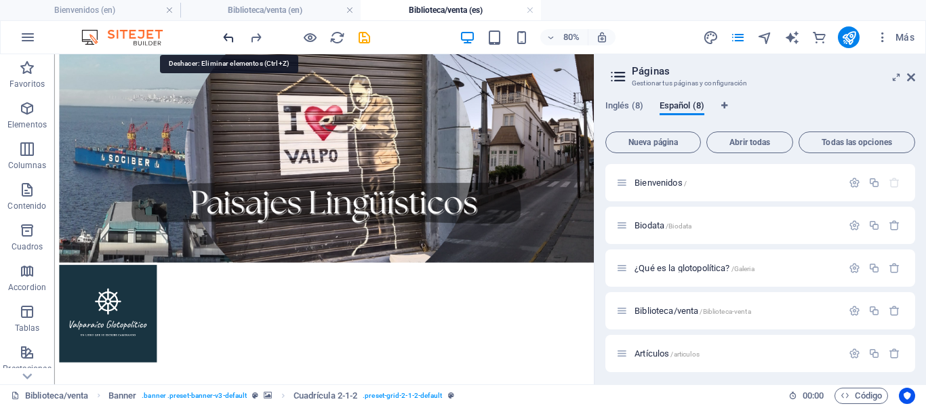
scroll to position [275, 0]
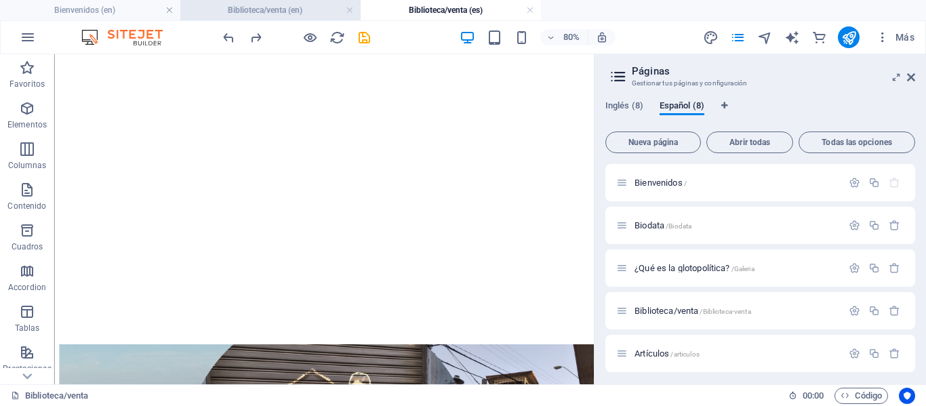
click at [266, 14] on h4 "Biblioteca/venta (en)" at bounding box center [270, 10] width 180 height 15
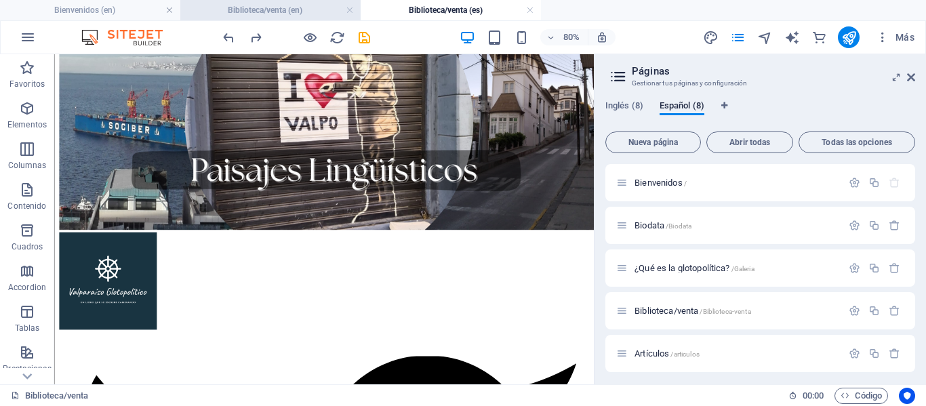
scroll to position [0, 0]
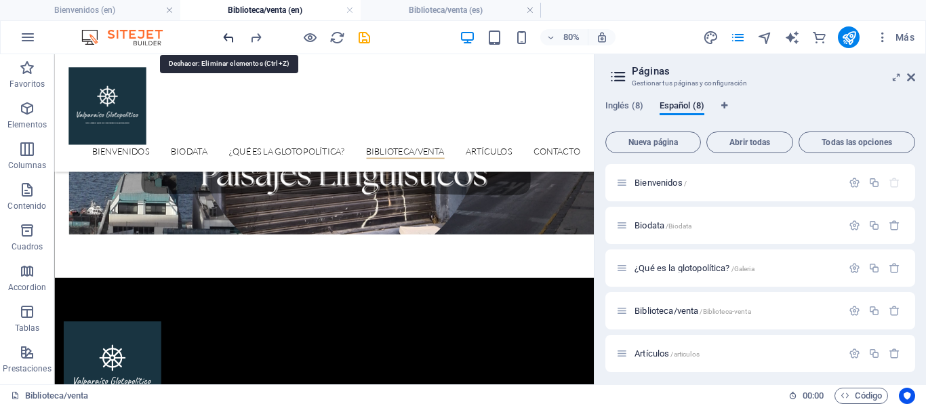
click at [229, 41] on icon "undo" at bounding box center [229, 38] width 16 height 16
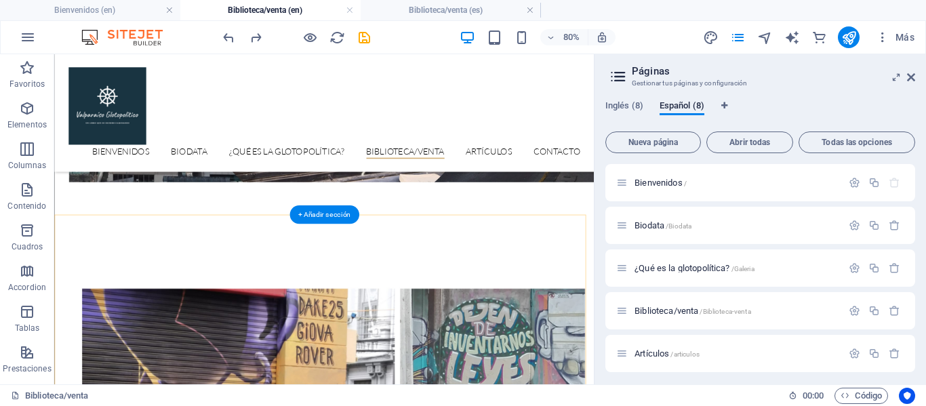
scroll to position [311, 0]
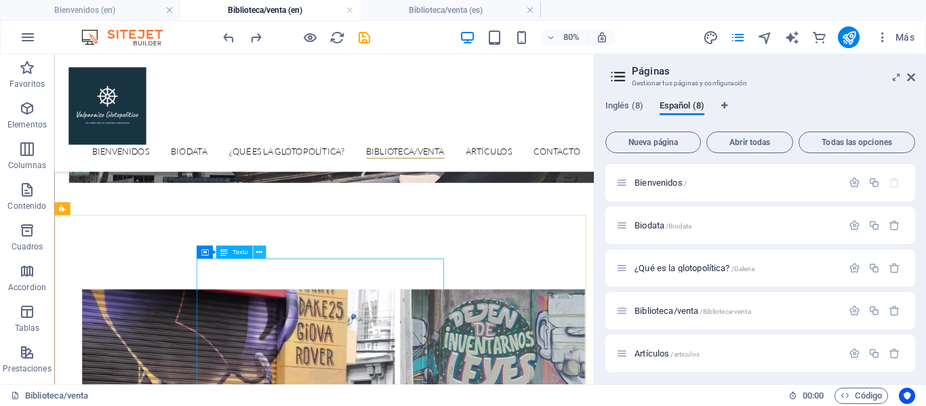
click at [259, 254] on icon at bounding box center [259, 253] width 6 height 12
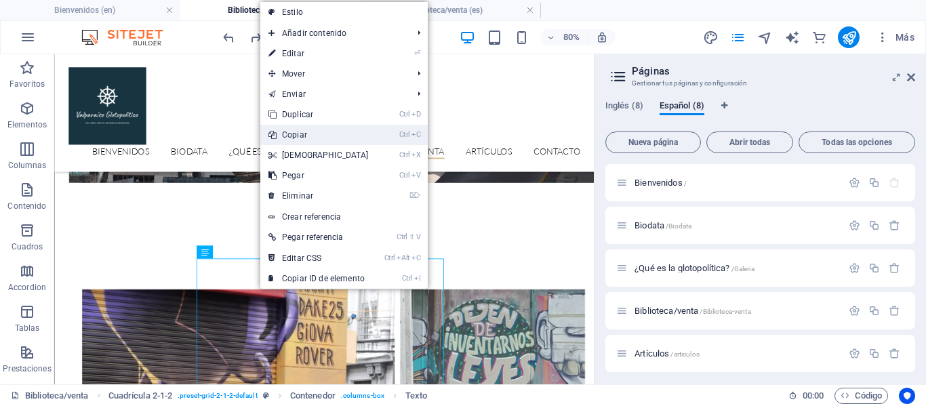
click at [298, 132] on link "Ctrl C Copiar" at bounding box center [318, 135] width 117 height 20
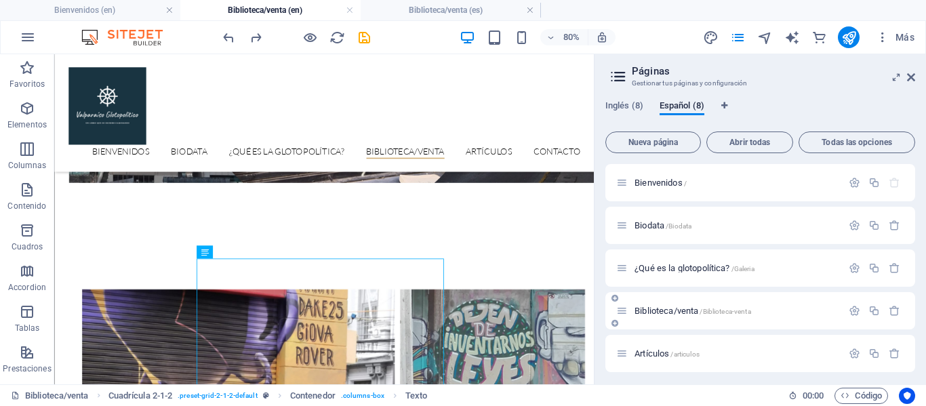
click at [670, 313] on span "Biblioteca/venta /Biblioteca-venta" at bounding box center [693, 311] width 117 height 10
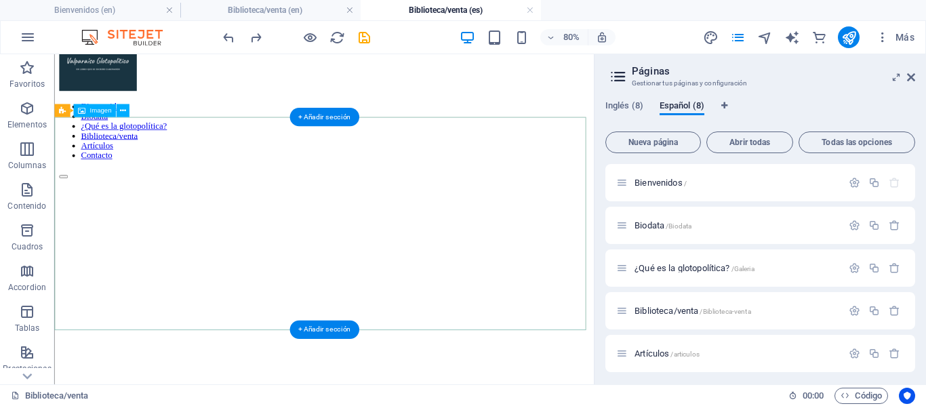
scroll to position [67, 0]
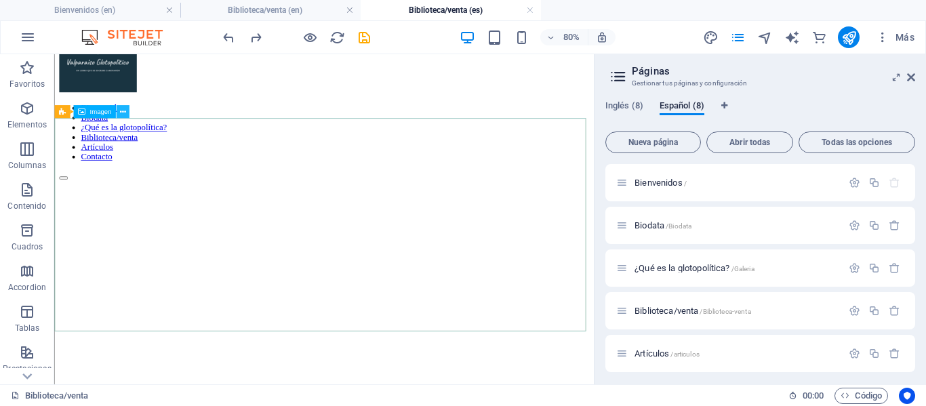
click at [123, 109] on icon at bounding box center [122, 112] width 6 height 12
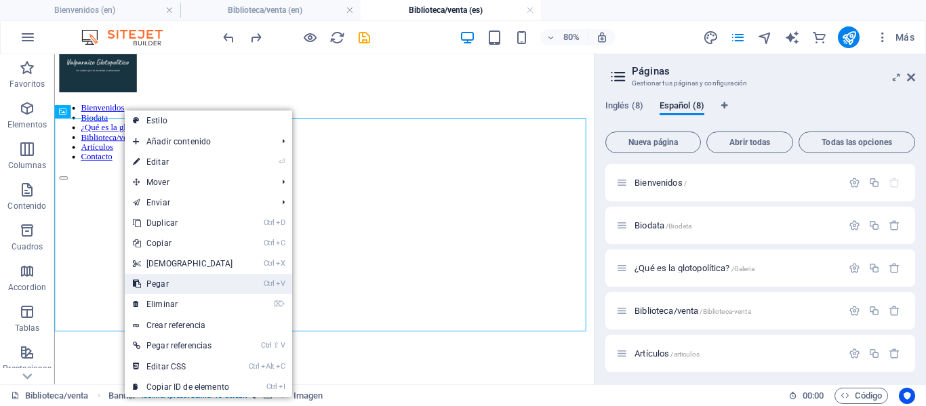
click at [181, 284] on link "Ctrl V Pegar" at bounding box center [183, 284] width 117 height 20
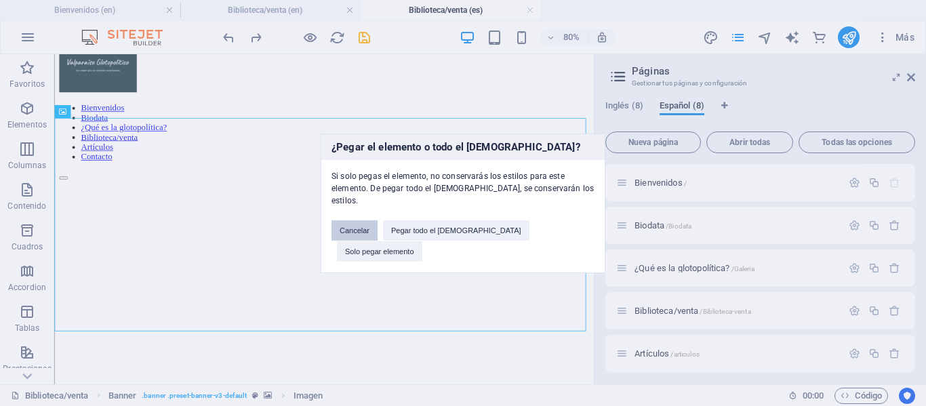
click at [378, 237] on button "Cancelar" at bounding box center [355, 230] width 46 height 20
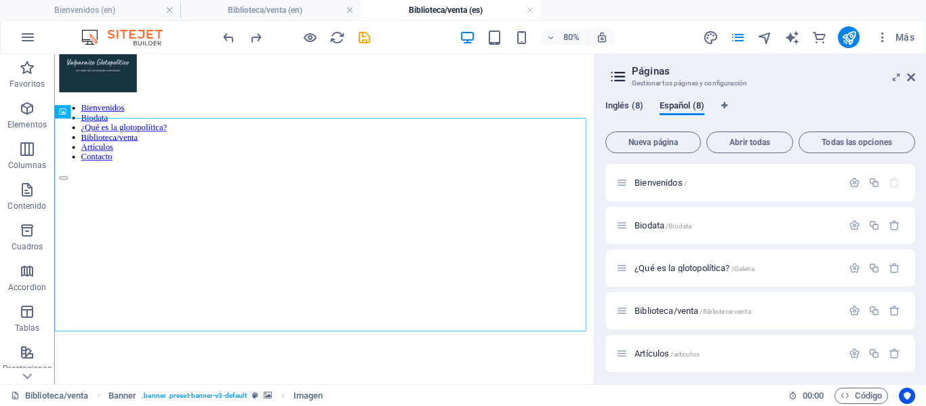
click at [616, 104] on span "Inglés (8)" at bounding box center [624, 107] width 38 height 19
click at [673, 308] on span "Paísajes Literarios /Paisajes-literarios" at bounding box center [699, 311] width 129 height 10
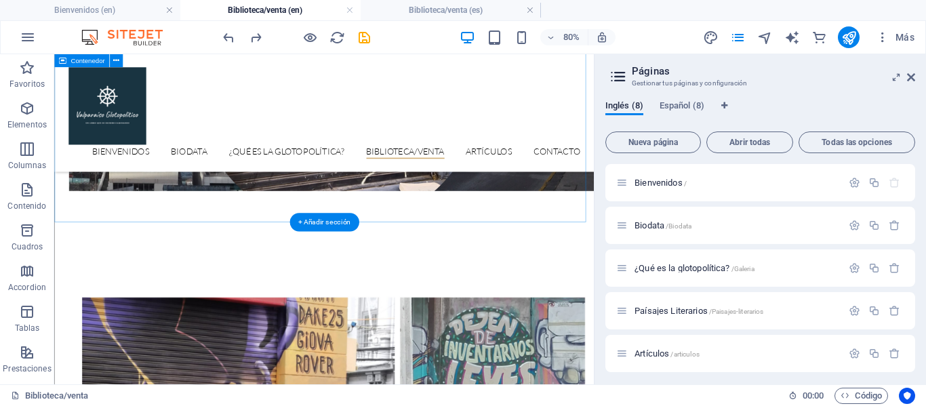
scroll to position [299, 0]
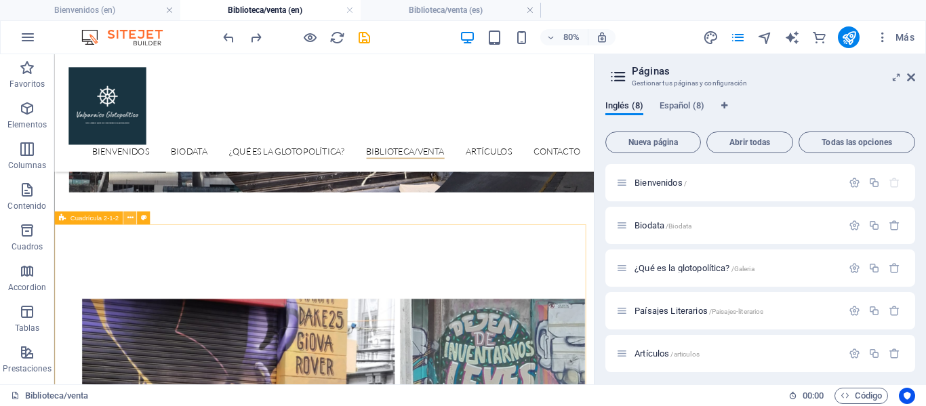
click at [127, 220] on icon at bounding box center [130, 218] width 6 height 12
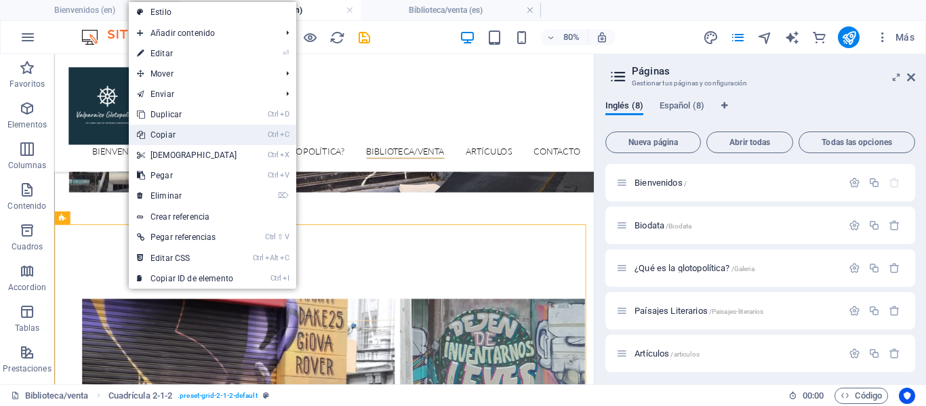
click at [167, 136] on link "Ctrl C Copiar" at bounding box center [187, 135] width 117 height 20
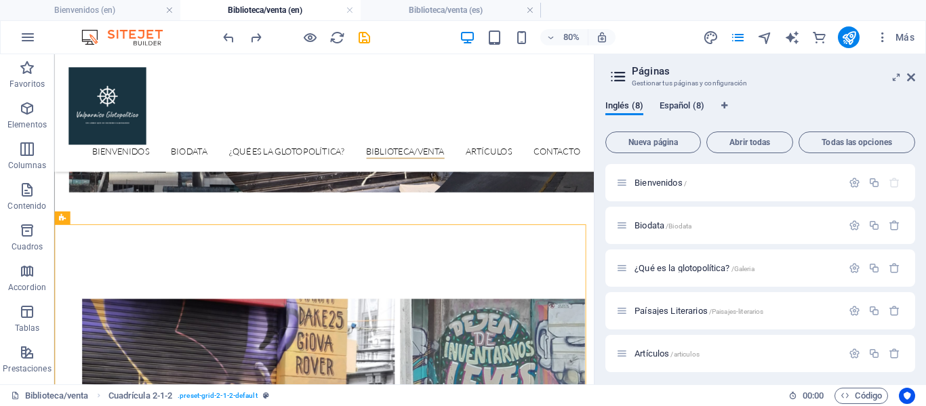
click at [678, 101] on span "Español (8)" at bounding box center [682, 107] width 45 height 19
click at [695, 317] on div "Biblioteca/venta /Biblioteca-venta" at bounding box center [729, 311] width 226 height 16
click at [691, 314] on span "Biblioteca/venta /Biblioteca-venta" at bounding box center [693, 311] width 117 height 10
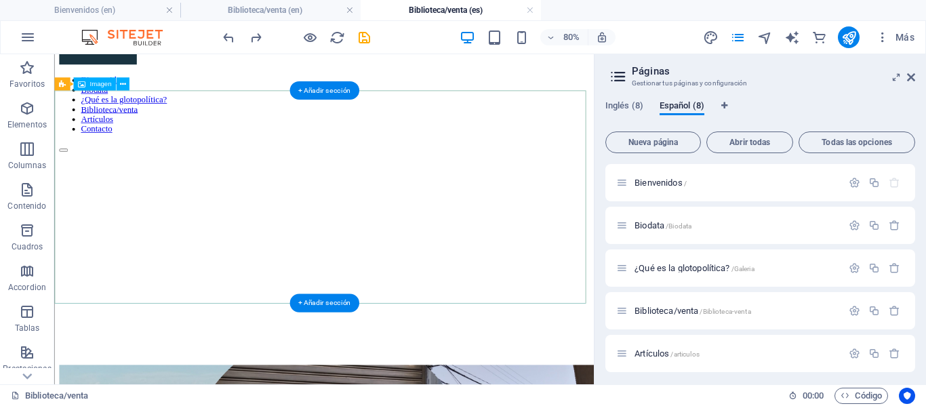
scroll to position [75, 0]
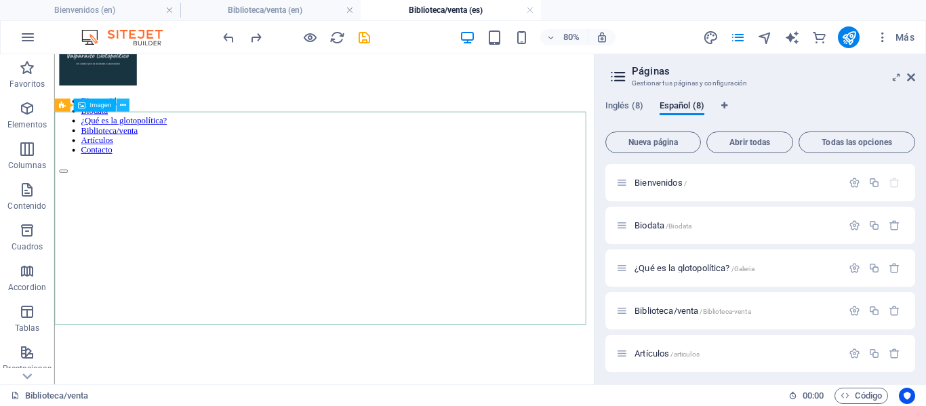
click at [123, 110] on icon at bounding box center [122, 106] width 6 height 12
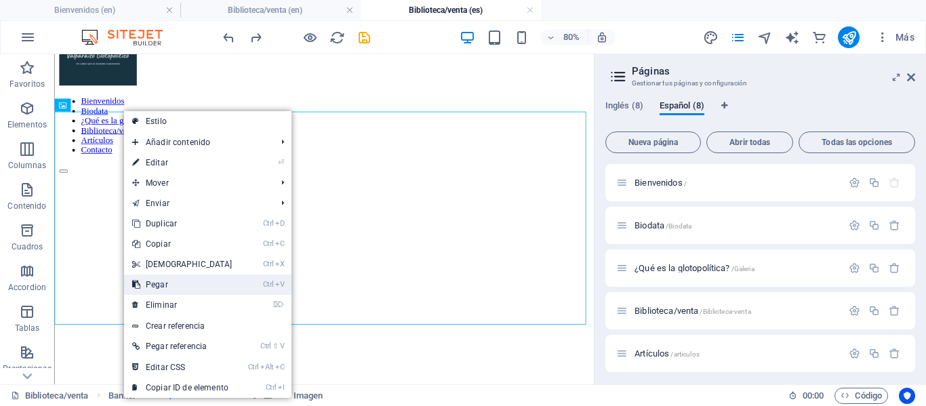
click at [203, 294] on link "Ctrl V Pegar" at bounding box center [182, 285] width 117 height 20
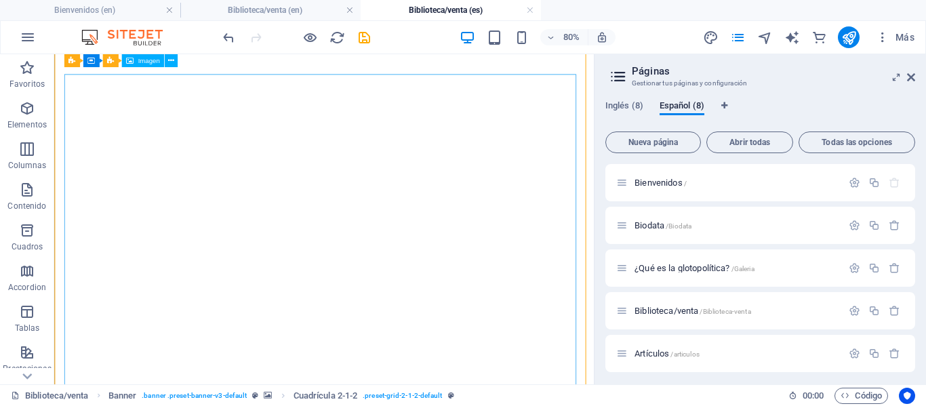
scroll to position [371, 0]
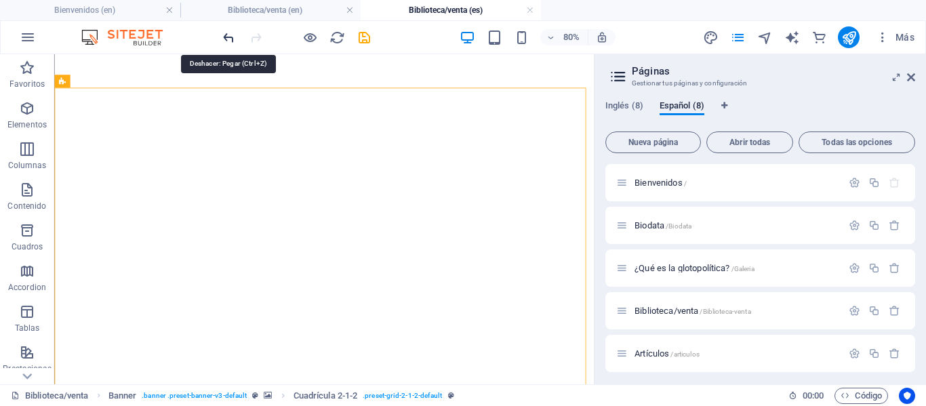
click at [222, 38] on icon "undo" at bounding box center [229, 38] width 16 height 16
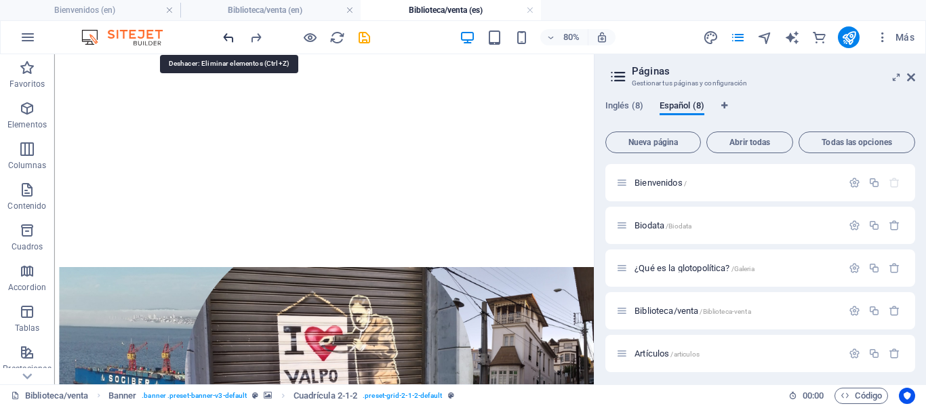
scroll to position [275, 0]
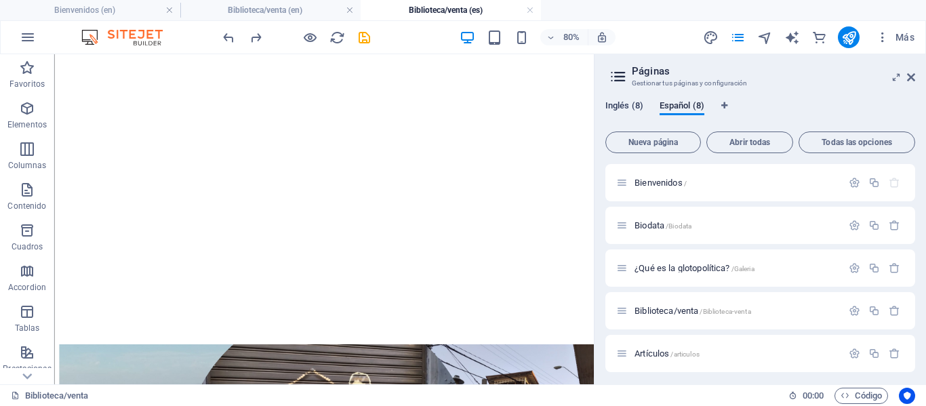
click at [618, 104] on span "Inglés (8)" at bounding box center [624, 107] width 38 height 19
click at [675, 311] on span "Paísajes Literarios /Paisajes-literarios" at bounding box center [699, 311] width 129 height 10
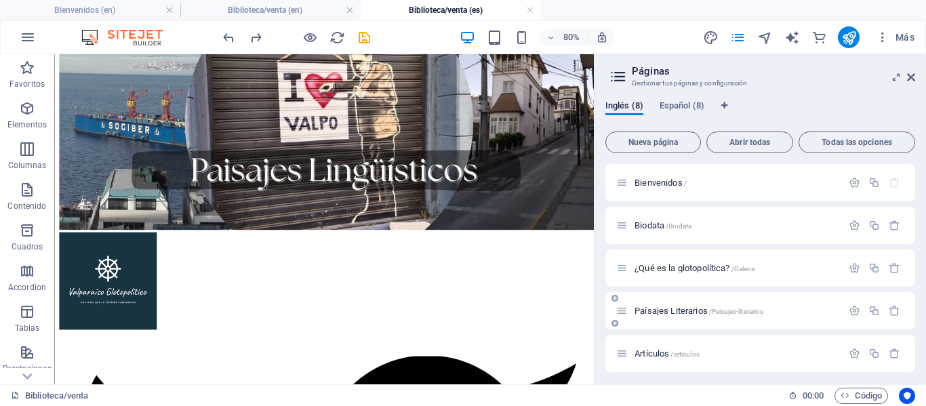
scroll to position [299, 0]
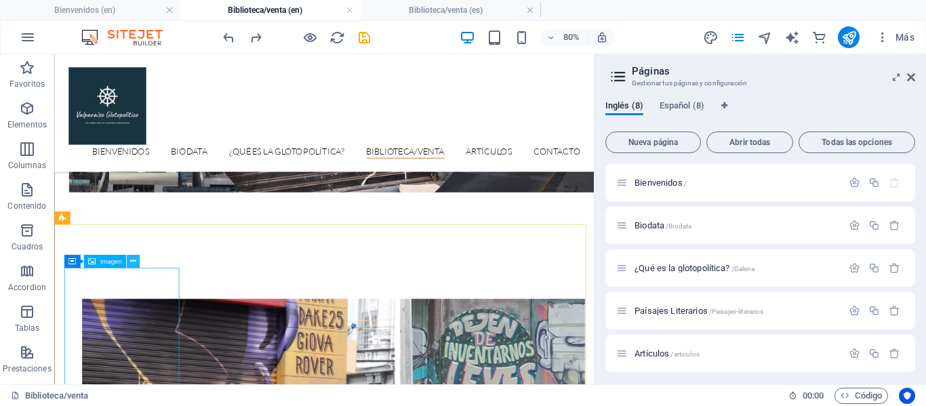
click at [132, 262] on icon at bounding box center [133, 262] width 6 height 12
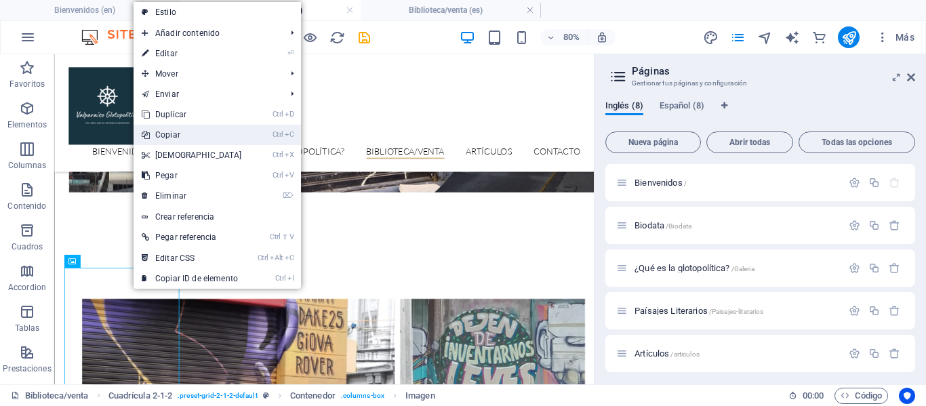
click at [193, 135] on link "Ctrl C Copiar" at bounding box center [192, 135] width 117 height 20
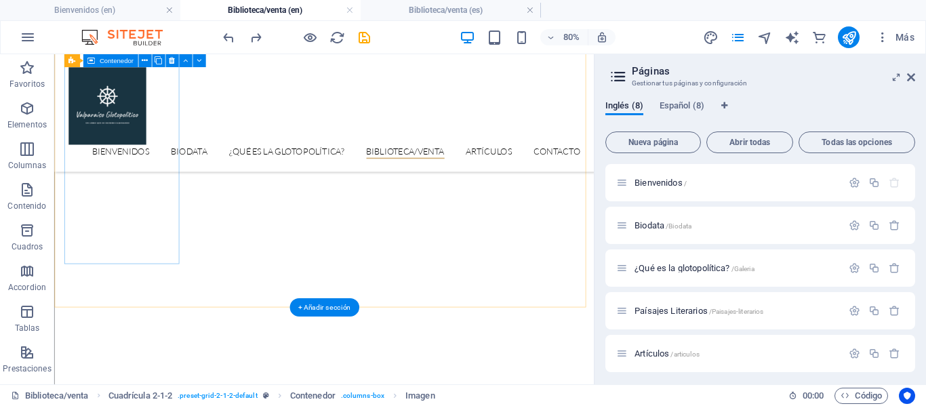
scroll to position [1184, 0]
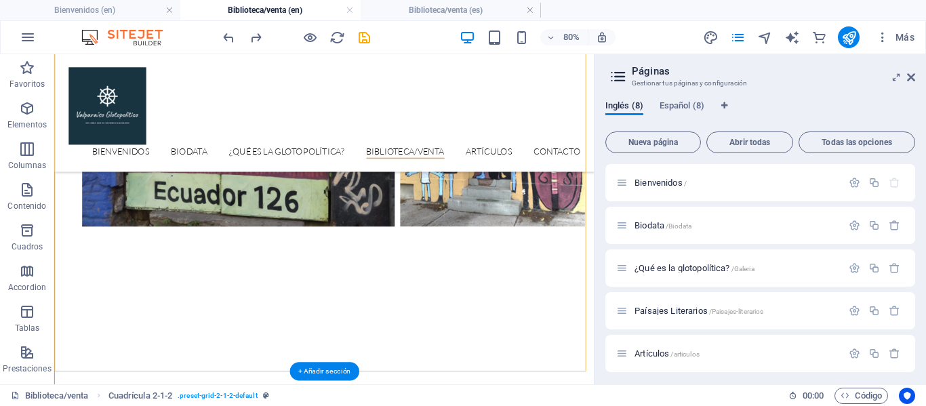
drag, startPoint x: 690, startPoint y: 414, endPoint x: 180, endPoint y: 212, distance: 548.7
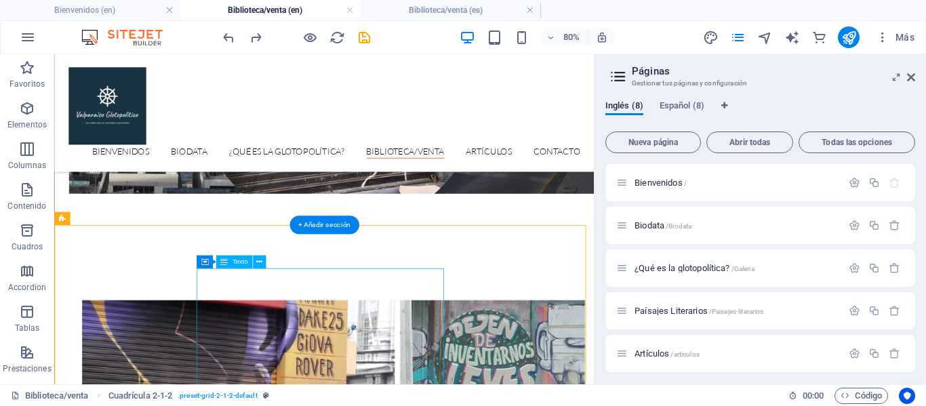
scroll to position [297, 0]
click at [261, 262] on icon at bounding box center [259, 264] width 6 height 12
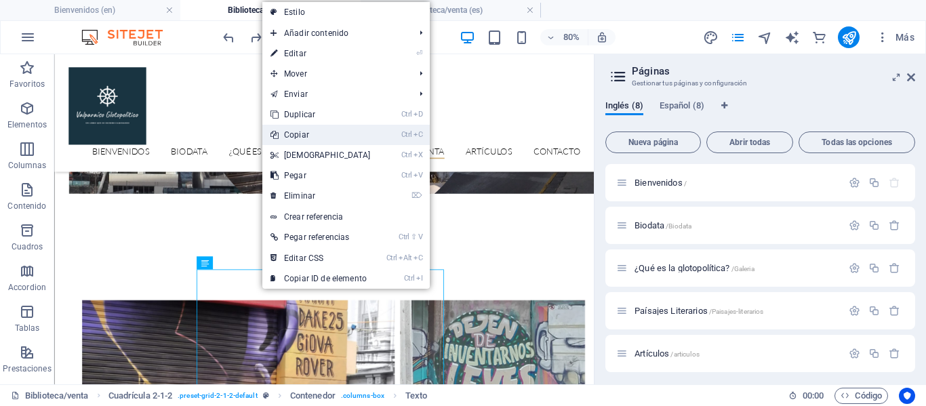
click at [307, 138] on link "Ctrl C Copiar" at bounding box center [320, 135] width 117 height 20
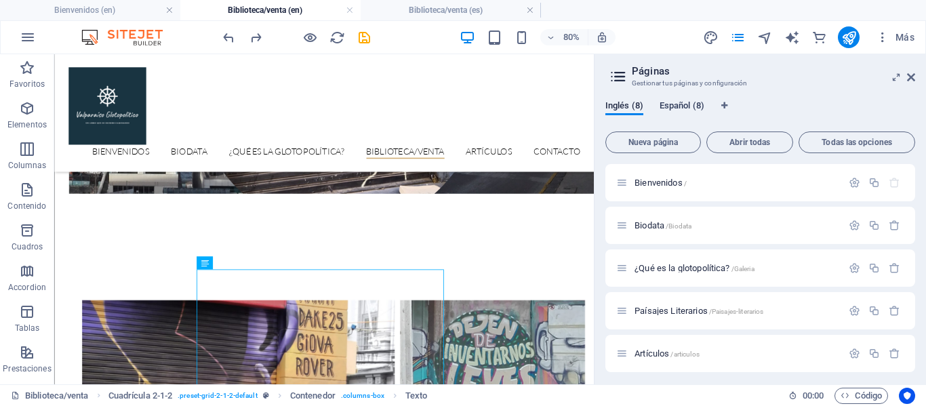
click at [694, 109] on span "Español (8)" at bounding box center [682, 107] width 45 height 19
click at [700, 313] on span "Biblioteca/venta /Biblioteca-venta" at bounding box center [693, 311] width 117 height 10
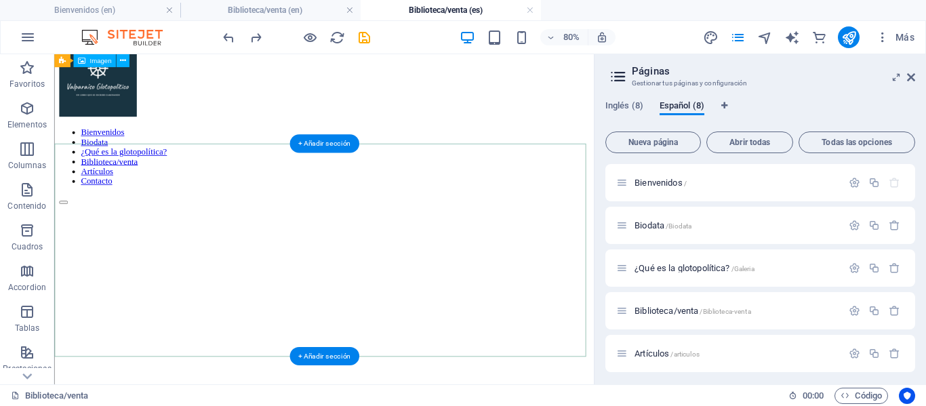
scroll to position [35, 0]
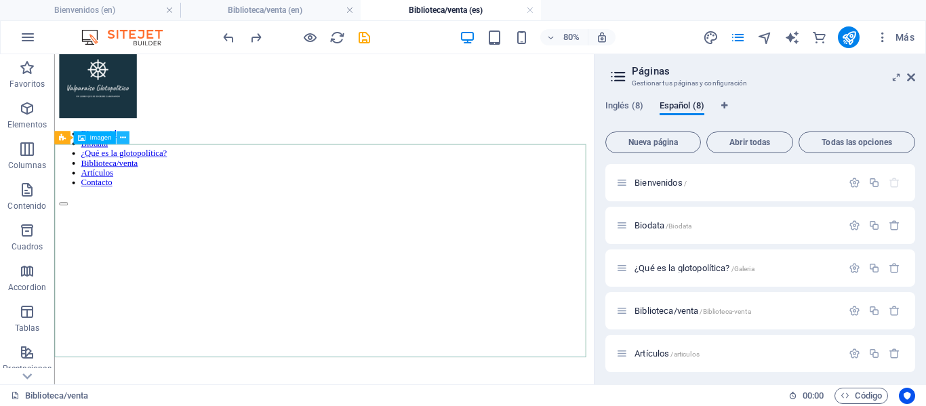
click at [125, 134] on icon at bounding box center [122, 138] width 6 height 12
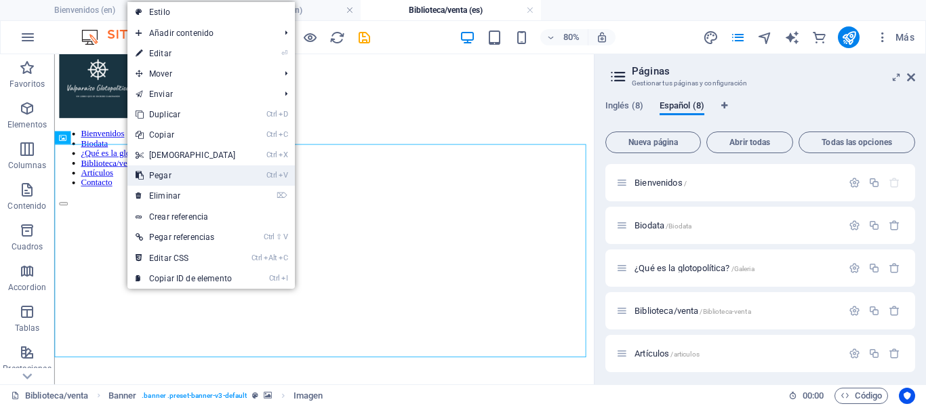
click at [186, 177] on link "Ctrl V Pegar" at bounding box center [185, 175] width 117 height 20
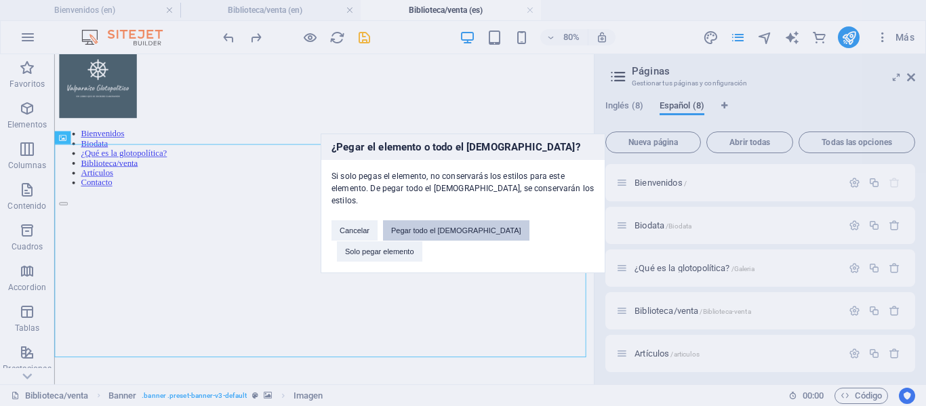
click at [472, 236] on button "Pegar todo el [DEMOGRAPHIC_DATA]" at bounding box center [456, 230] width 146 height 20
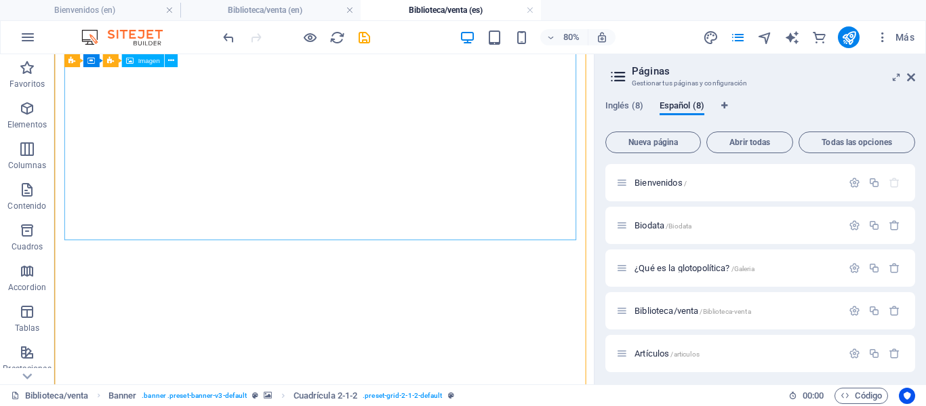
scroll to position [1020, 0]
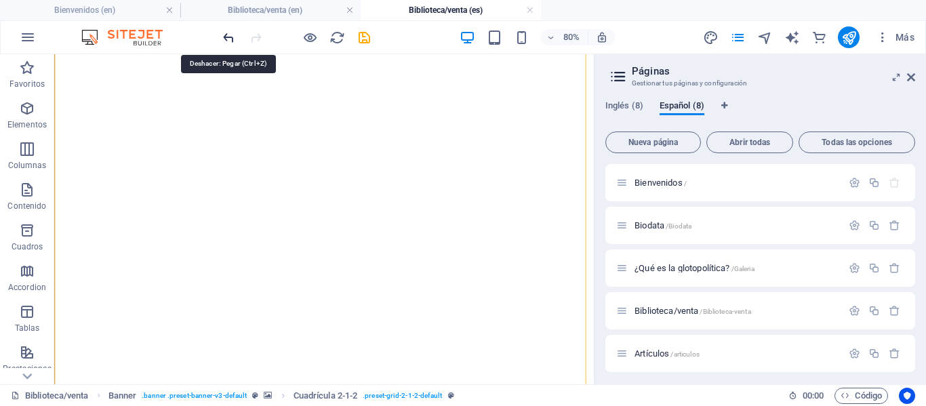
click at [224, 35] on icon "undo" at bounding box center [229, 38] width 16 height 16
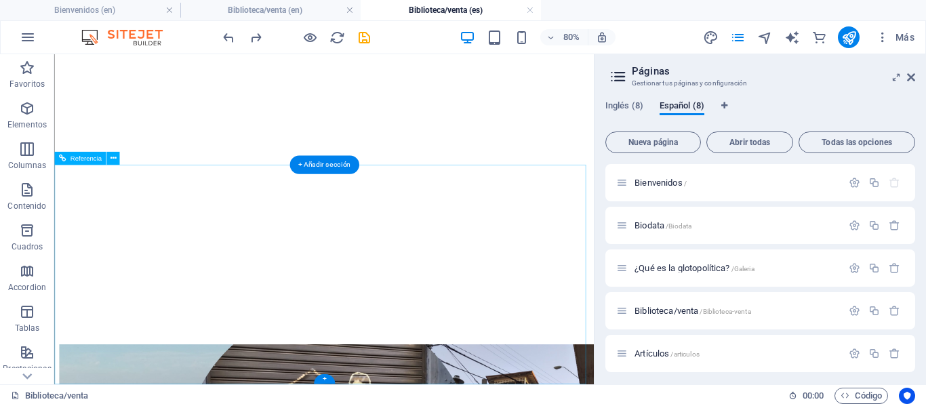
scroll to position [0, 0]
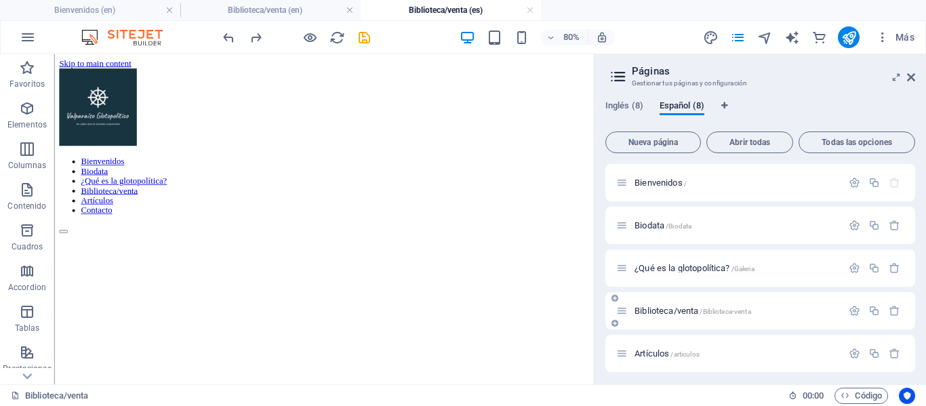
click at [681, 313] on span "Biblioteca/venta /Biblioteca-venta" at bounding box center [693, 311] width 117 height 10
click at [667, 307] on span "Biblioteca/venta /Biblioteca-venta" at bounding box center [693, 311] width 117 height 10
click at [652, 311] on span "Biblioteca/venta /Biblioteca-venta" at bounding box center [693, 311] width 117 height 10
click at [695, 308] on span "Biblioteca/venta /Biblioteca-venta" at bounding box center [693, 311] width 117 height 10
click at [693, 308] on span "Biblioteca/venta /Biblioteca-venta" at bounding box center [693, 311] width 117 height 10
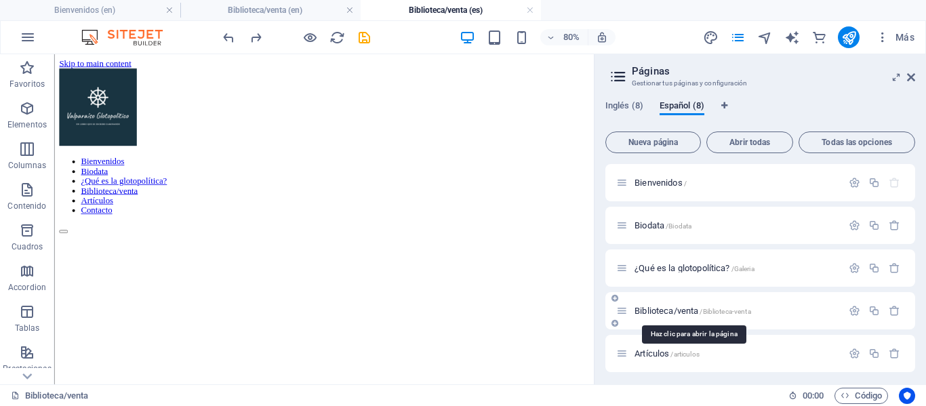
click at [693, 308] on span "Biblioteca/venta /Biblioteca-venta" at bounding box center [693, 311] width 117 height 10
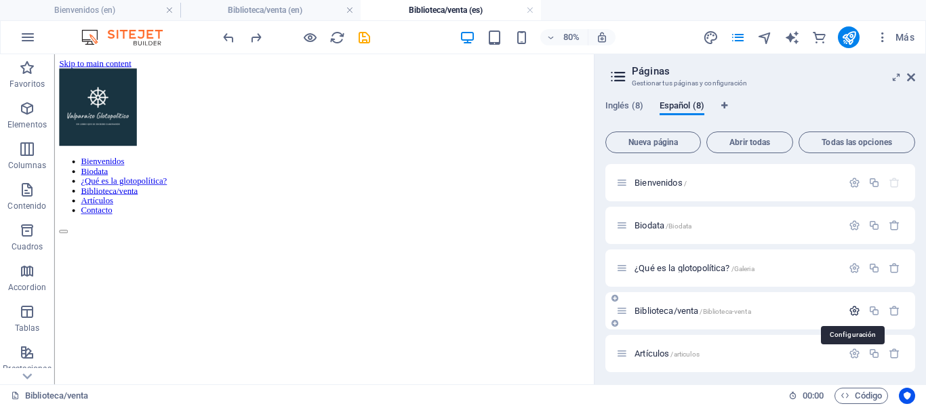
click at [850, 313] on icon "button" at bounding box center [855, 311] width 12 height 12
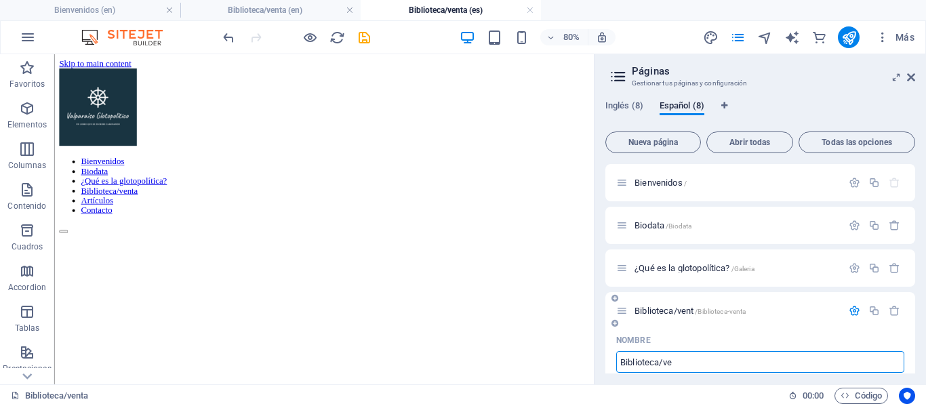
type input "Biblioteca/v"
type input "Biblioteca/vent"
type input "B"
type input "a"
type input "ai"
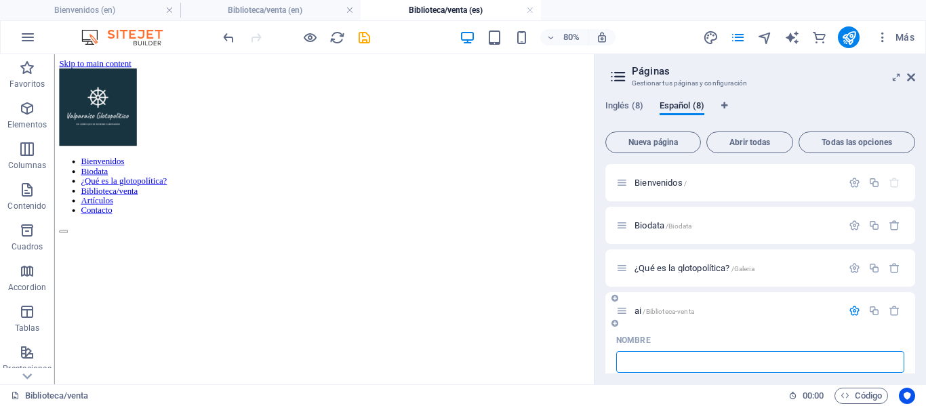
type input "P"
type input "Pai"
type input "P"
type input "Paisaj"
type input "Pai"
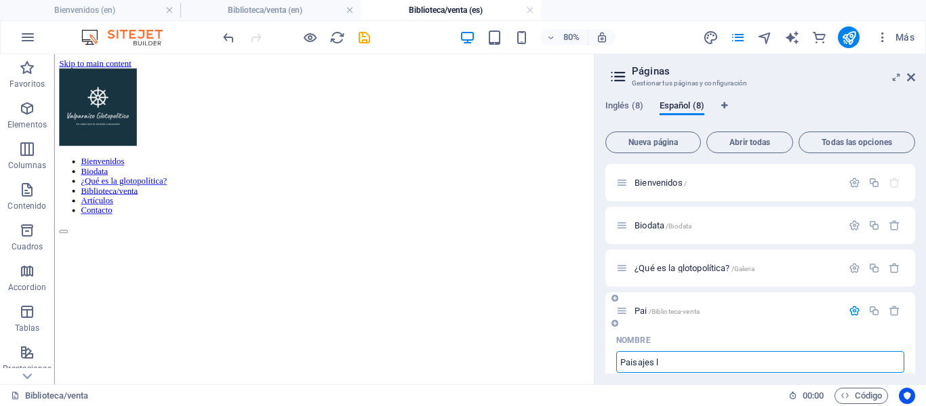
type input "Paisajes"
type input "Paisajes li"
type input "Paisajes Liter"
type input "Paisajes L"
type input "Paisajes Literario"
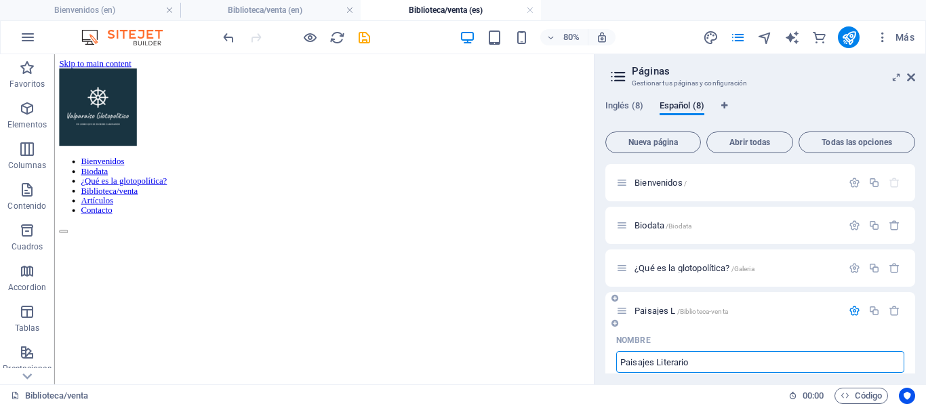
type input "Paisajes Literario"
type input "Paisajes Literarios"
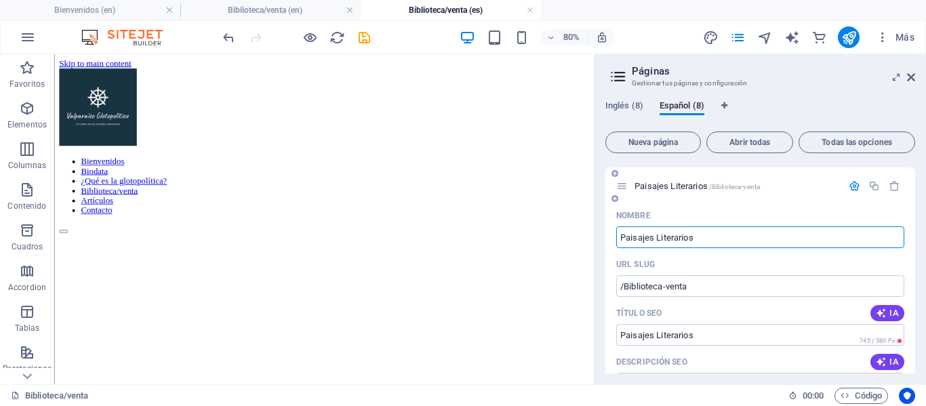
scroll to position [128, 0]
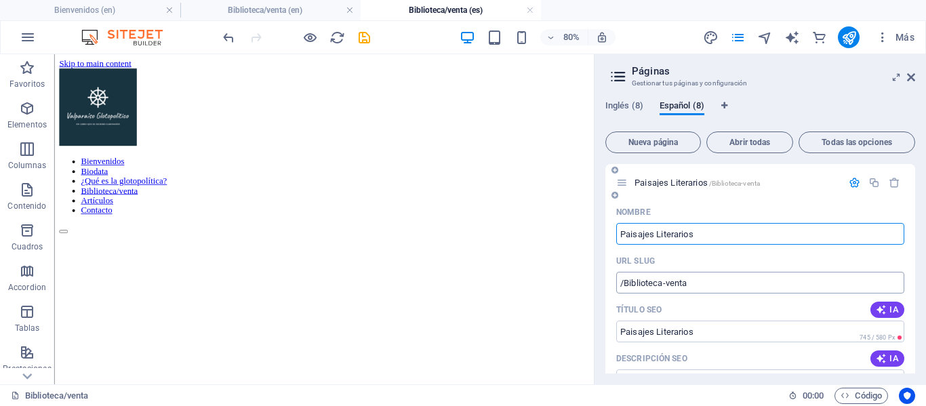
type input "Paisajes Literarios"
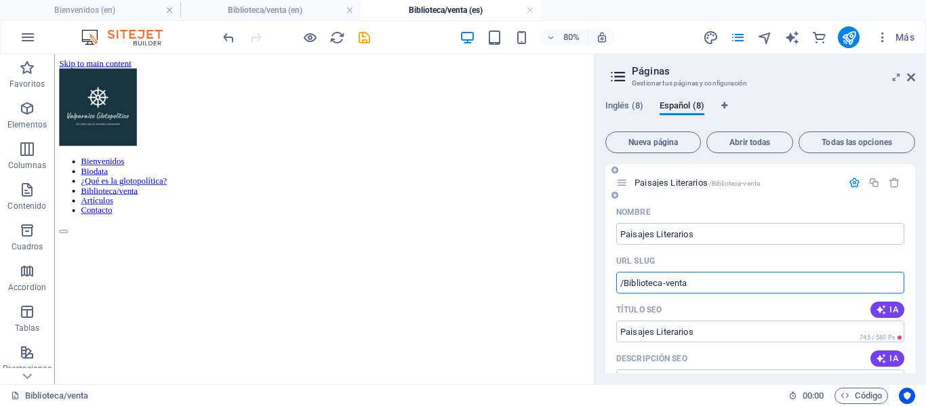
drag, startPoint x: 697, startPoint y: 284, endPoint x: 628, endPoint y: 281, distance: 69.2
click at [628, 281] on input "/Biblioteca-venta" at bounding box center [760, 283] width 288 height 22
click at [675, 307] on div "Título SEO IA" at bounding box center [760, 310] width 288 height 22
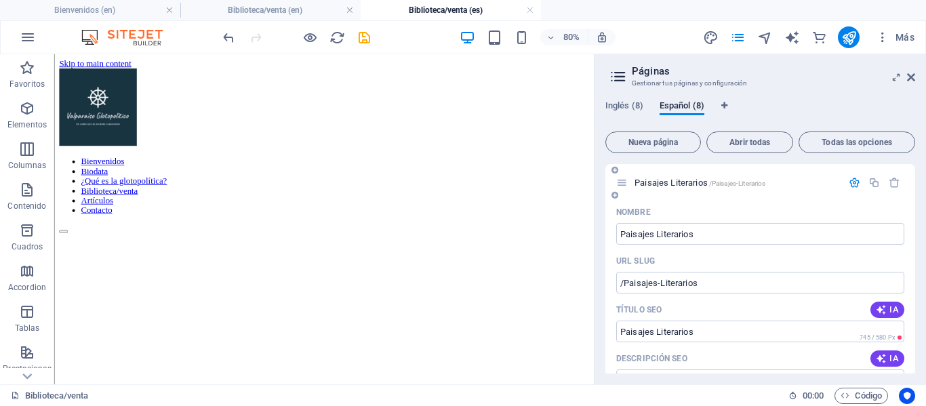
type input "/Paisajes-Literarios"
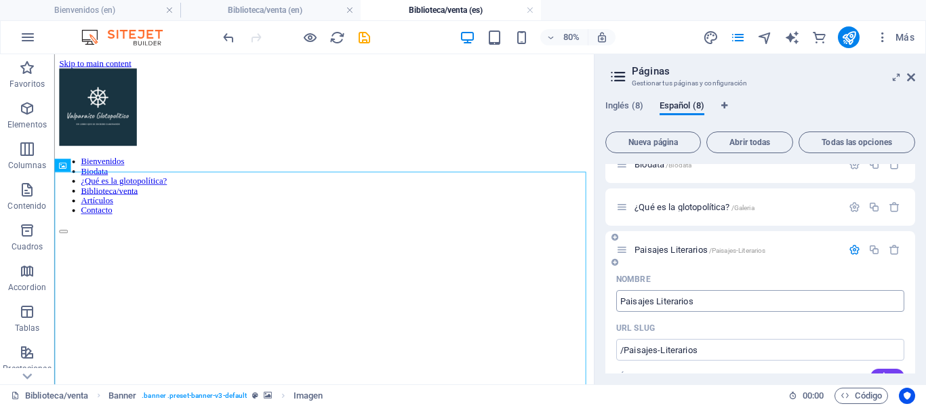
scroll to position [0, 0]
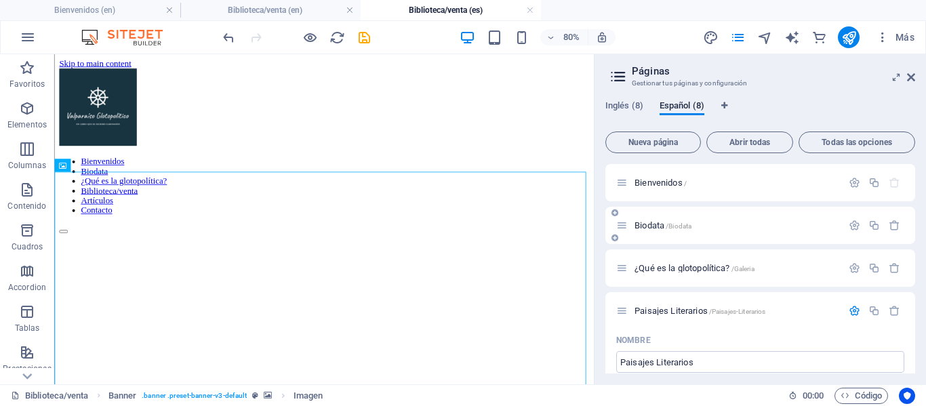
click at [646, 230] on div "Biodata /Biodata" at bounding box center [729, 226] width 226 height 16
click at [651, 227] on span "Biodata /Biodata" at bounding box center [663, 225] width 57 height 10
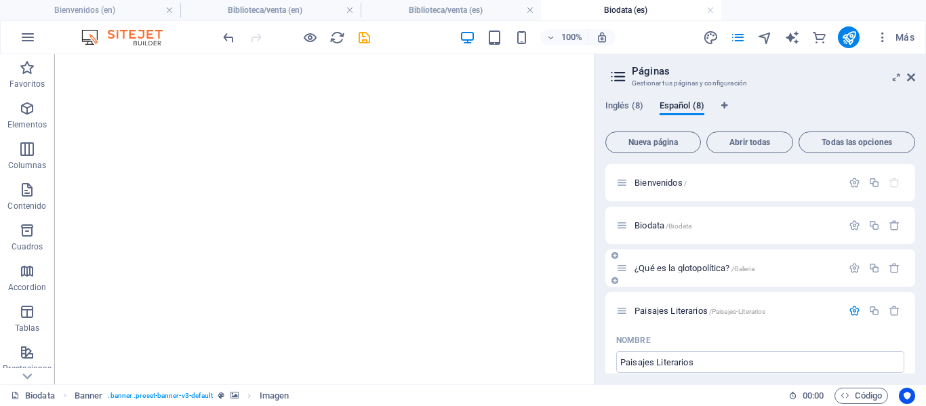
click at [671, 277] on div "¿Qué es la glotopolítica? /Galeria" at bounding box center [760, 268] width 310 height 37
click at [678, 268] on span "¿Qué es la glotopolítica? /Galeria" at bounding box center [695, 268] width 120 height 10
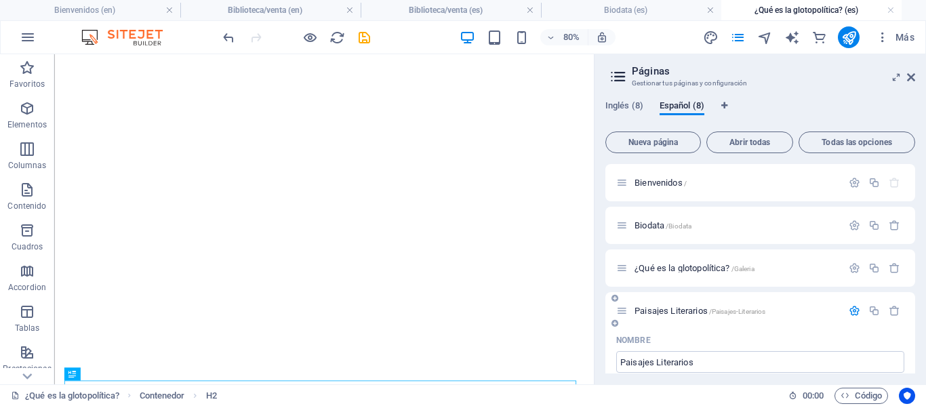
click at [640, 311] on span "Paisajes Literarios /Paisajes-Literarios" at bounding box center [700, 311] width 131 height 10
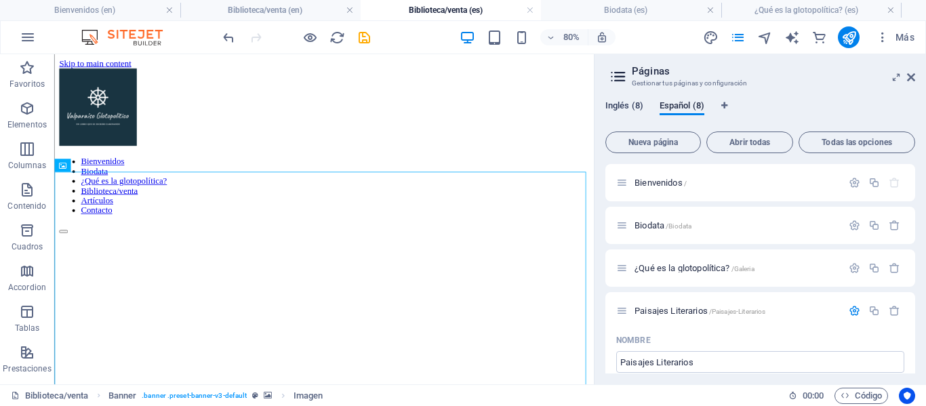
click at [624, 104] on span "Inglés (8)" at bounding box center [624, 107] width 38 height 19
click at [681, 104] on span "Español (8)" at bounding box center [682, 107] width 45 height 19
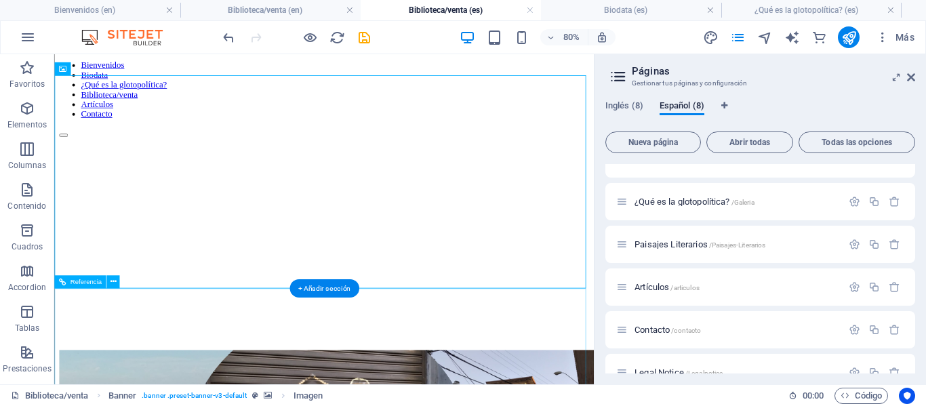
scroll to position [121, 0]
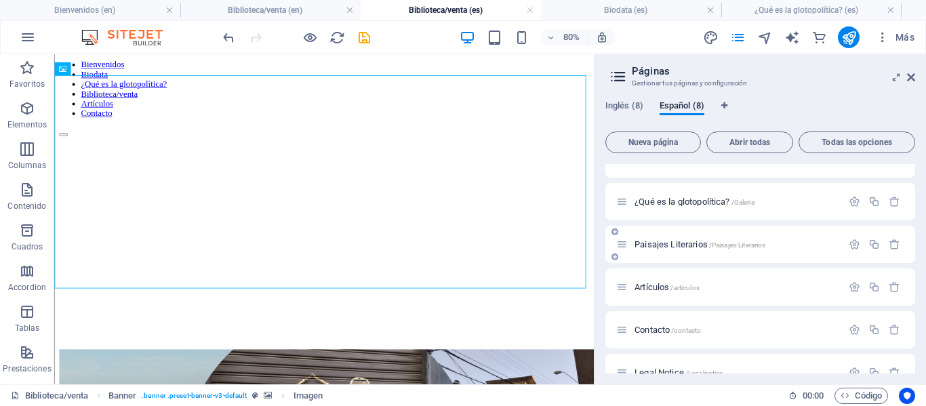
click at [667, 245] on span "Paisajes Literarios /Paisajes-Literarios" at bounding box center [700, 244] width 131 height 10
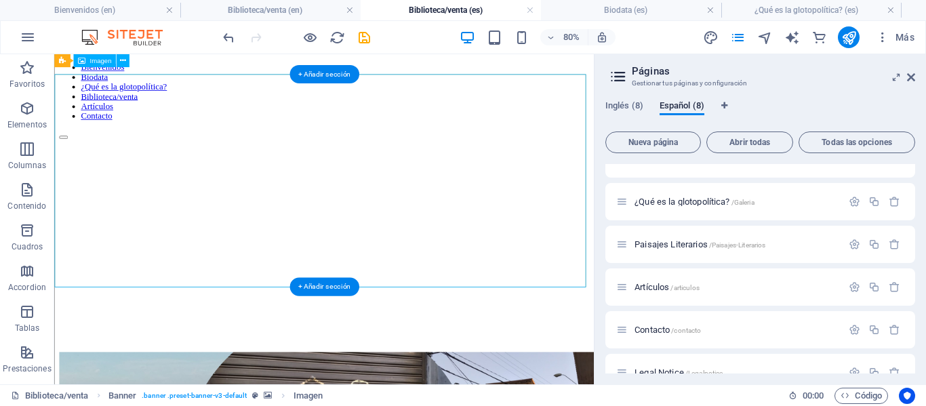
scroll to position [112, 0]
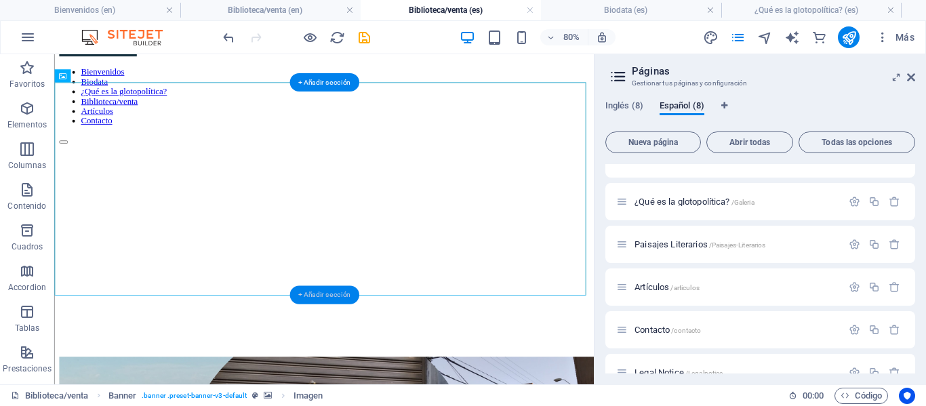
click at [312, 296] on div "+ Añadir sección" at bounding box center [325, 295] width 70 height 18
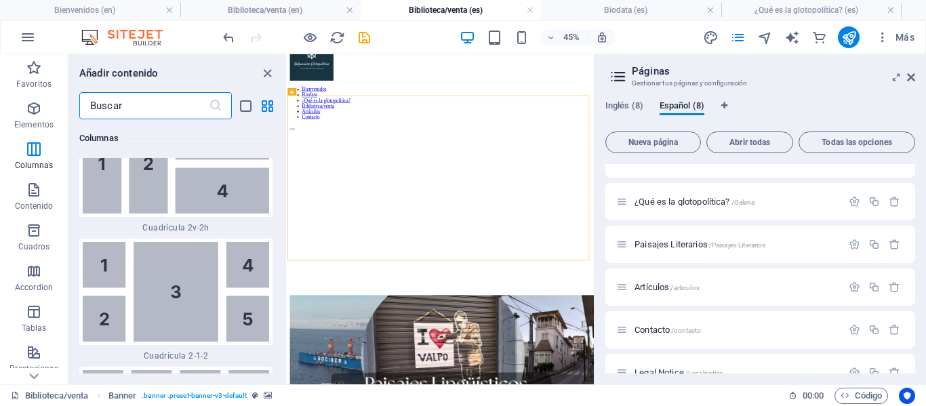
scroll to position [4227, 0]
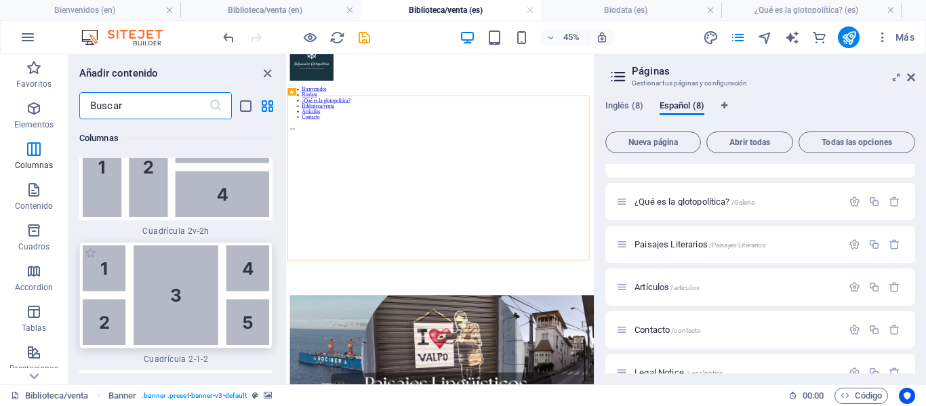
click at [186, 277] on img at bounding box center [176, 295] width 186 height 100
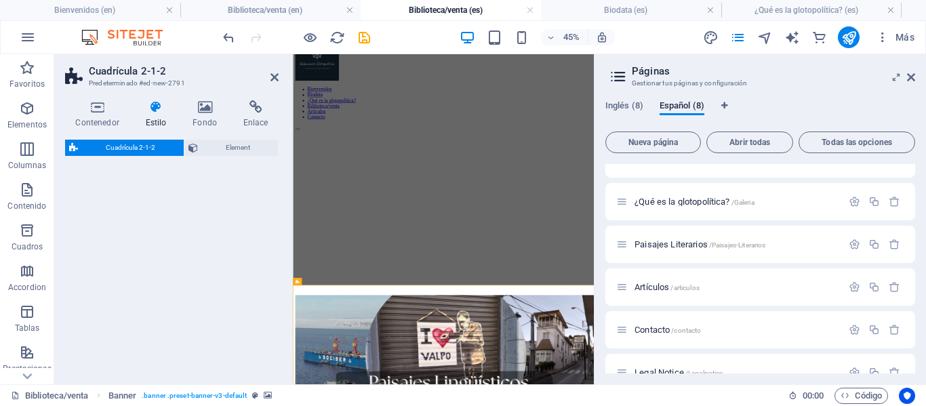
scroll to position [0, 0]
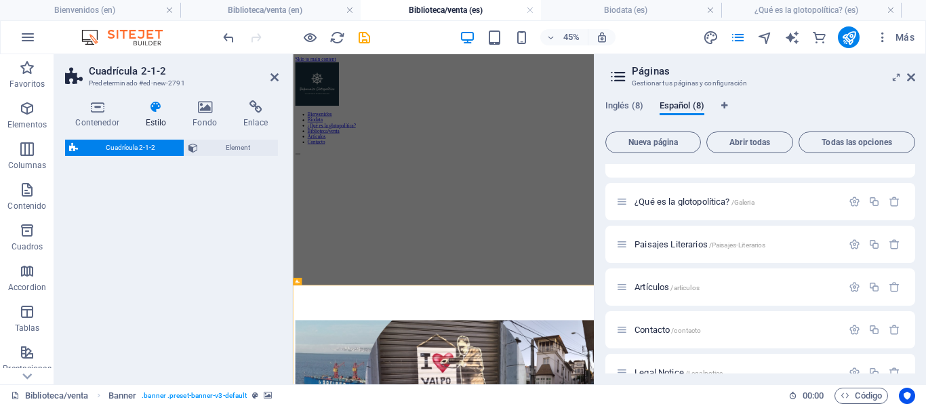
select select "rem"
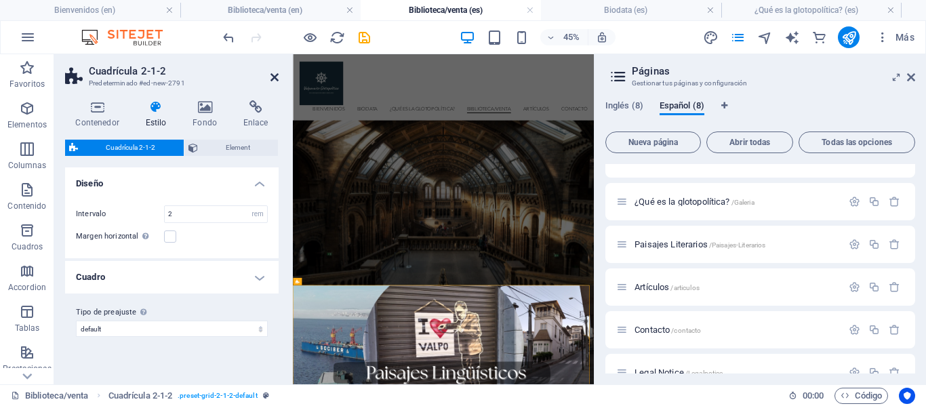
click at [276, 76] on icon at bounding box center [275, 77] width 8 height 11
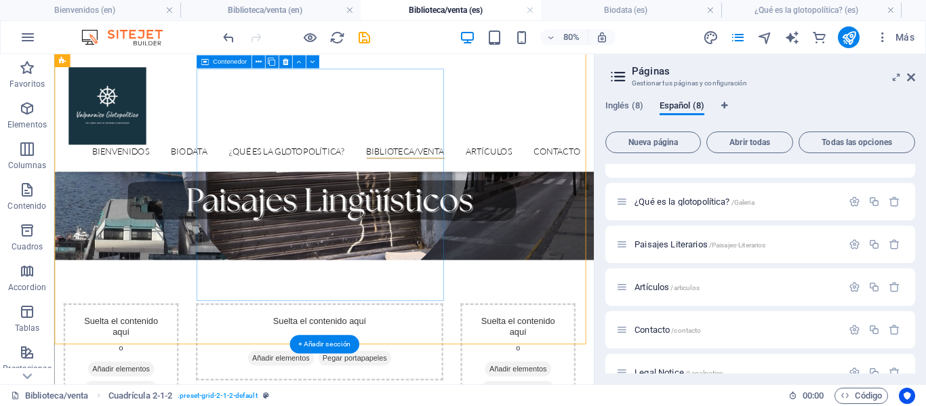
scroll to position [411, 0]
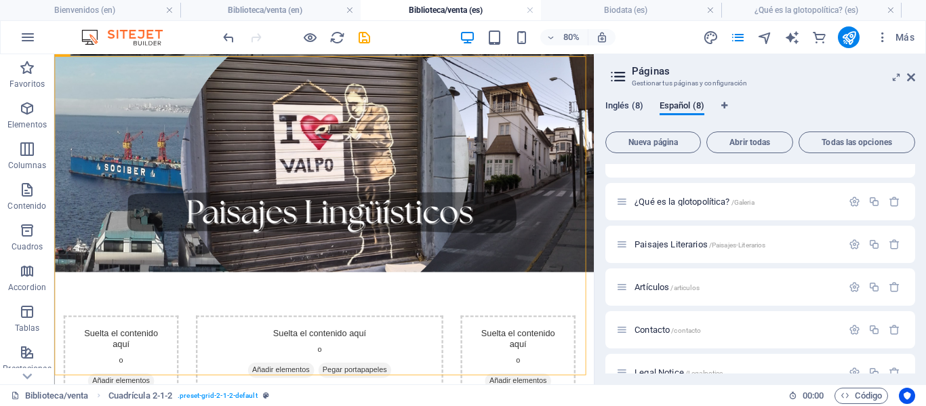
click at [629, 103] on span "Inglés (8)" at bounding box center [624, 107] width 38 height 19
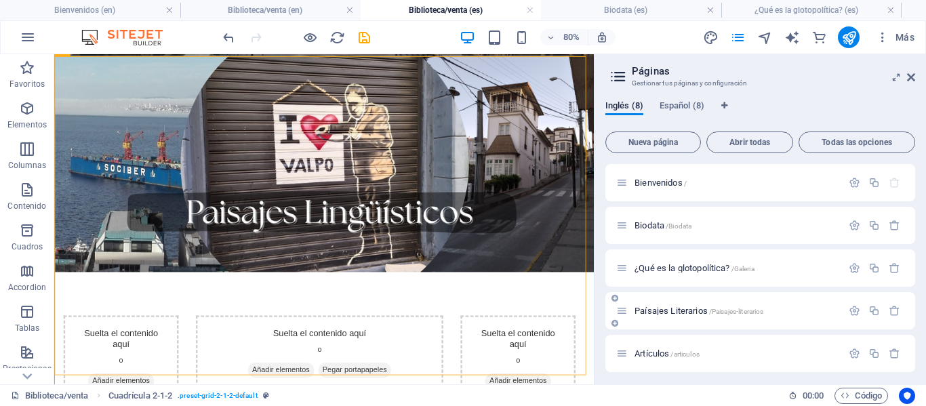
click at [682, 309] on span "Paísajes Literarios /Paisajes-literarios" at bounding box center [699, 311] width 129 height 10
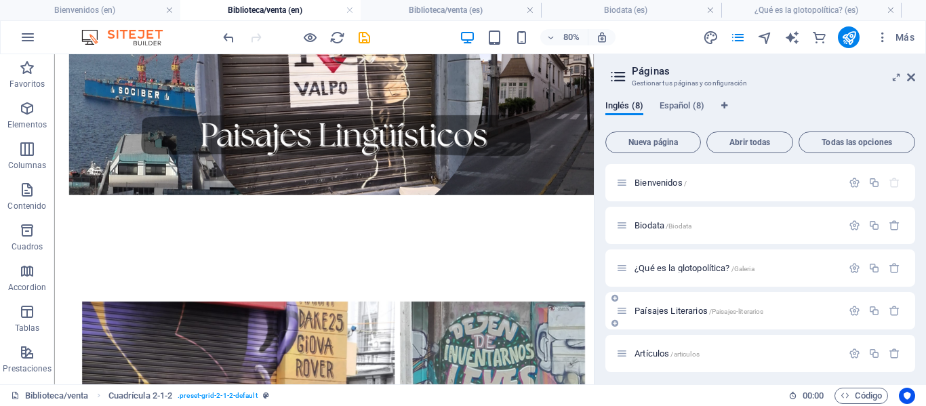
scroll to position [0, 0]
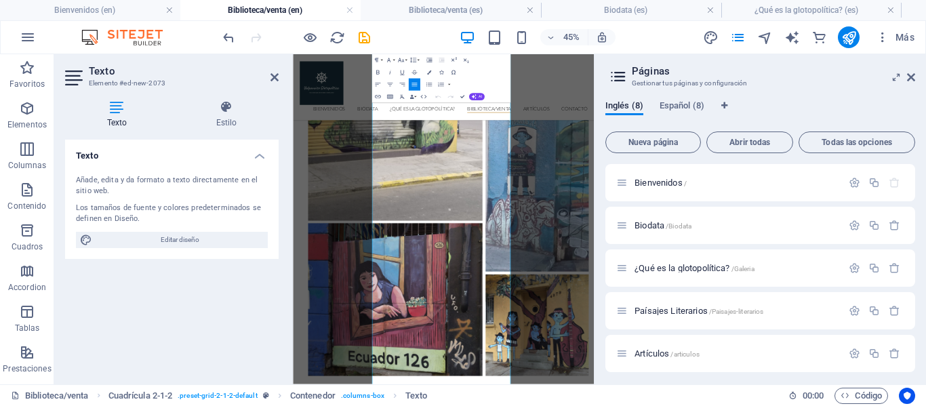
scroll to position [1121, 0]
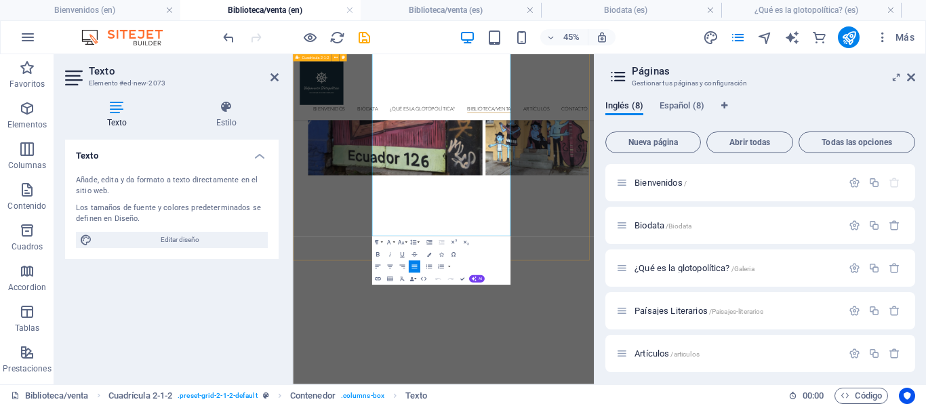
drag, startPoint x: 471, startPoint y: 331, endPoint x: 778, endPoint y: 297, distance: 309.0
copy div "Lo ipsumdo sitametcons (adipiscing elitseddo) ei te incididu ut laboreetdolorem…"
click at [690, 100] on span "Español (8)" at bounding box center [682, 107] width 45 height 19
click at [678, 308] on span "Paisajes Literarios /Paisajes-Literarios" at bounding box center [700, 311] width 131 height 10
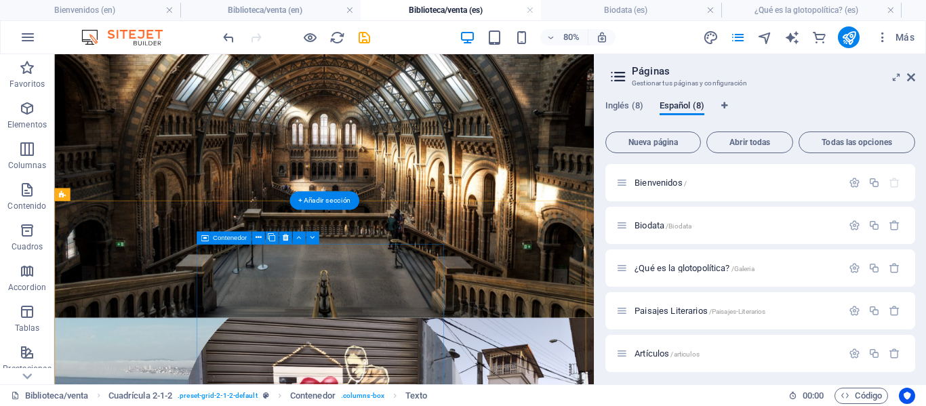
scroll to position [230, 0]
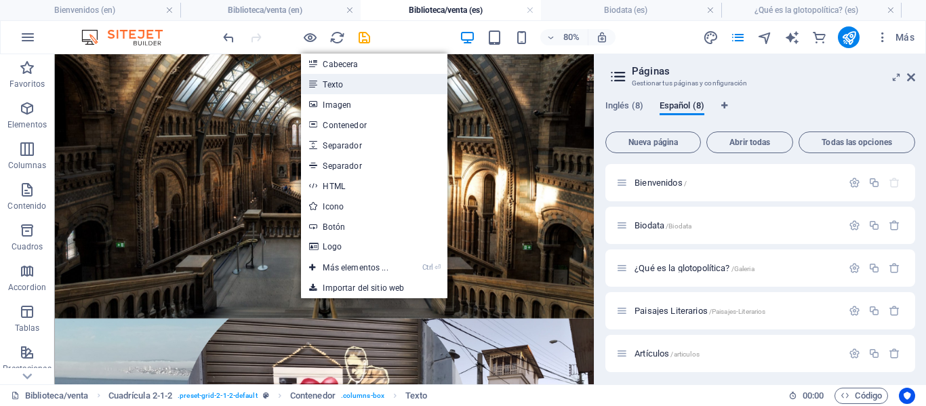
click at [351, 82] on link "Texto" at bounding box center [374, 84] width 146 height 20
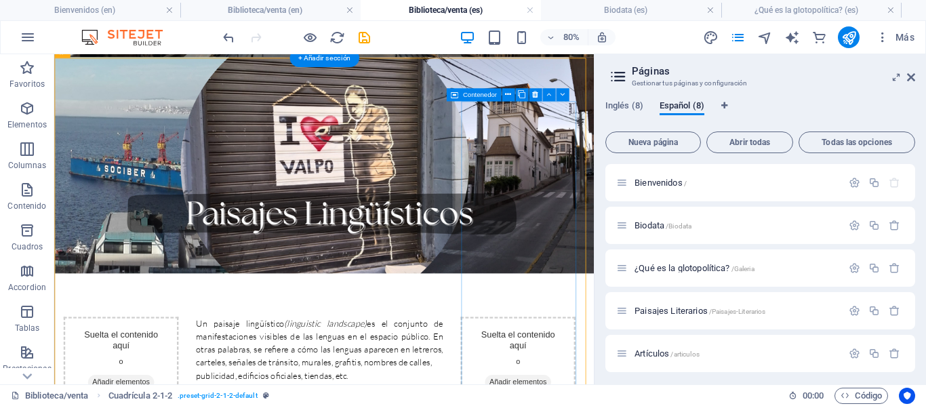
scroll to position [408, 0]
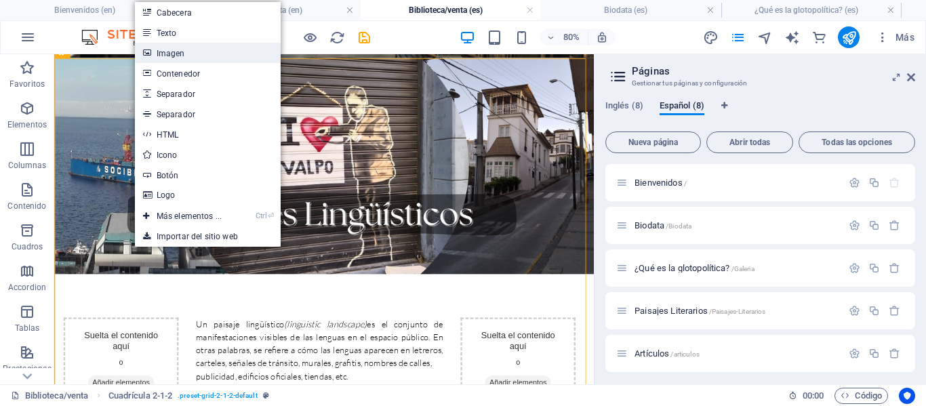
click at [186, 55] on link "Imagen" at bounding box center [208, 53] width 146 height 20
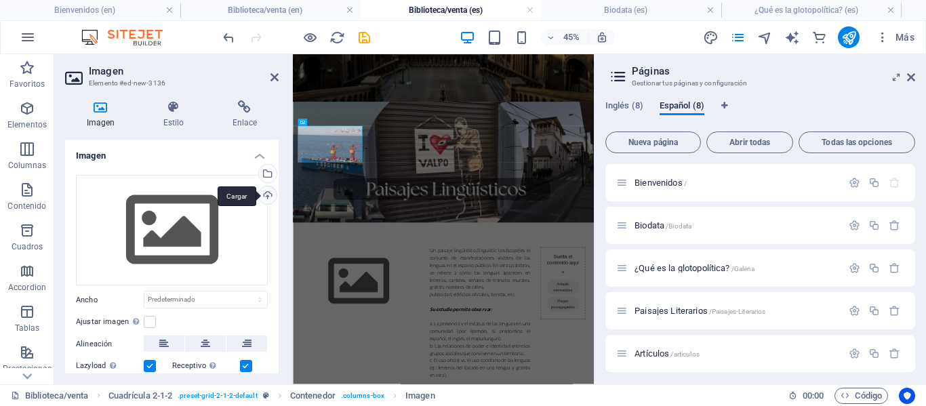
click at [267, 195] on div "Cargar" at bounding box center [266, 196] width 20 height 20
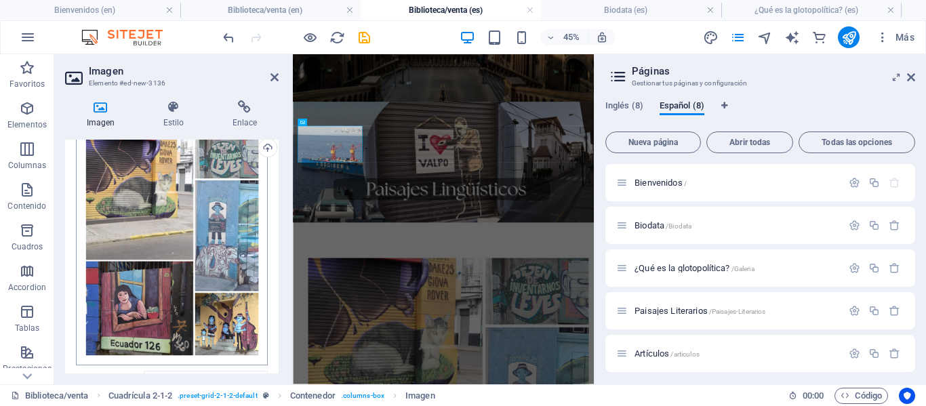
scroll to position [48, 0]
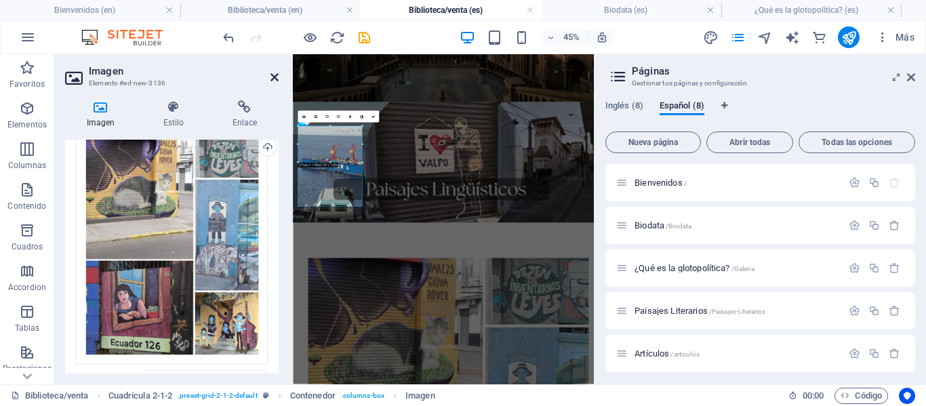
click at [275, 78] on icon at bounding box center [275, 77] width 8 height 11
